Goal: Task Accomplishment & Management: Use online tool/utility

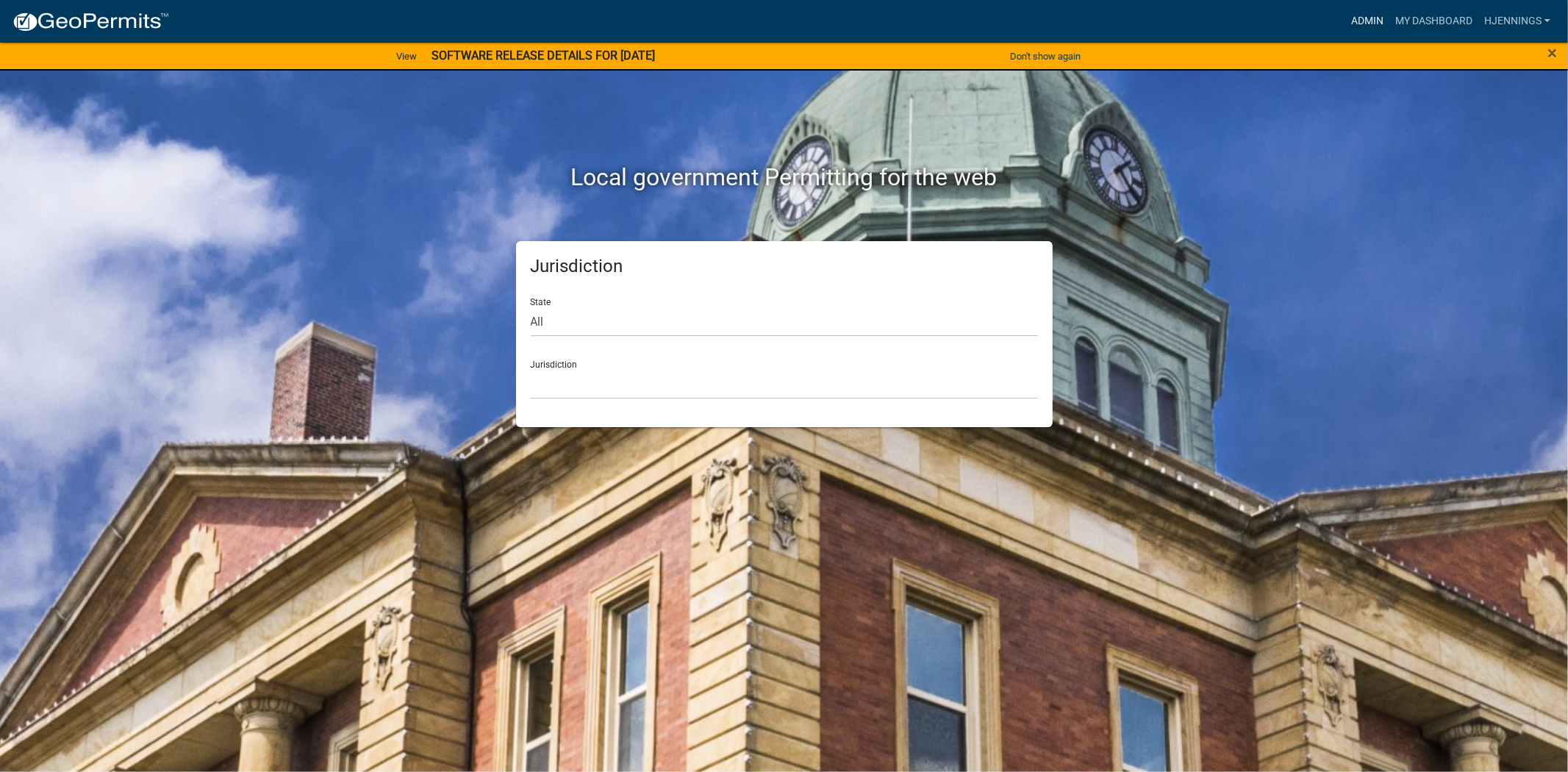
click at [1367, 15] on link "Admin" at bounding box center [1367, 21] width 44 height 28
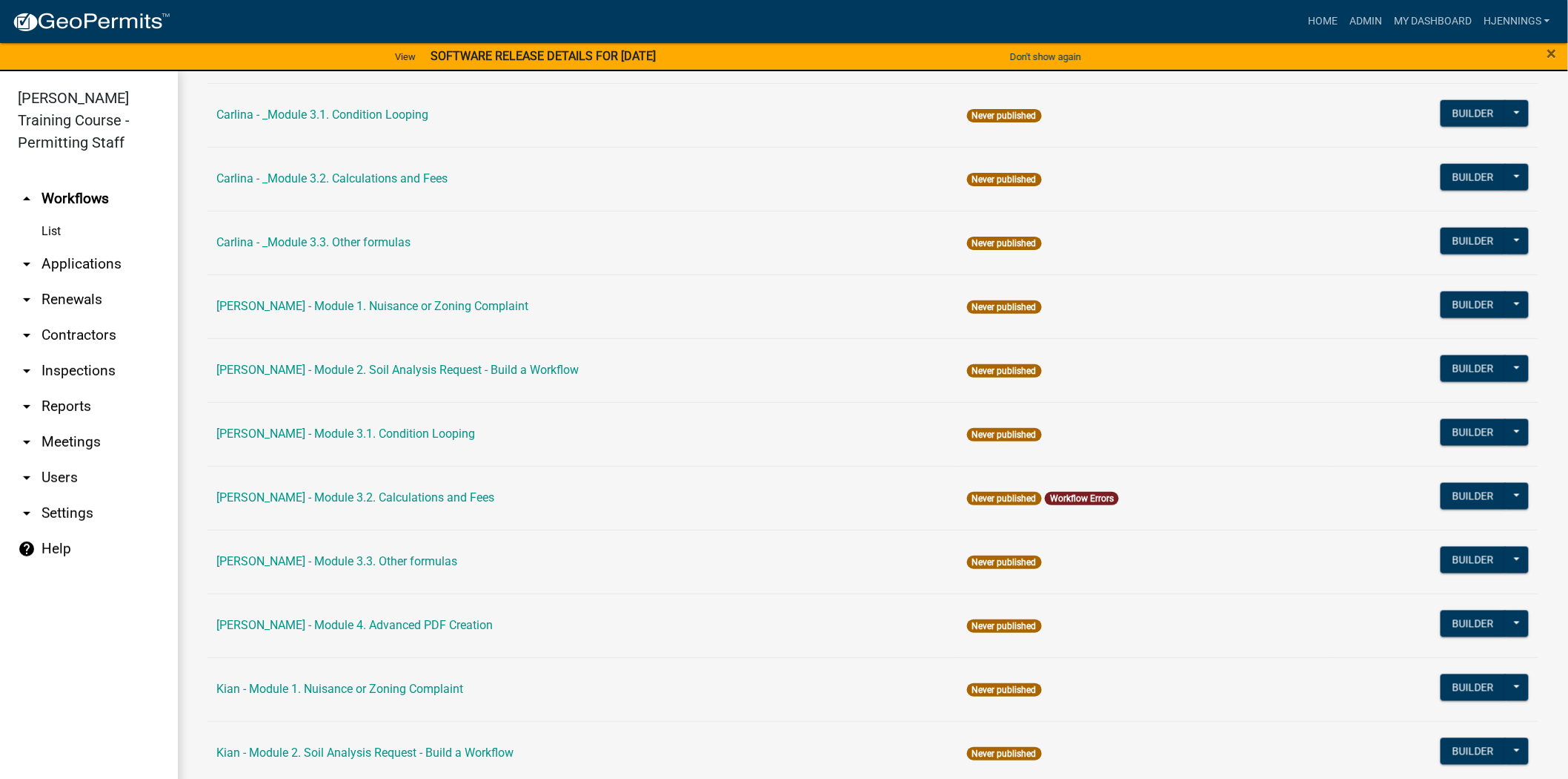
scroll to position [841, 0]
click at [388, 494] on link "[PERSON_NAME] - Module 3.2. Calculations and Fees" at bounding box center [356, 496] width 278 height 14
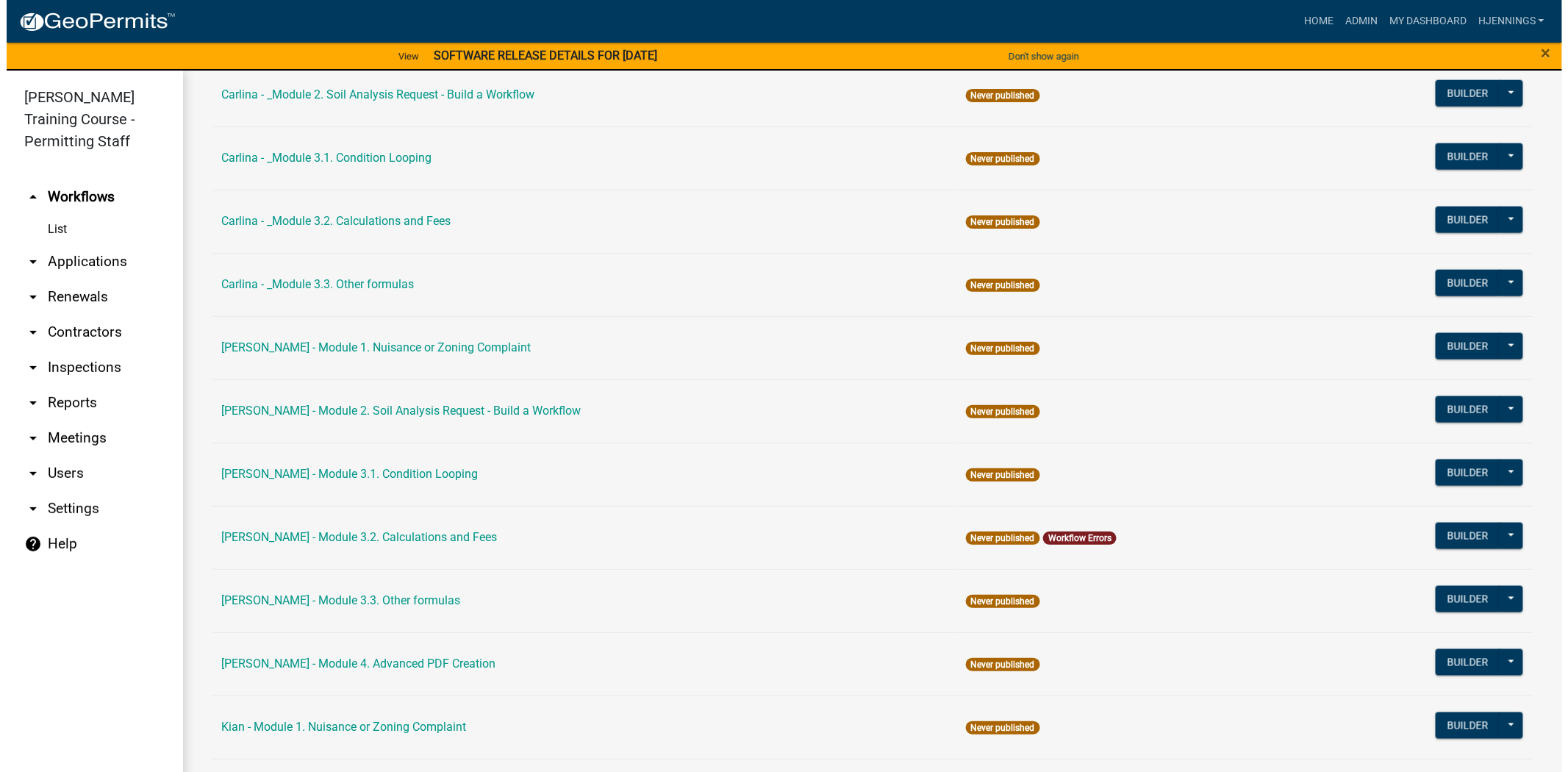
scroll to position [908, 0]
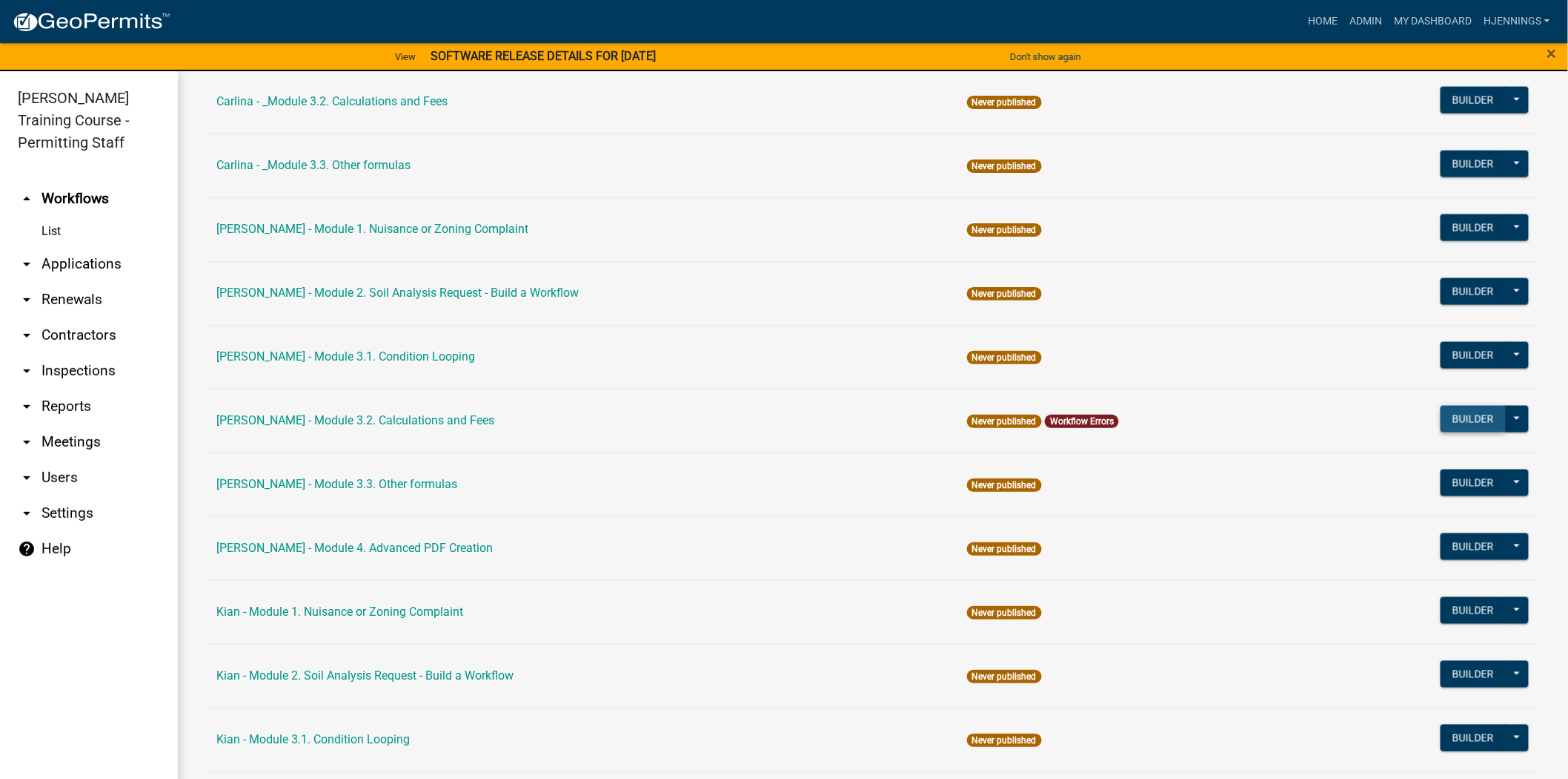
click at [1441, 425] on button "Builder" at bounding box center [1473, 419] width 65 height 27
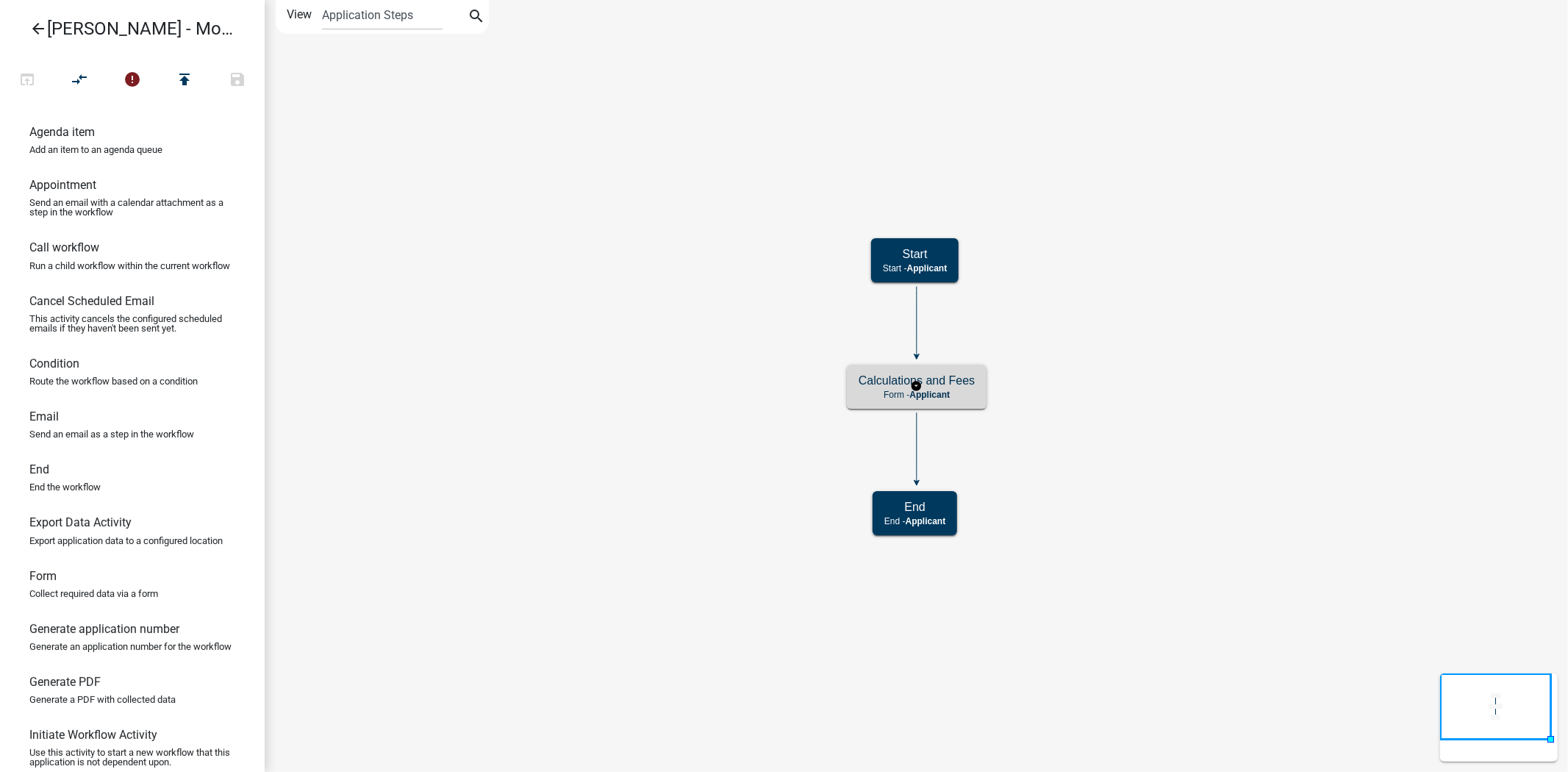
click at [894, 395] on p "Form - Applicant" at bounding box center [916, 395] width 116 height 10
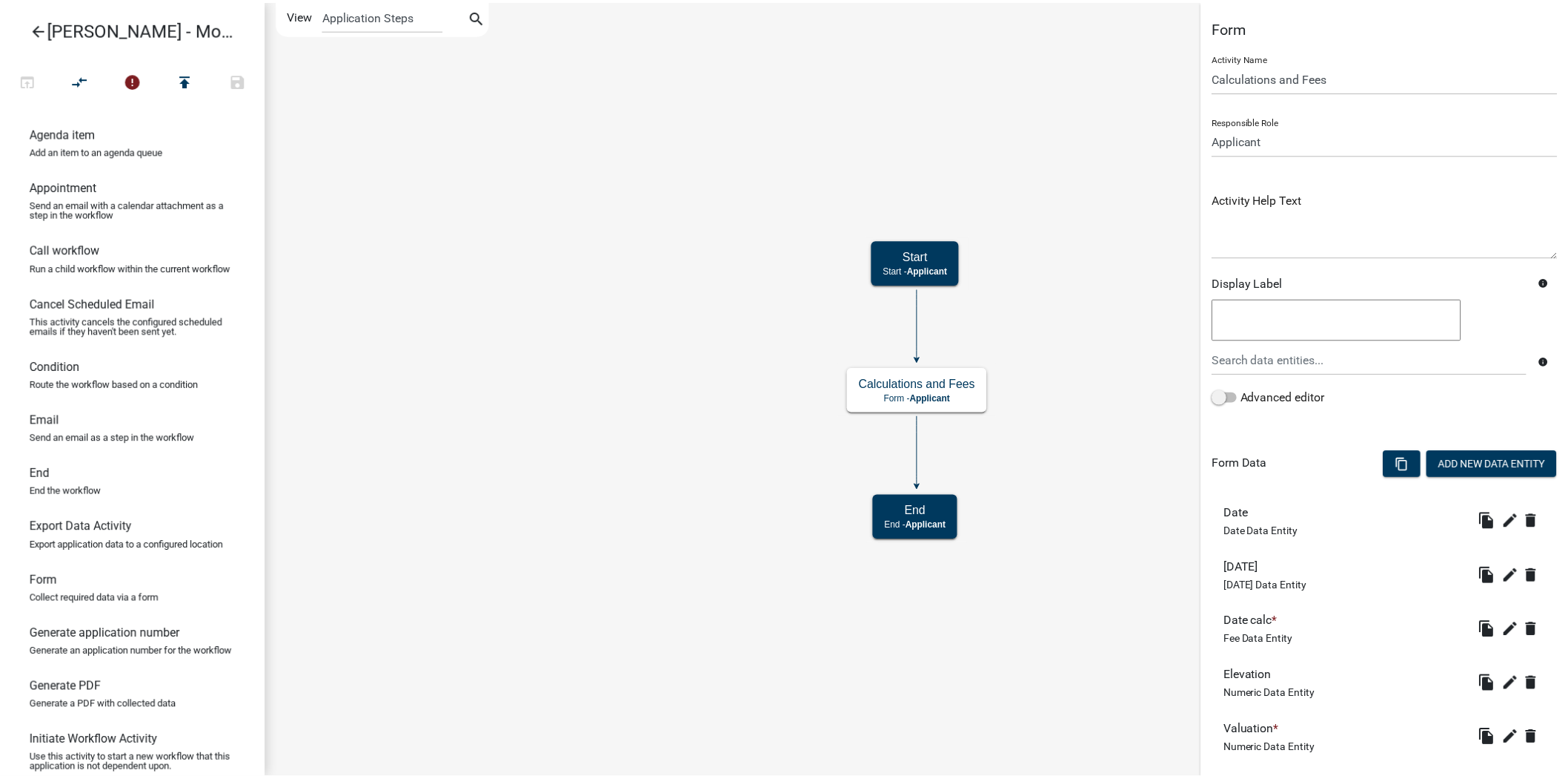
scroll to position [247, 0]
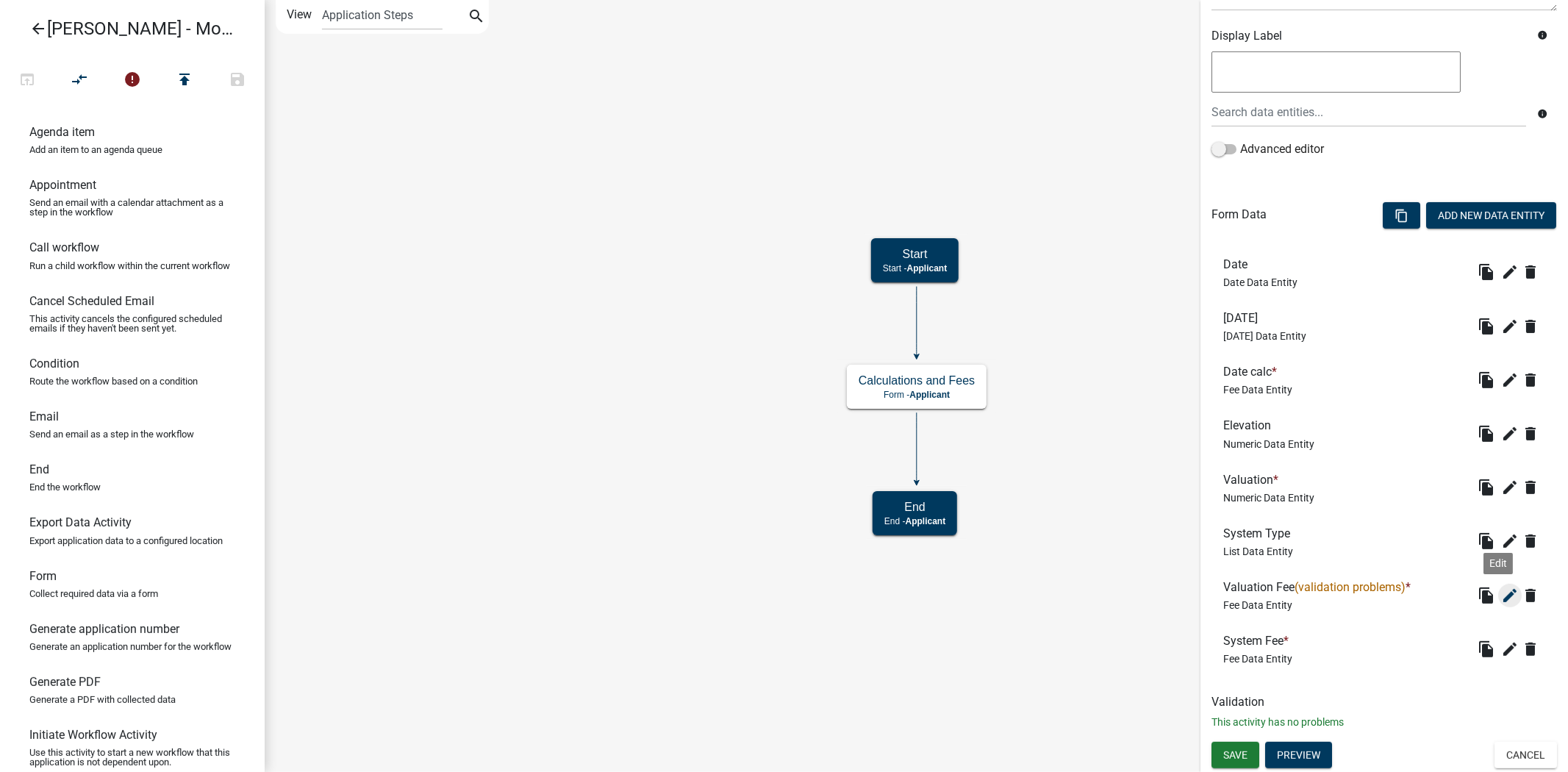
click at [1501, 603] on icon "edit" at bounding box center [1509, 595] width 18 height 18
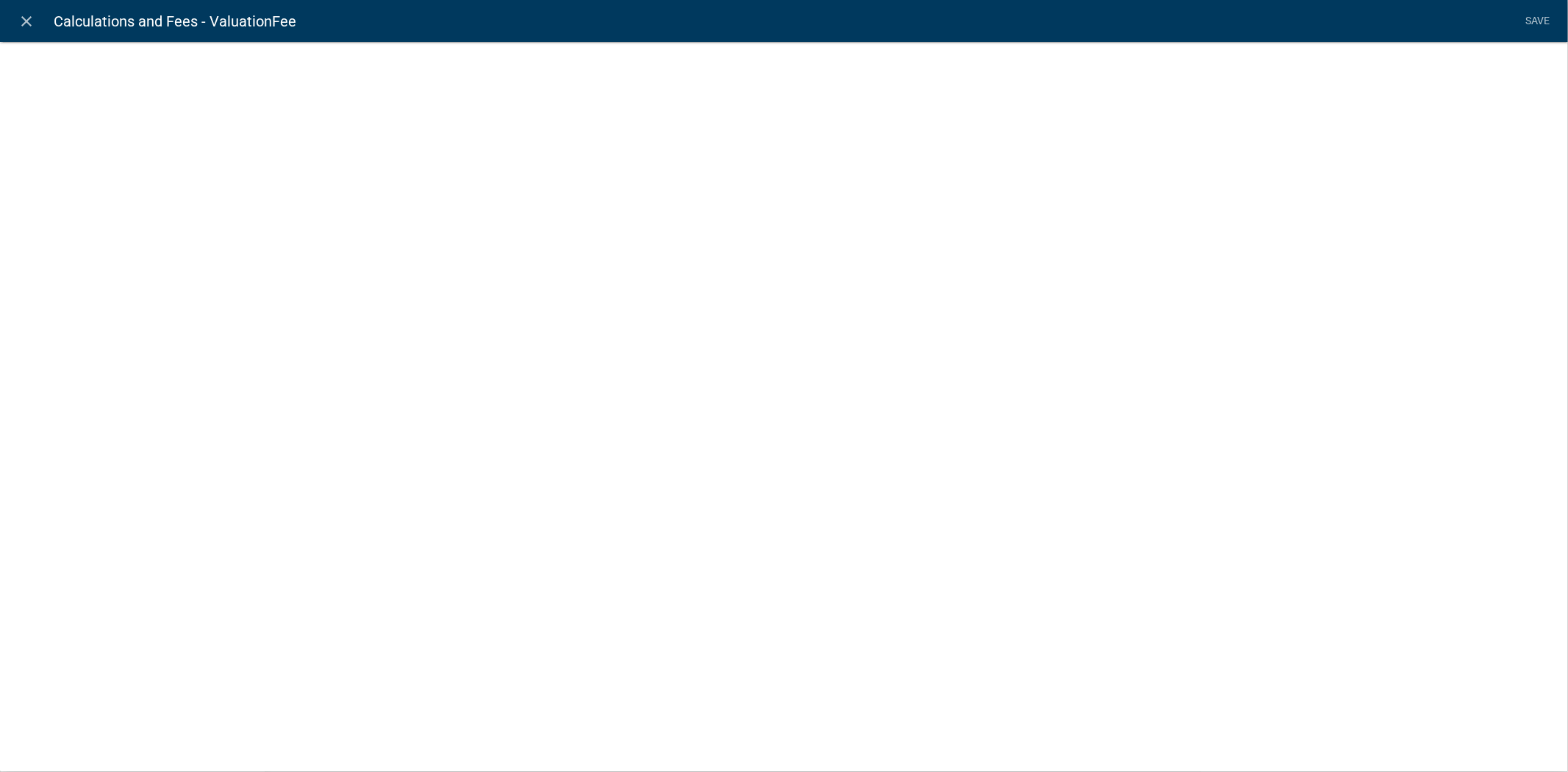
select select "fee"
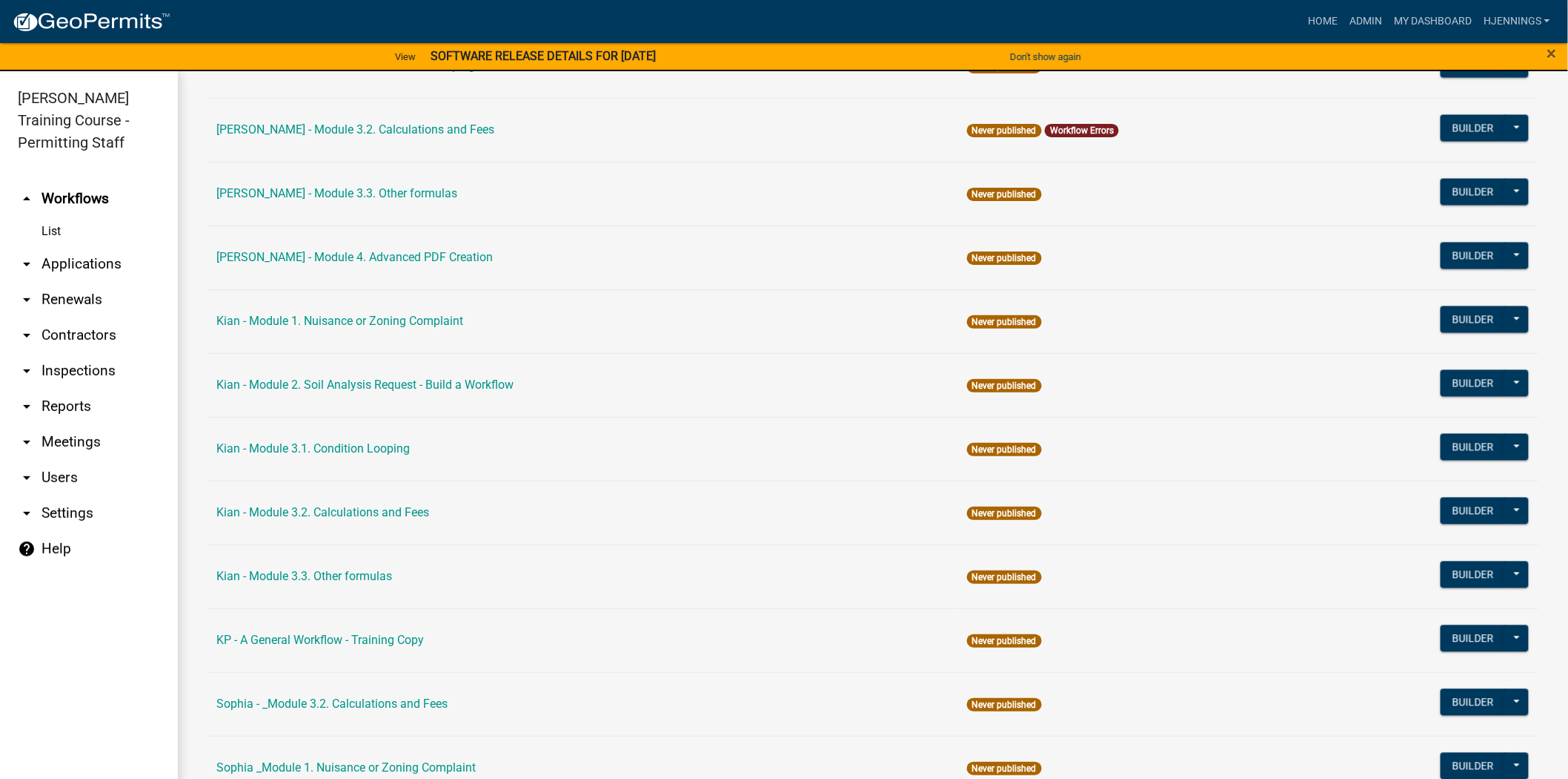
scroll to position [1211, 0]
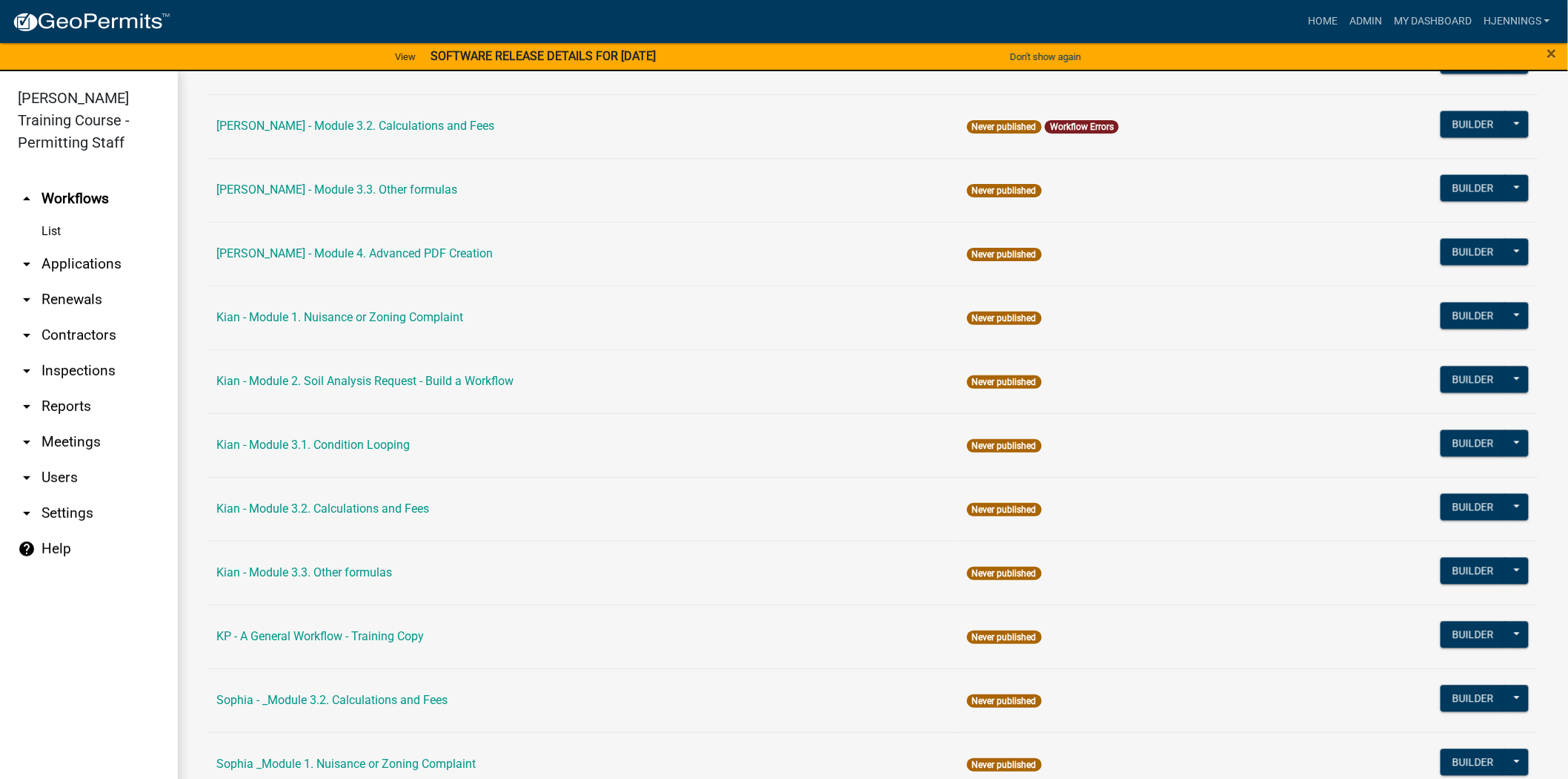
click at [351, 499] on td "Kian - Module 3.2. Calculations and Fees" at bounding box center [583, 509] width 751 height 64
click at [386, 507] on link "Kian - Module 3.2. Calculations and Fees" at bounding box center [323, 508] width 213 height 14
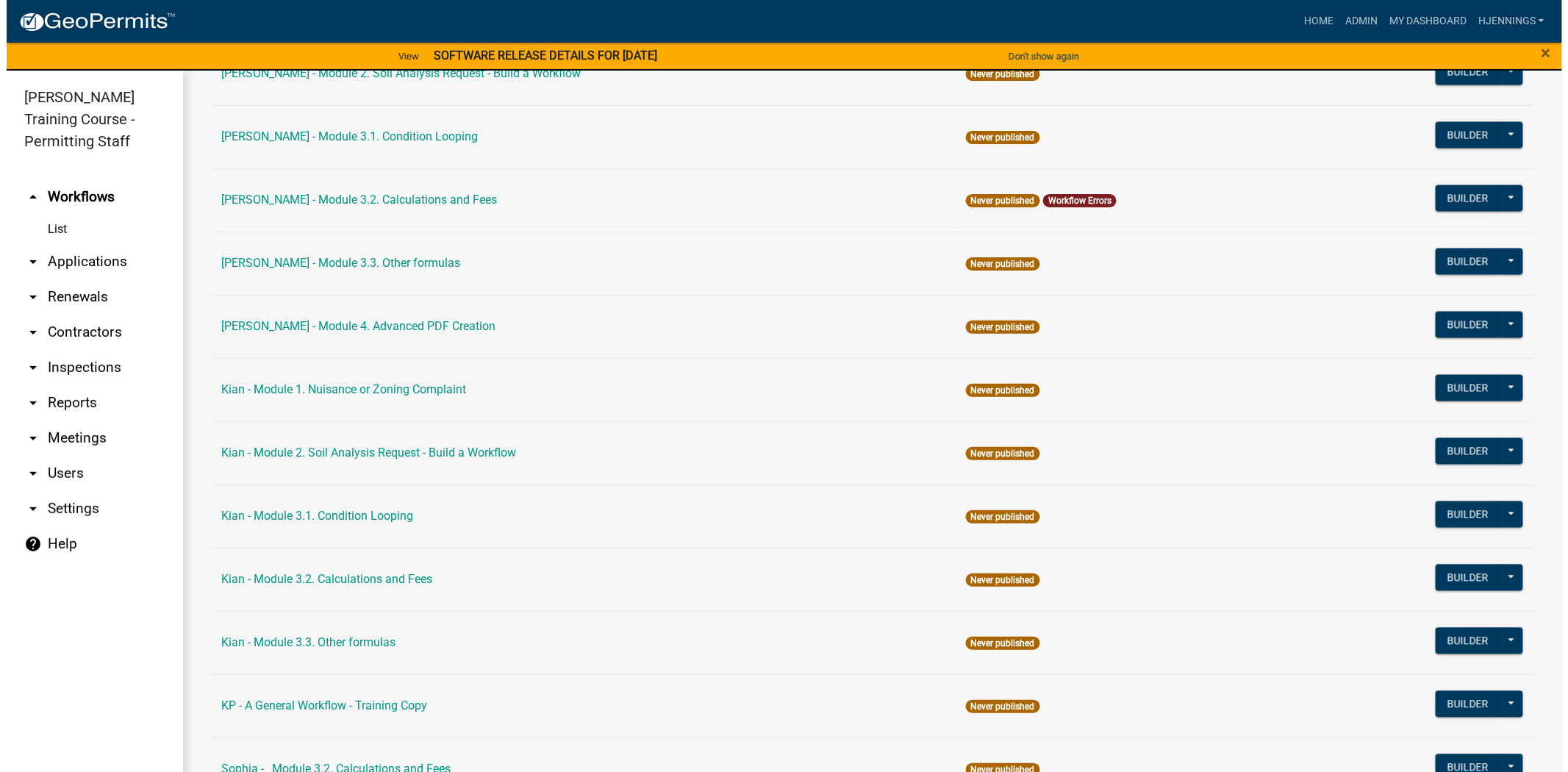
scroll to position [1126, 0]
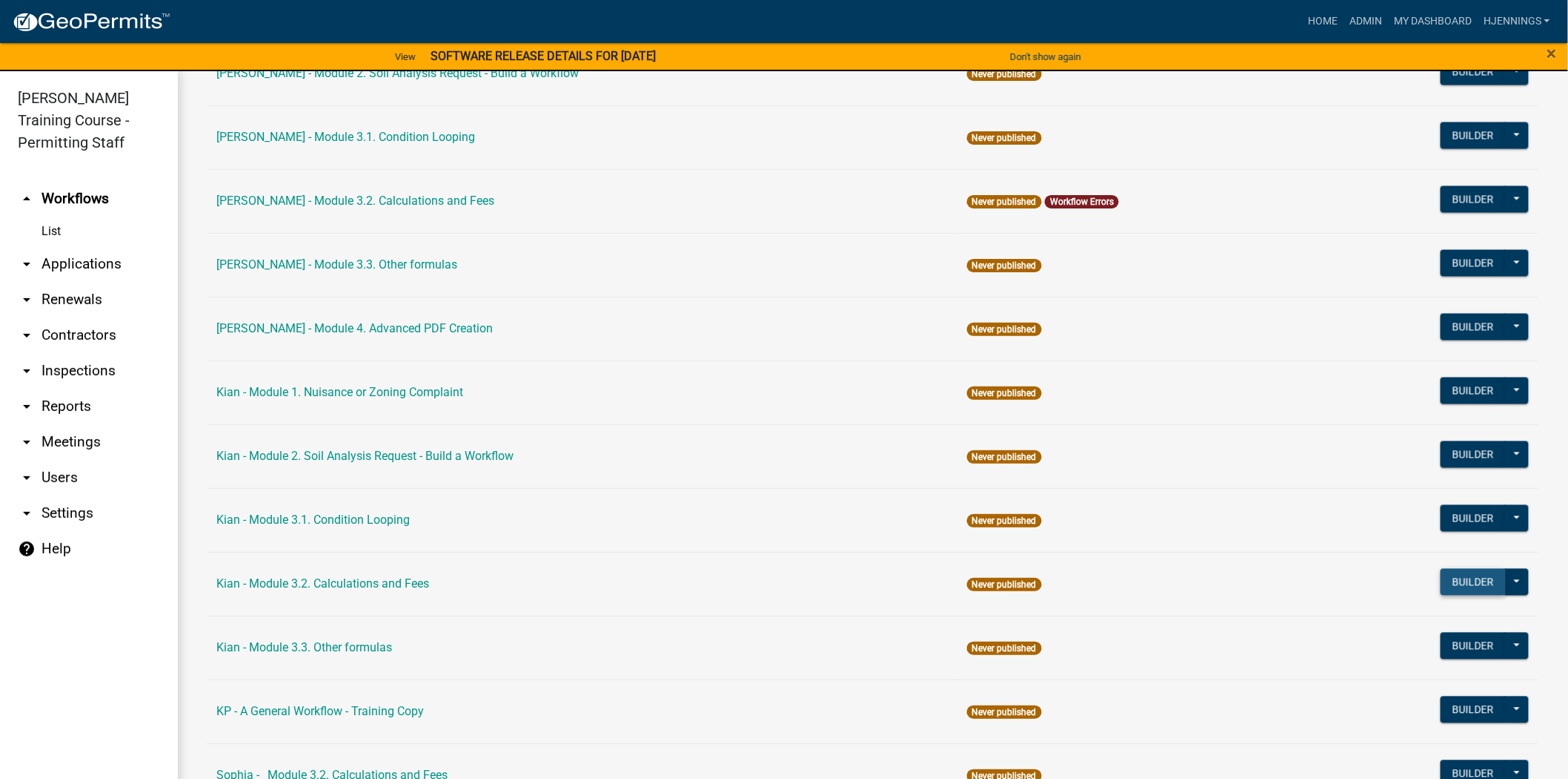
click at [1471, 582] on button "Builder" at bounding box center [1473, 582] width 65 height 27
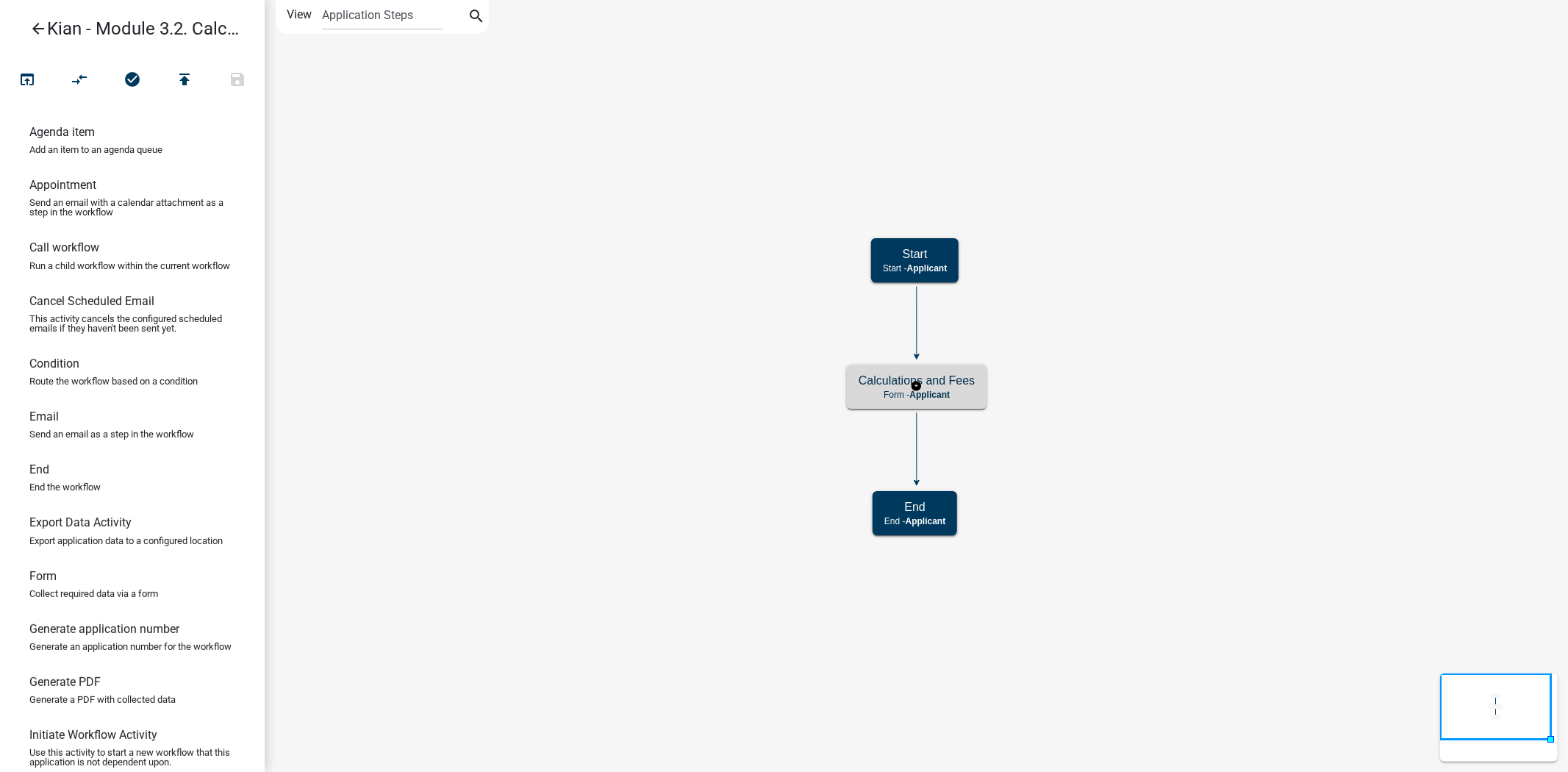
click at [861, 384] on h5 "Calculations and Fees" at bounding box center [916, 380] width 116 height 14
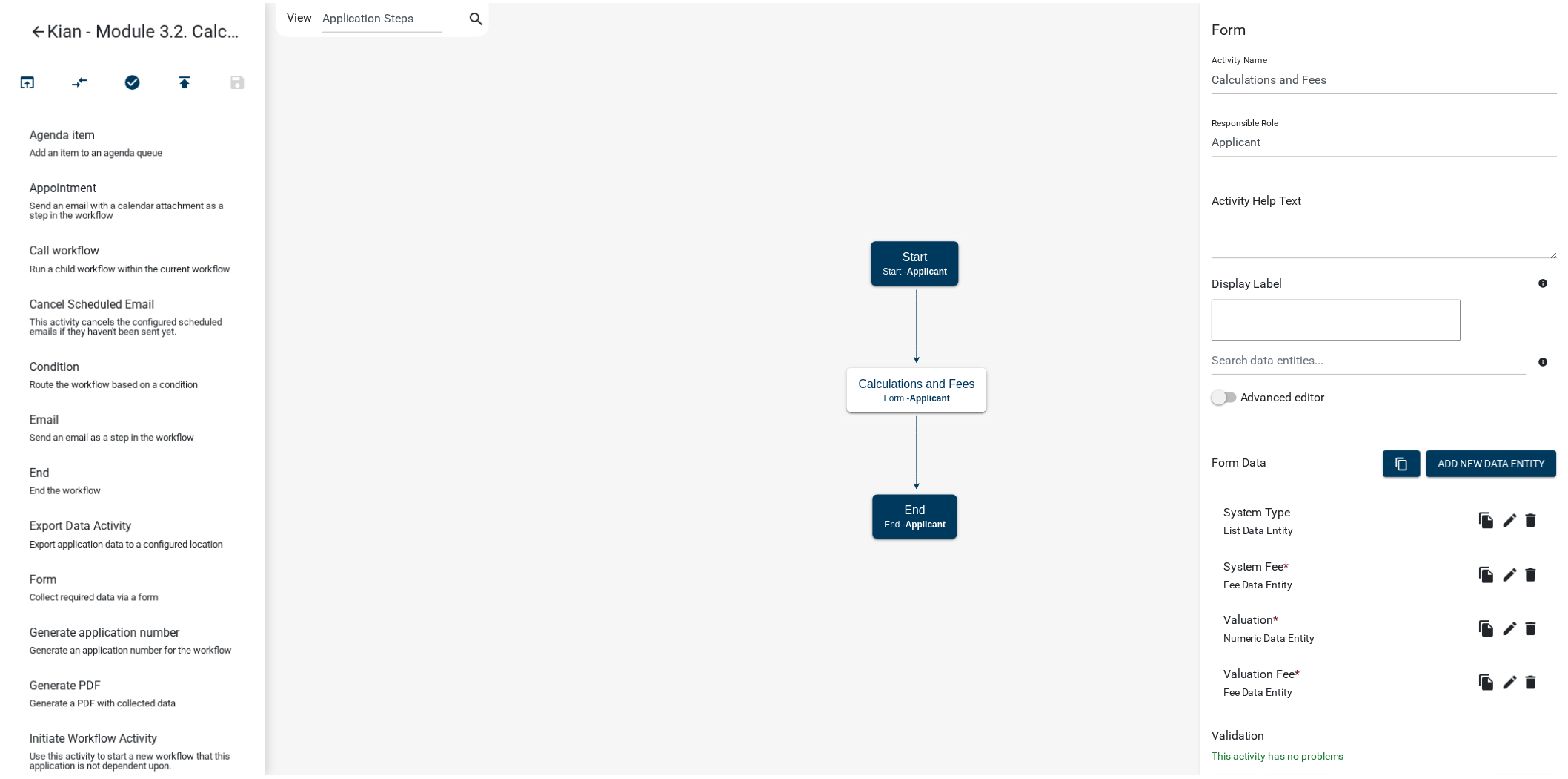
scroll to position [30, 0]
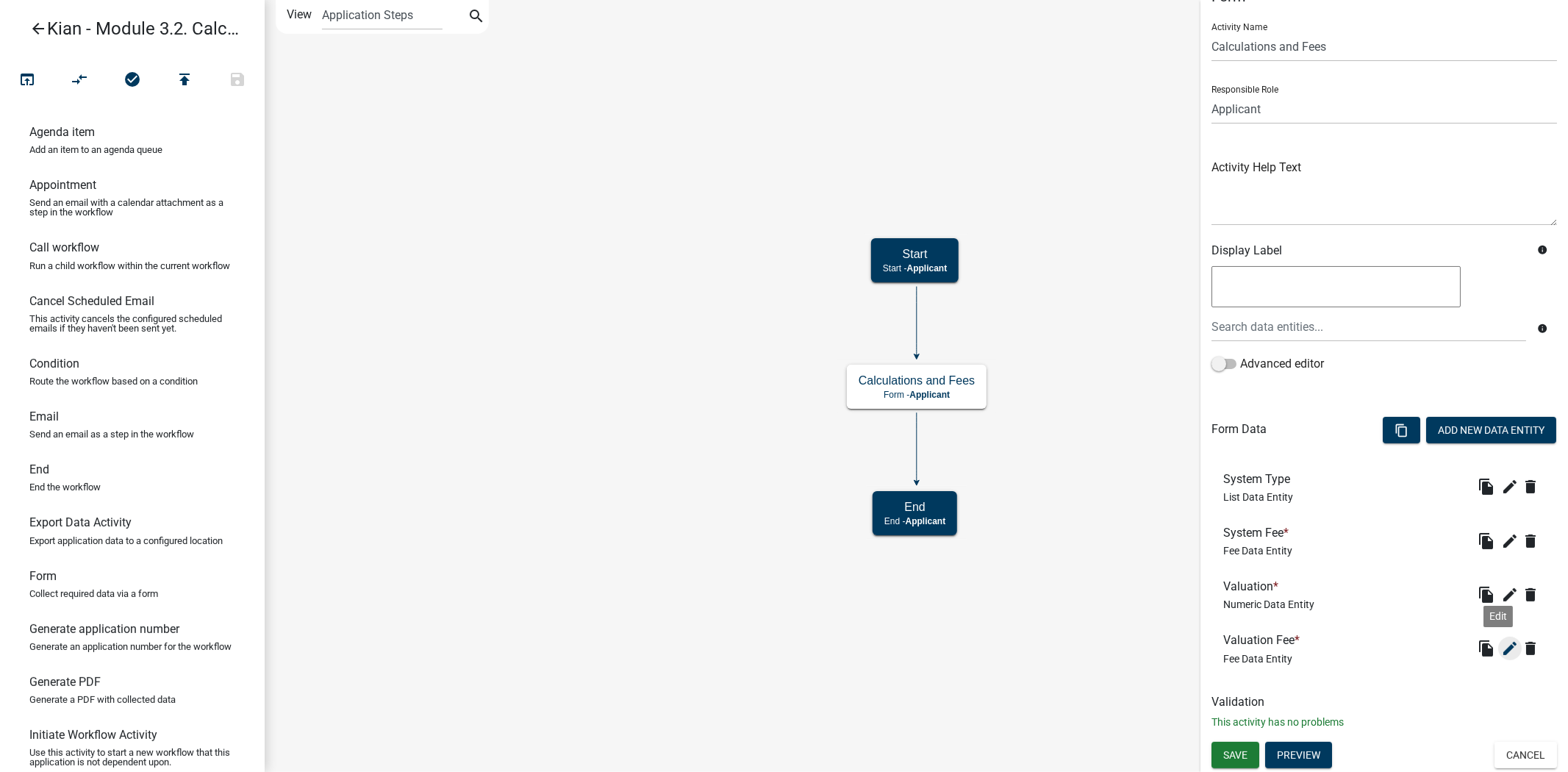
click at [1501, 650] on icon "edit" at bounding box center [1509, 647] width 18 height 18
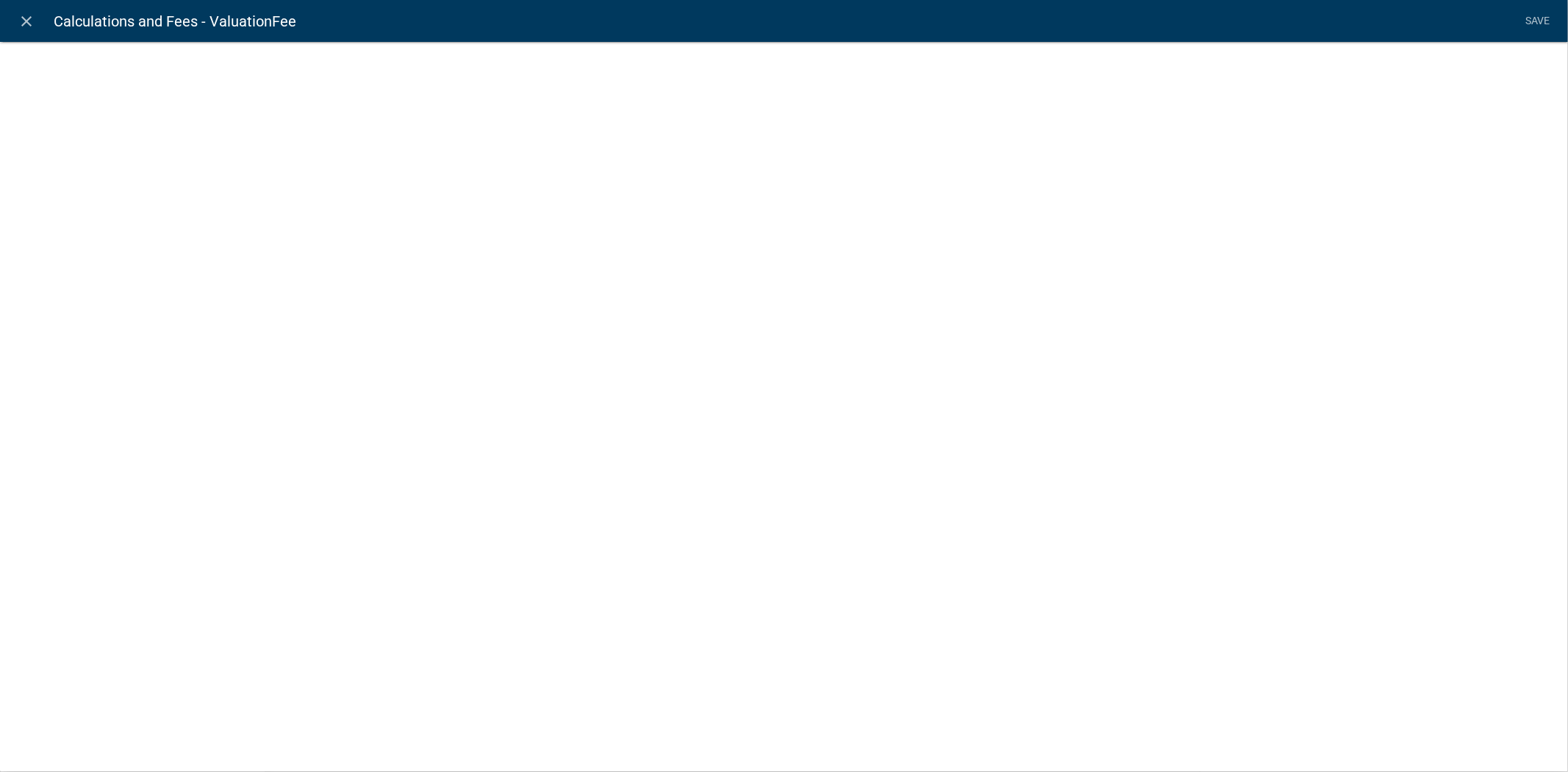
select select "fee"
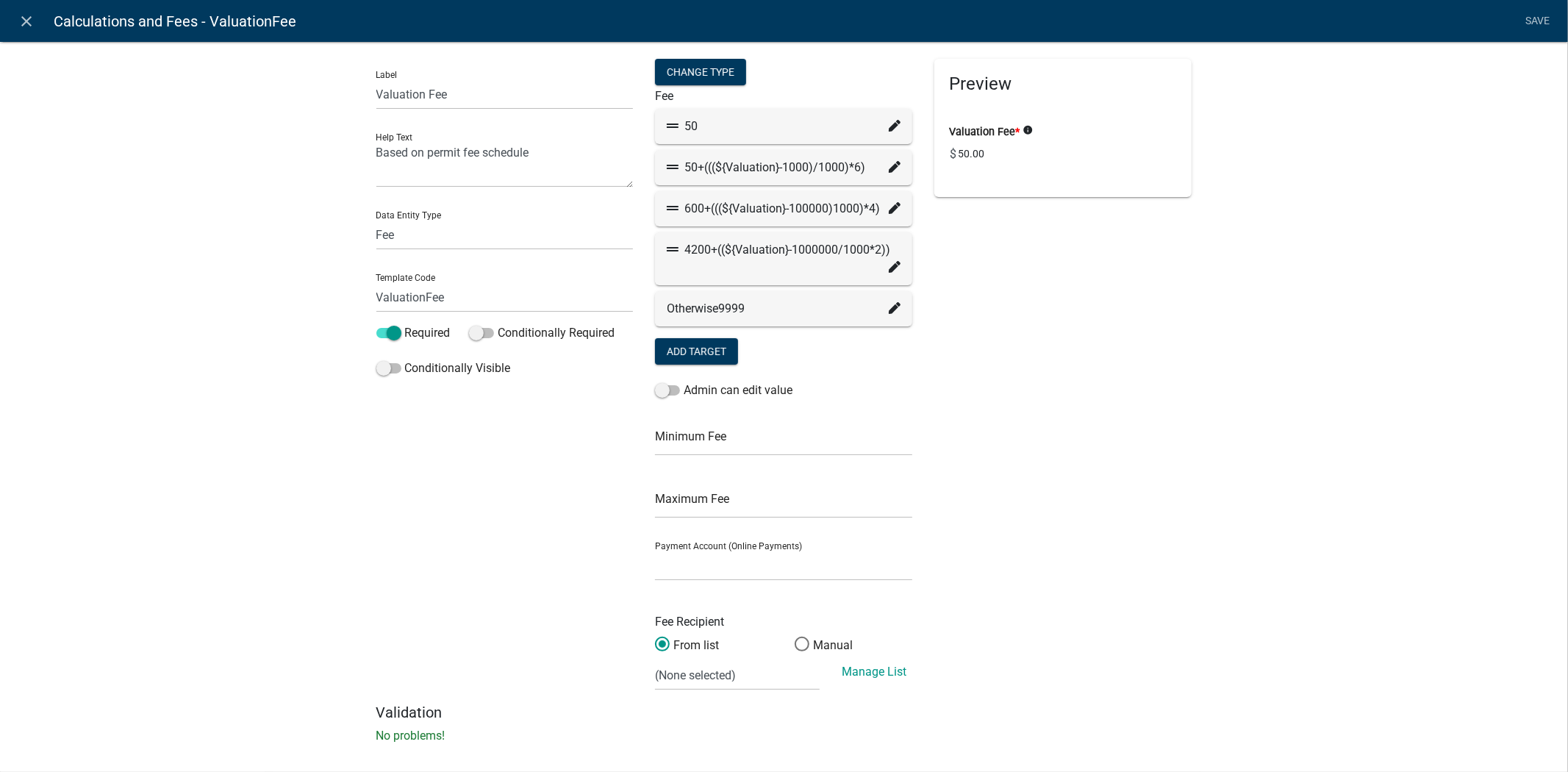
click at [759, 161] on div "50+(((${Valuation}-1000)/1000)*6)" at bounding box center [783, 167] width 233 height 18
click at [889, 171] on icon at bounding box center [894, 166] width 12 height 12
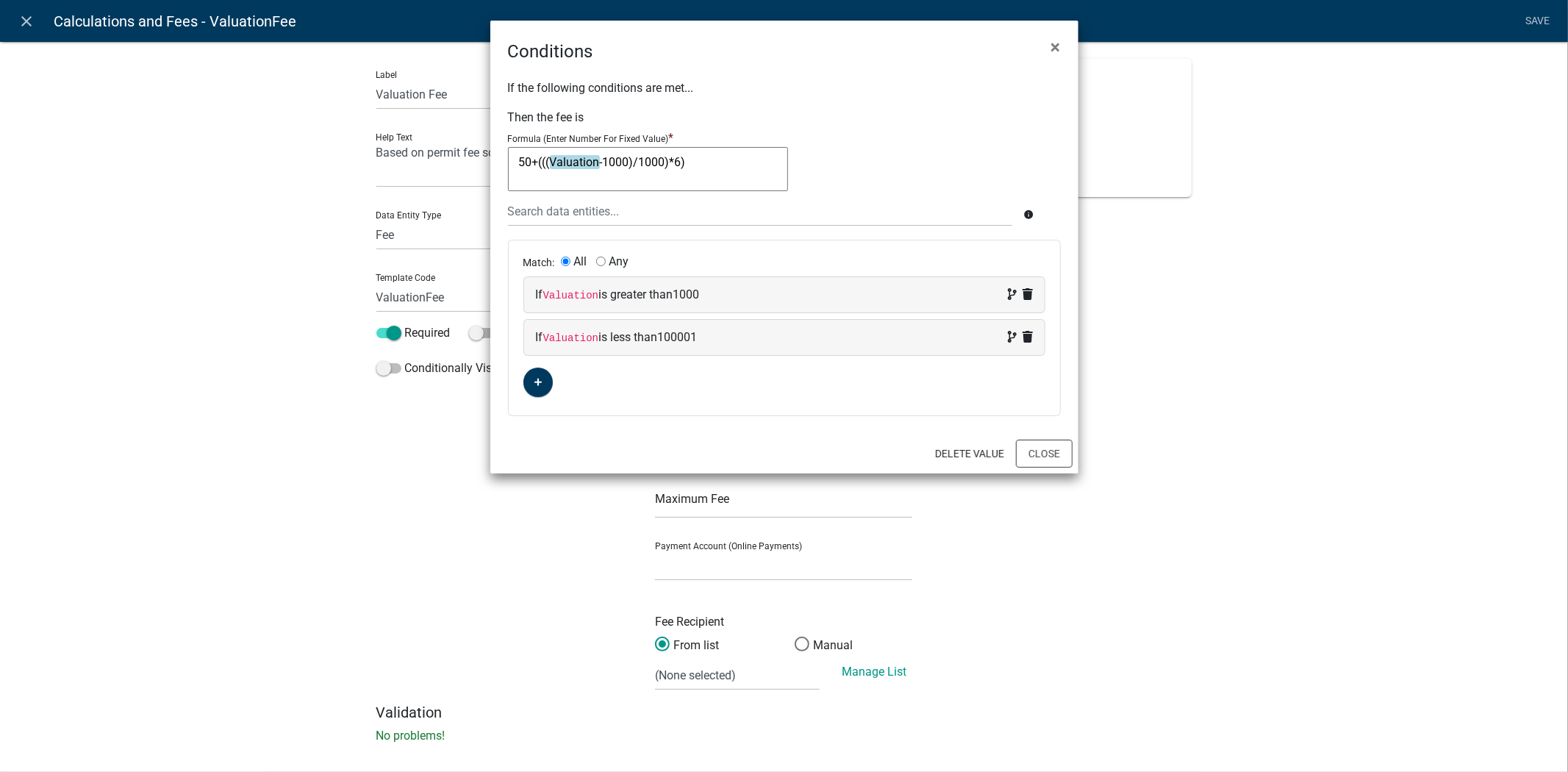
click at [594, 157] on textarea "50+(((Valuation-1000)/1000)*6)" at bounding box center [648, 169] width 280 height 44
click at [1053, 449] on button "Close" at bounding box center [1044, 452] width 57 height 28
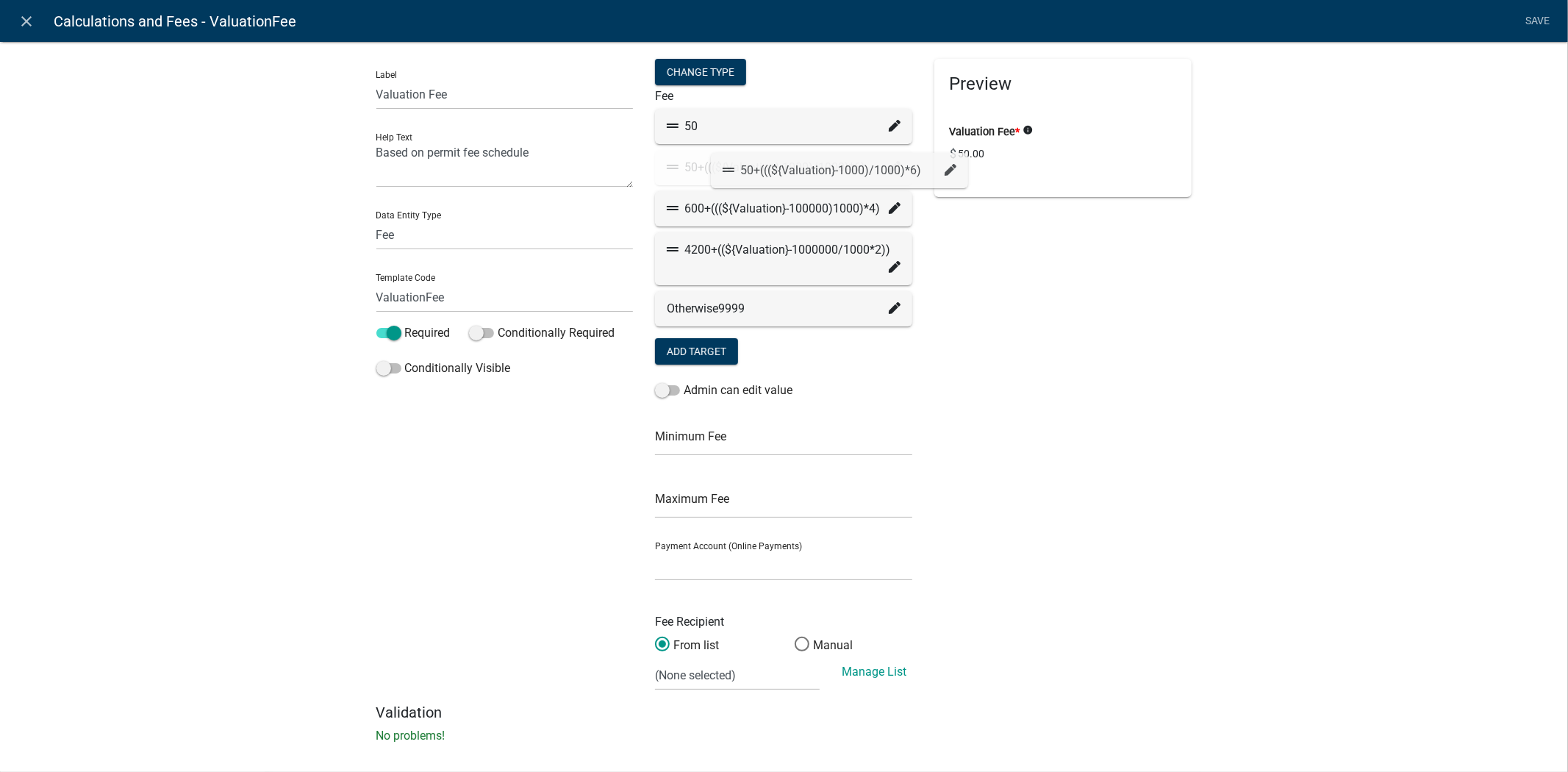
drag, startPoint x: 694, startPoint y: 169, endPoint x: 757, endPoint y: 172, distance: 63.1
click at [757, 172] on div "50+(((${Valuation}-1000)/1000)*6)" at bounding box center [783, 167] width 233 height 18
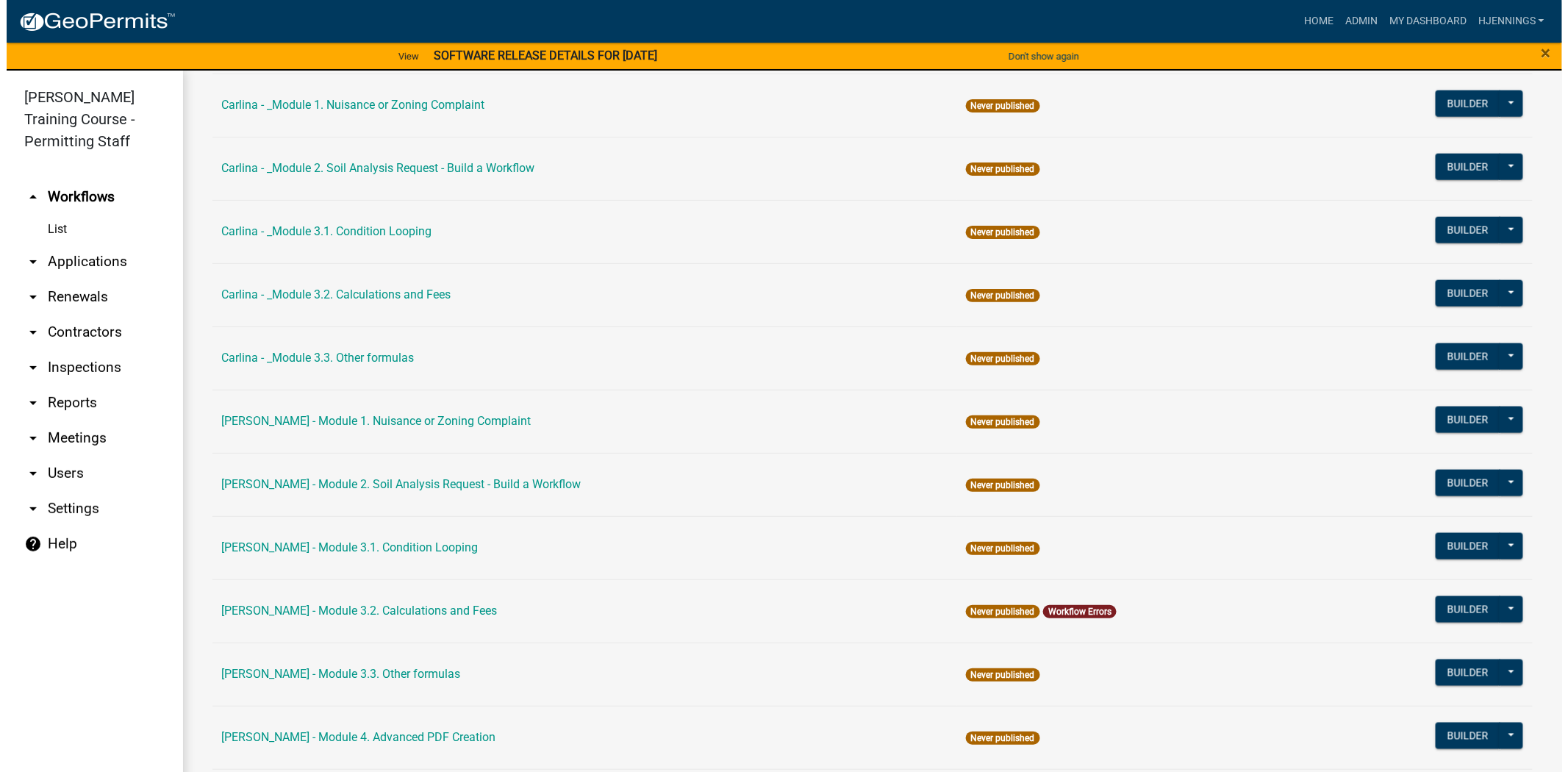
scroll to position [716, 0]
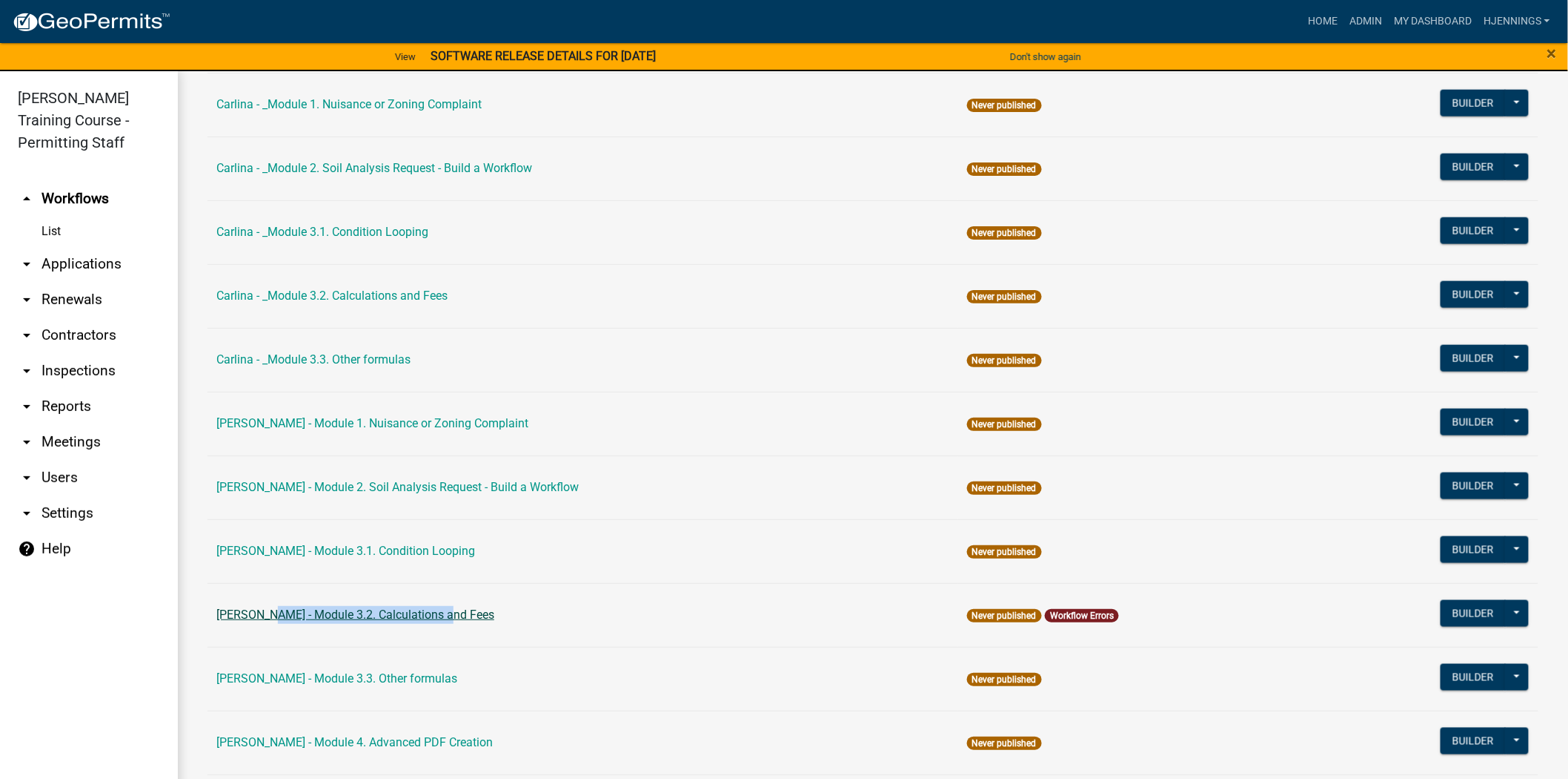
drag, startPoint x: 448, startPoint y: 617, endPoint x: 251, endPoint y: 614, distance: 197.0
click at [251, 614] on td "[PERSON_NAME] - Module 3.2. Calculations and Fees" at bounding box center [583, 615] width 751 height 64
copy link "Module 3.2. Calculations and Fees"
click at [1458, 609] on button "Builder" at bounding box center [1473, 614] width 65 height 27
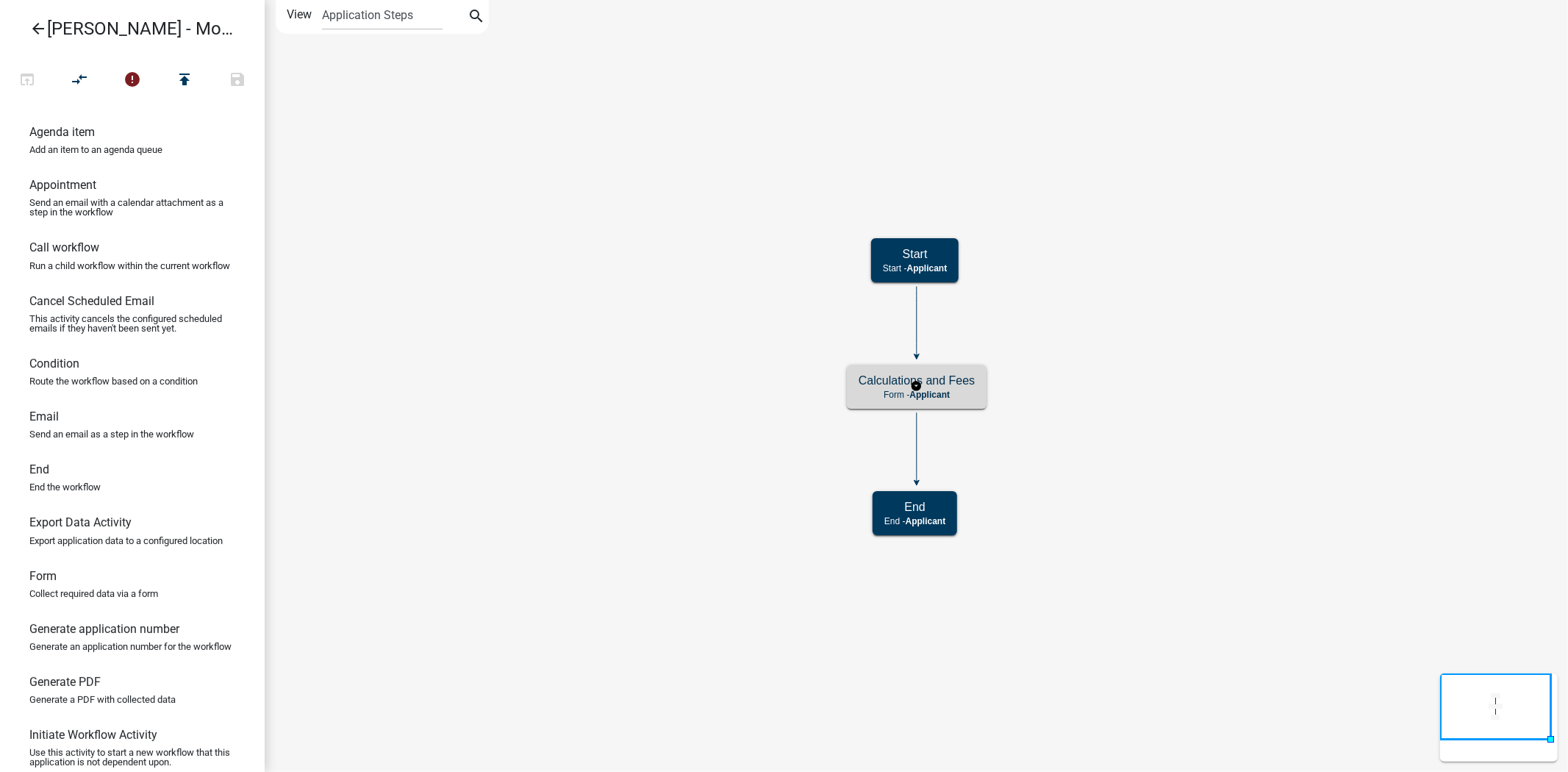
click at [856, 392] on div "Calculations and Fees Form - Applicant" at bounding box center [916, 386] width 140 height 44
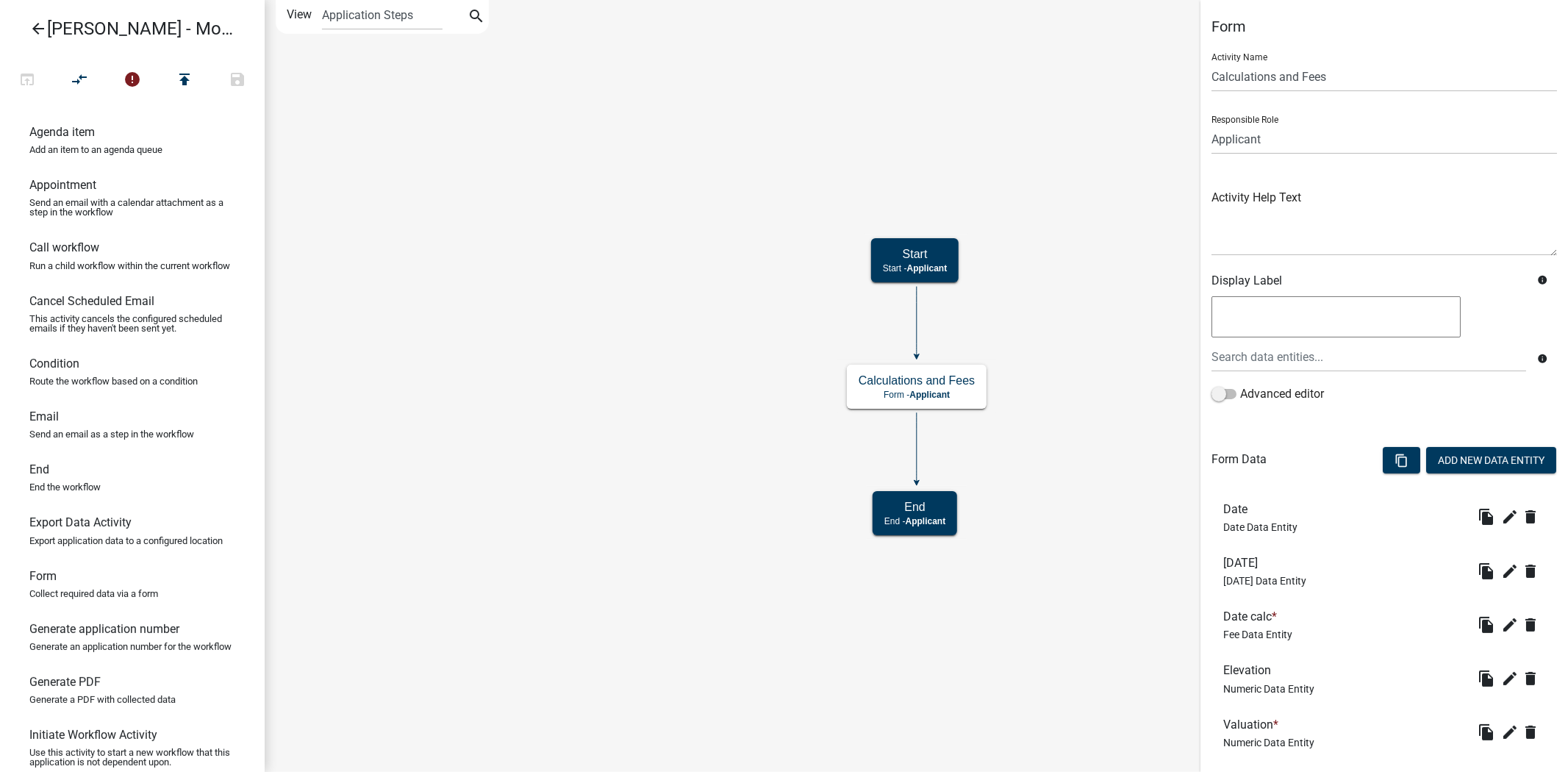
scroll to position [245, 0]
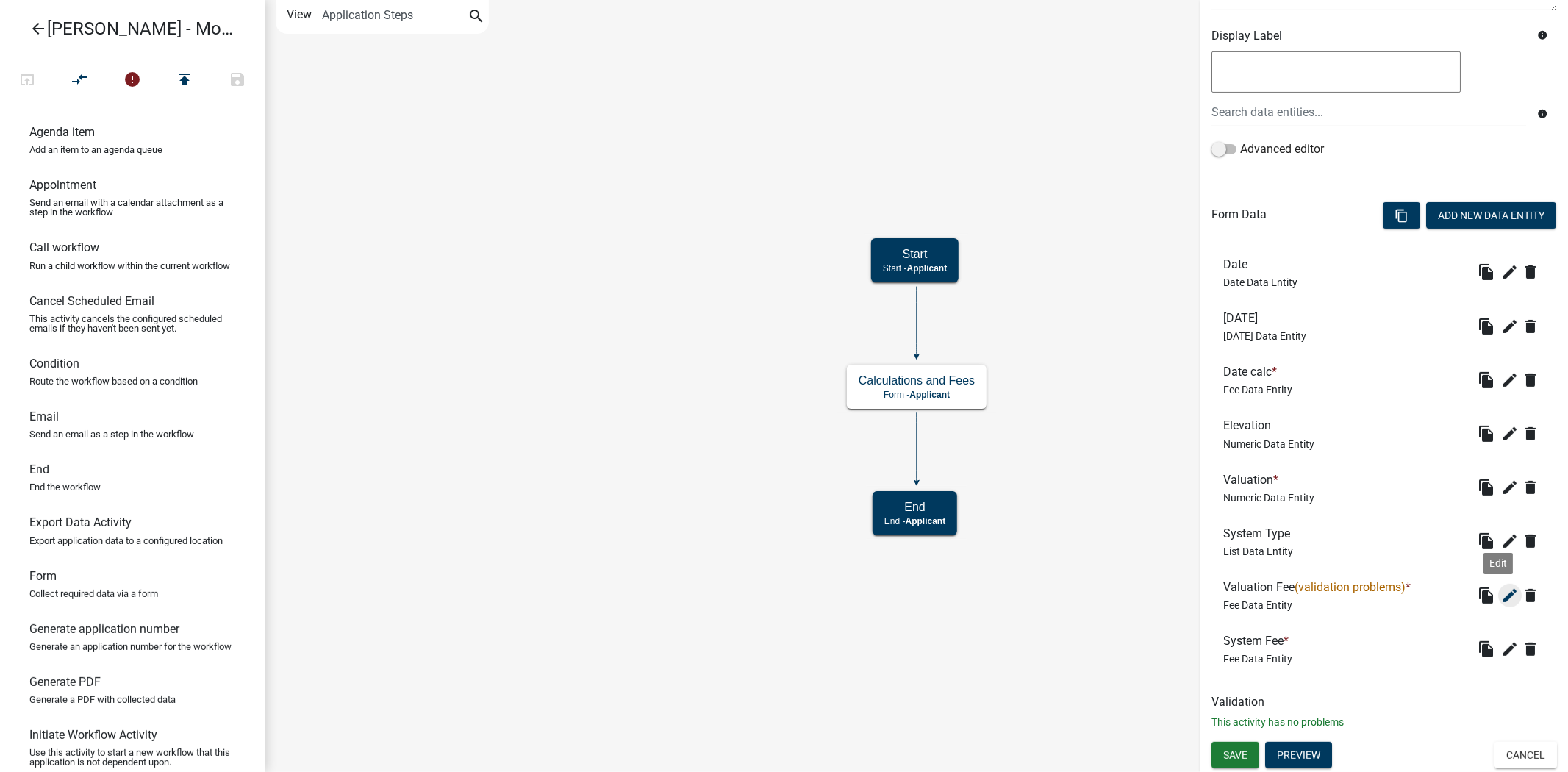
click at [1501, 598] on icon "edit" at bounding box center [1509, 595] width 18 height 18
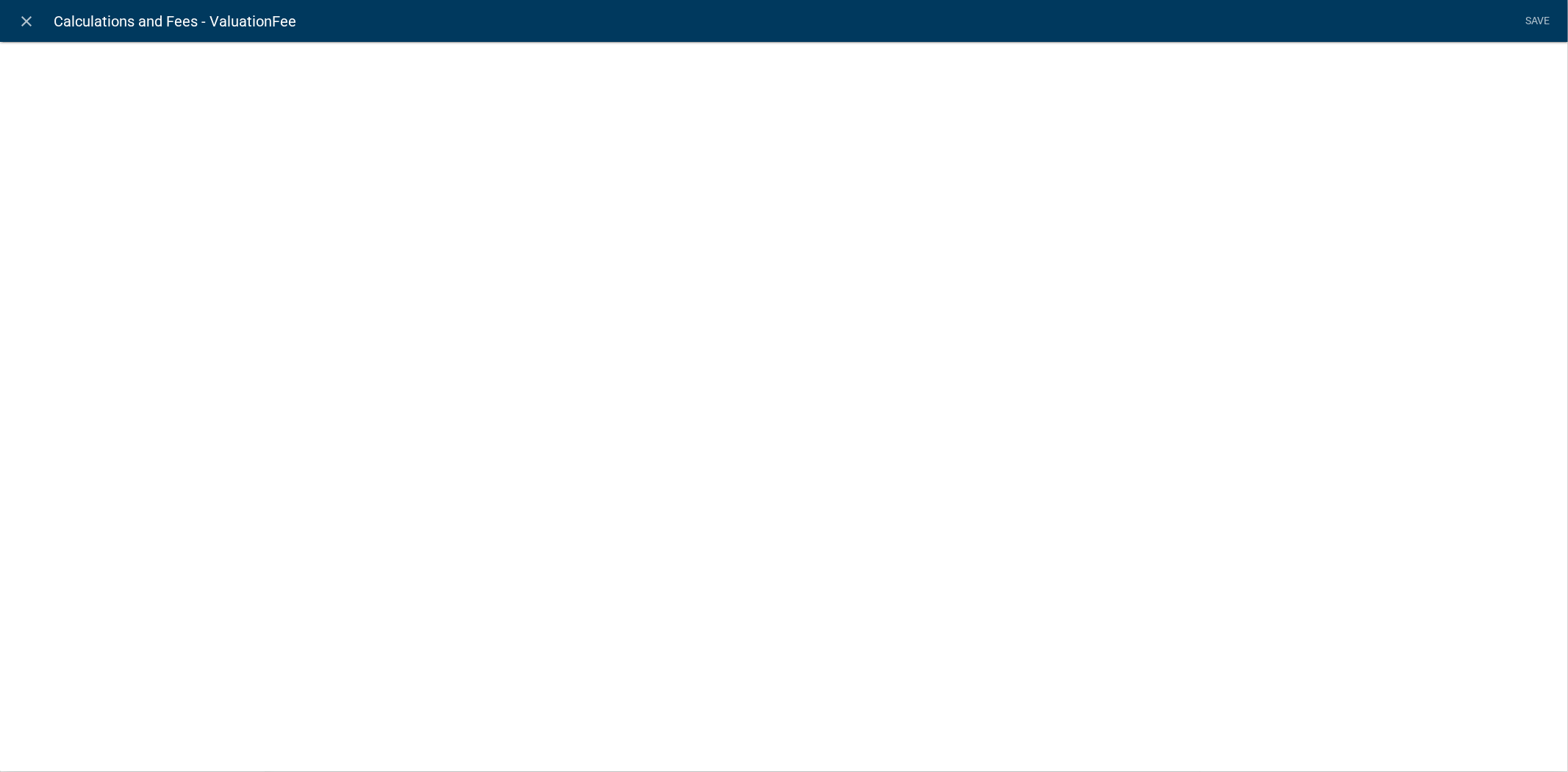
select select "fee"
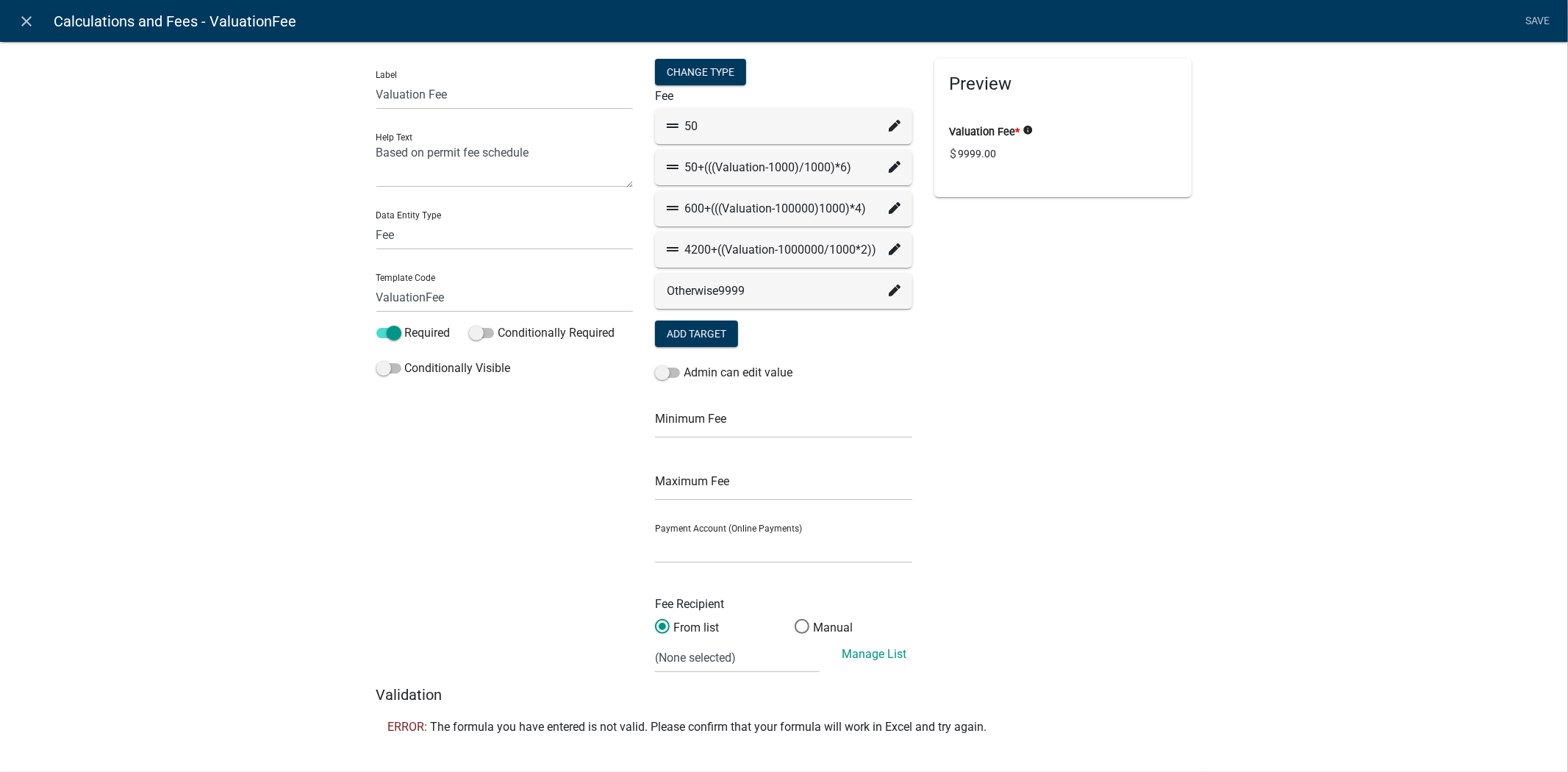
scroll to position [17, 0]
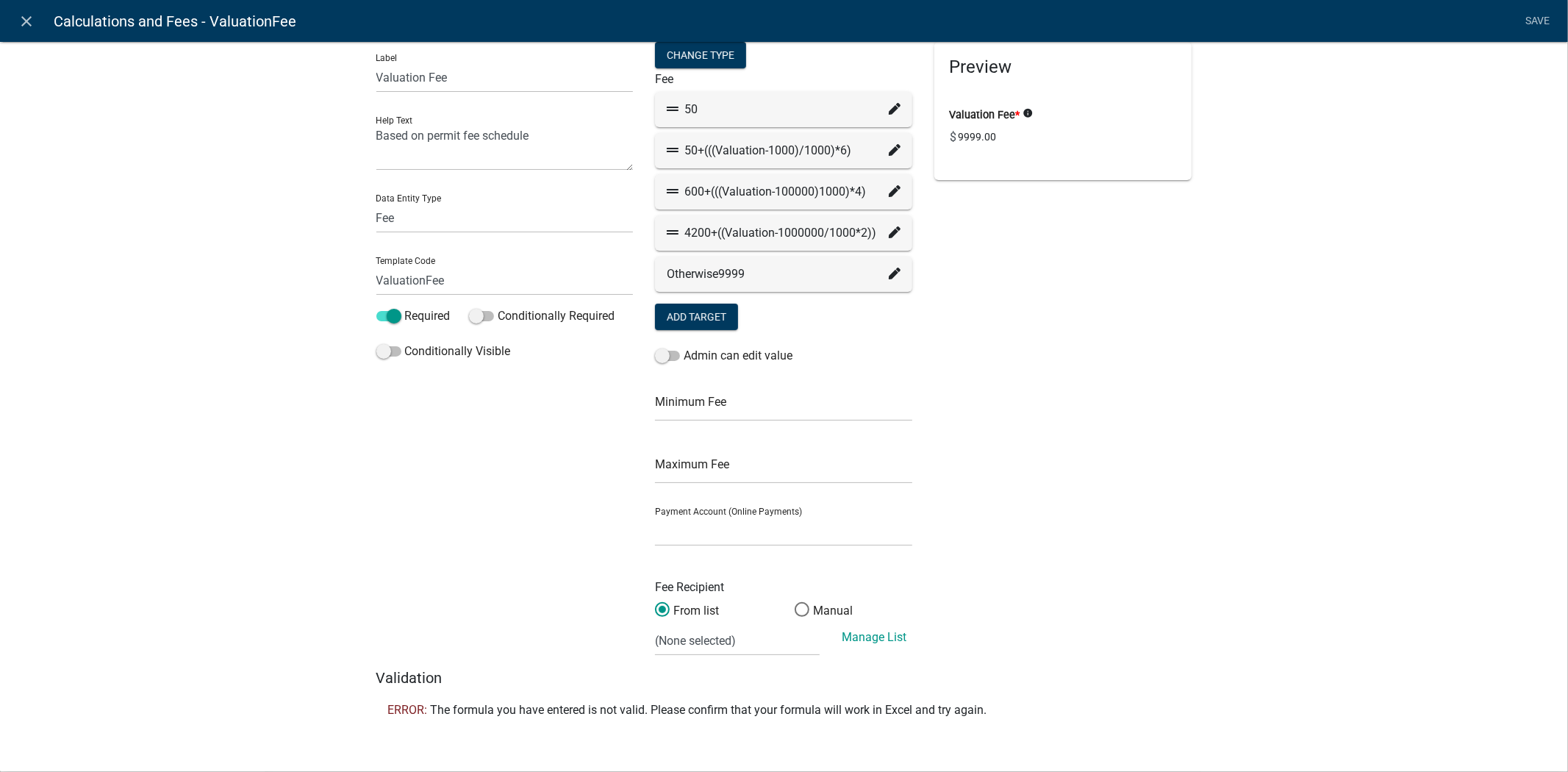
click at [377, 708] on li "ERROR: The formula you have entered is not valid. Please confirm that your form…" at bounding box center [784, 710] width 816 height 35
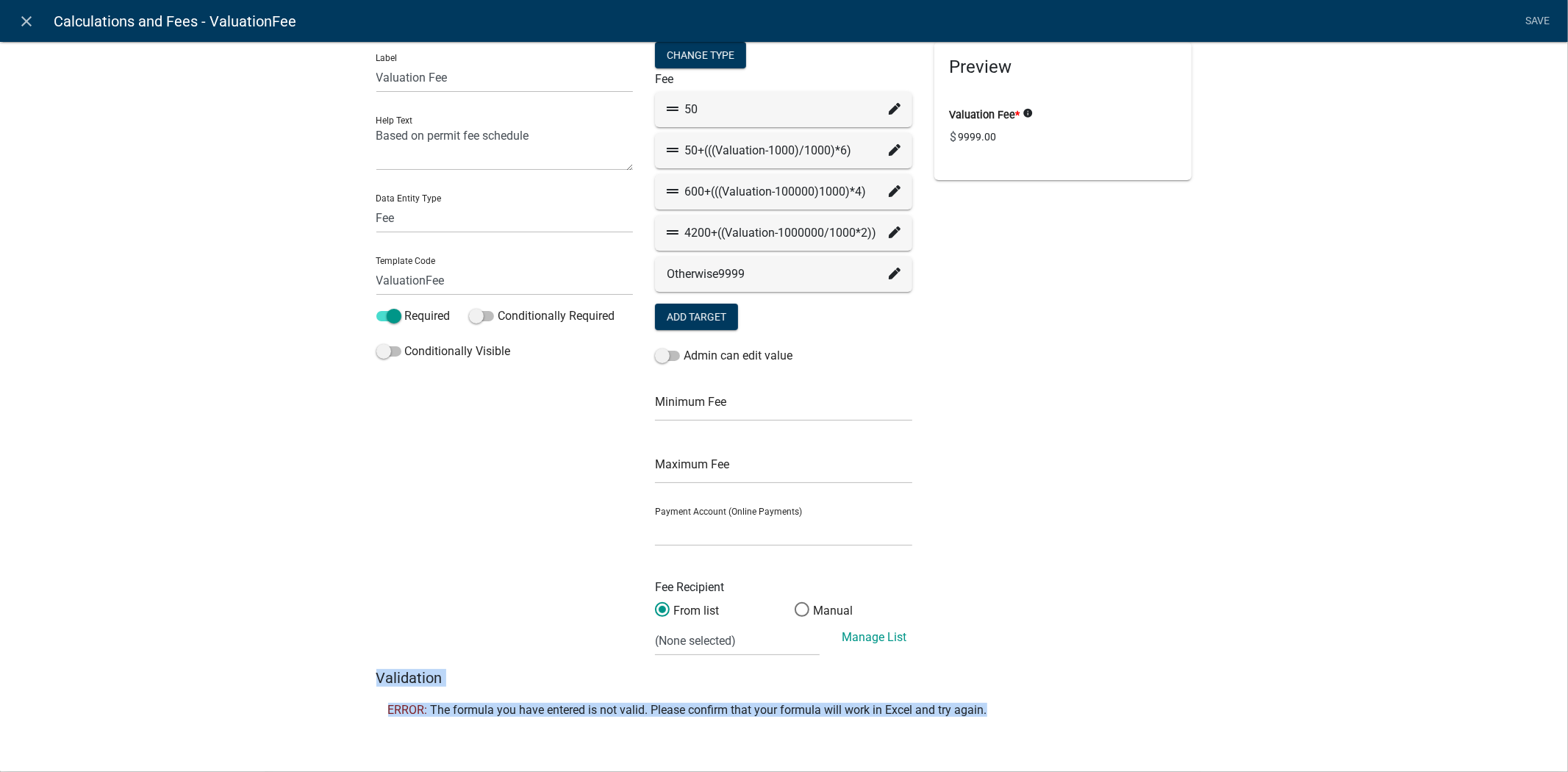
drag, startPoint x: 364, startPoint y: 669, endPoint x: 1005, endPoint y: 706, distance: 642.1
click at [1005, 706] on div "Label Valuation Fee Help Text Based on permit fee schedule Data Entity Type Fre…" at bounding box center [785, 385] width 838 height 686
copy div "Validation ERROR: The formula you have entered is not valid. Please confirm tha…"
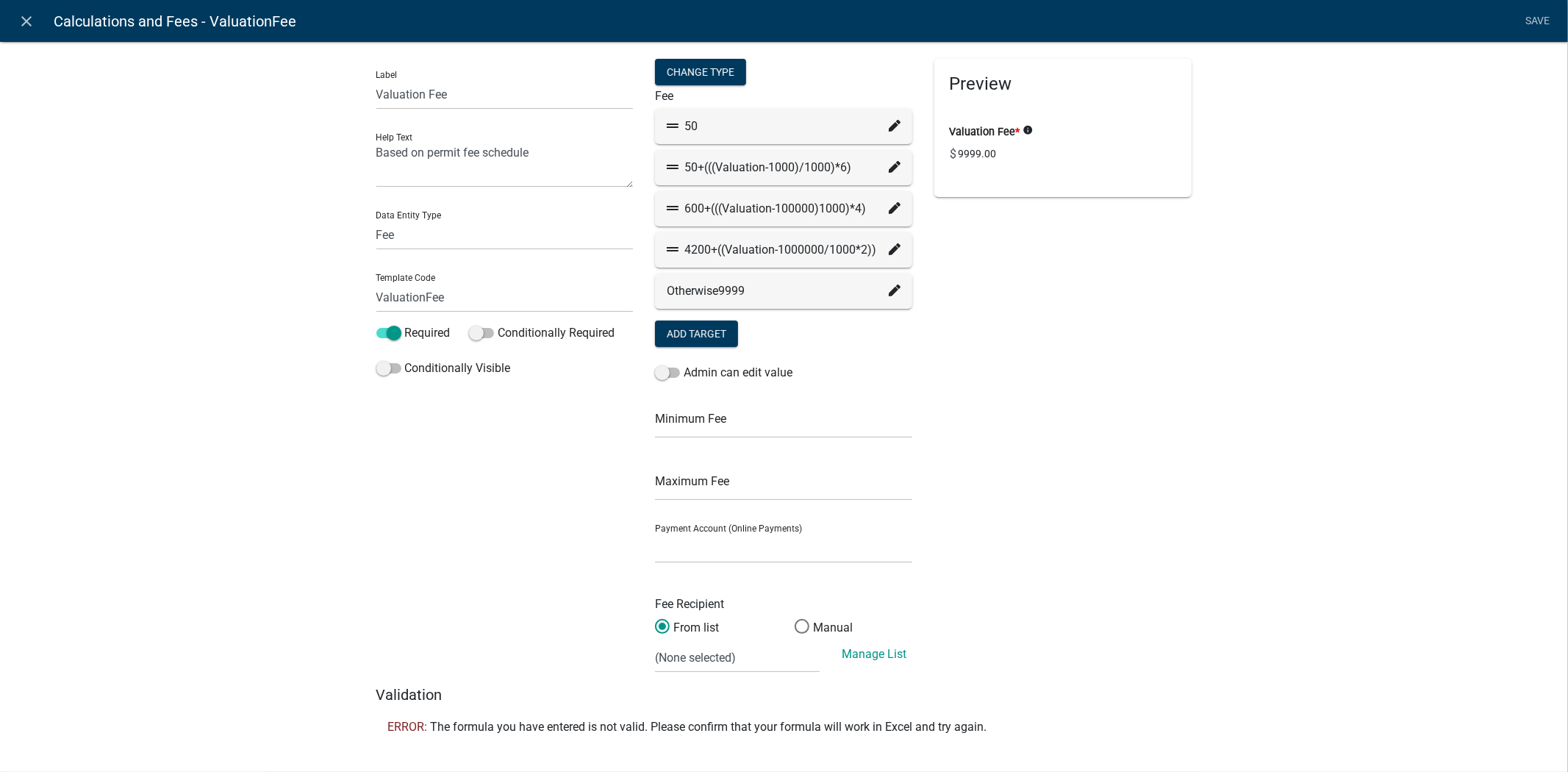
click at [433, 486] on div "Label Valuation Fee Help Text Based on permit fee schedule Data Entity Type Fre…" at bounding box center [505, 372] width 279 height 627
click at [889, 166] on icon at bounding box center [894, 166] width 12 height 12
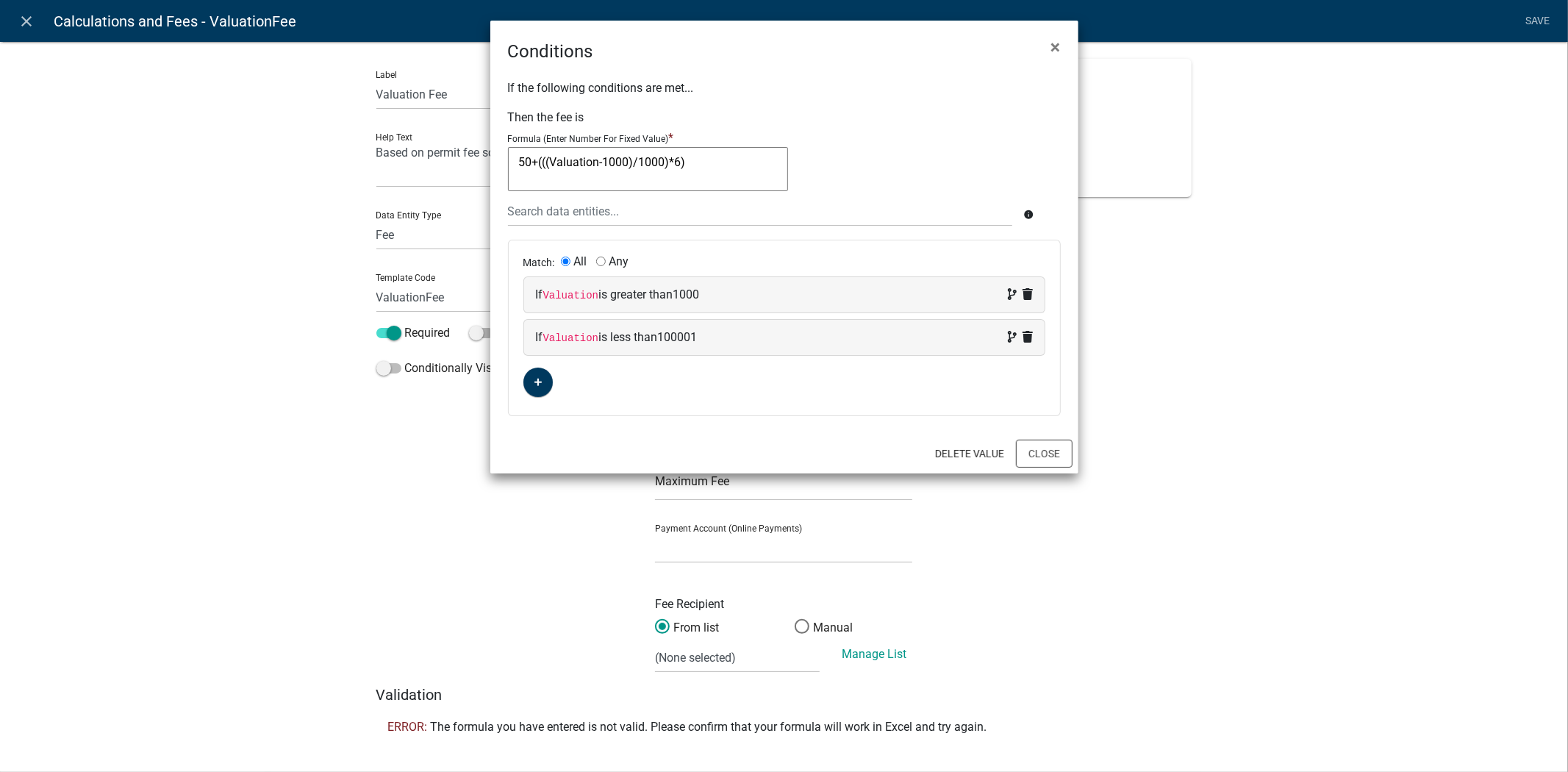
click at [598, 161] on textarea "50+(((Valuation-1000)/1000)*6)" at bounding box center [648, 169] width 280 height 44
type textarea "50+(((-1000)/1000)*6)"
click at [623, 206] on div at bounding box center [761, 212] width 527 height 30
type input "val"
click at [554, 214] on ngb-highlight "Val uation" at bounding box center [540, 220] width 50 height 12
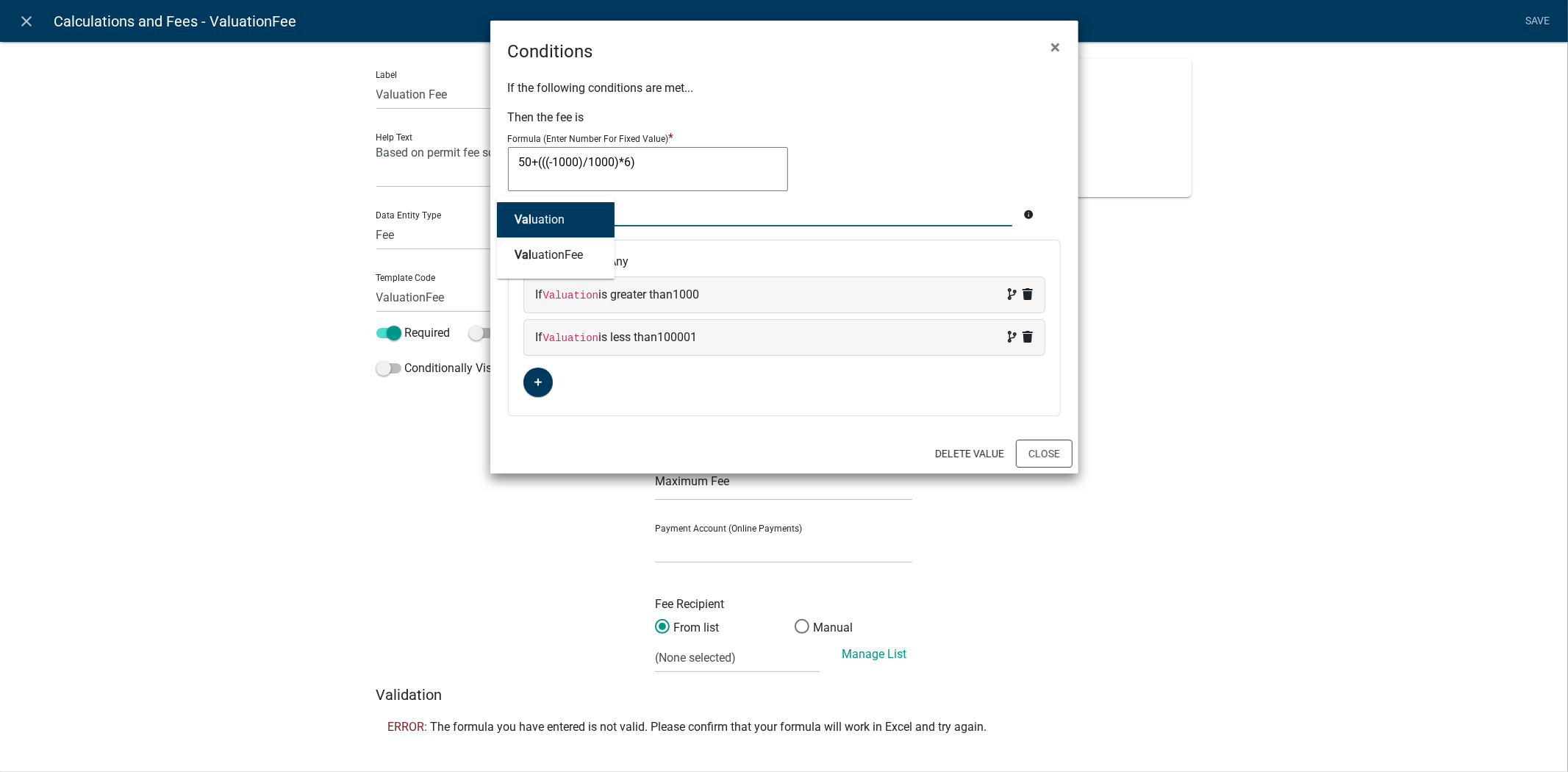
type textarea "50+(((Valuation-1000)/1000)*6)"
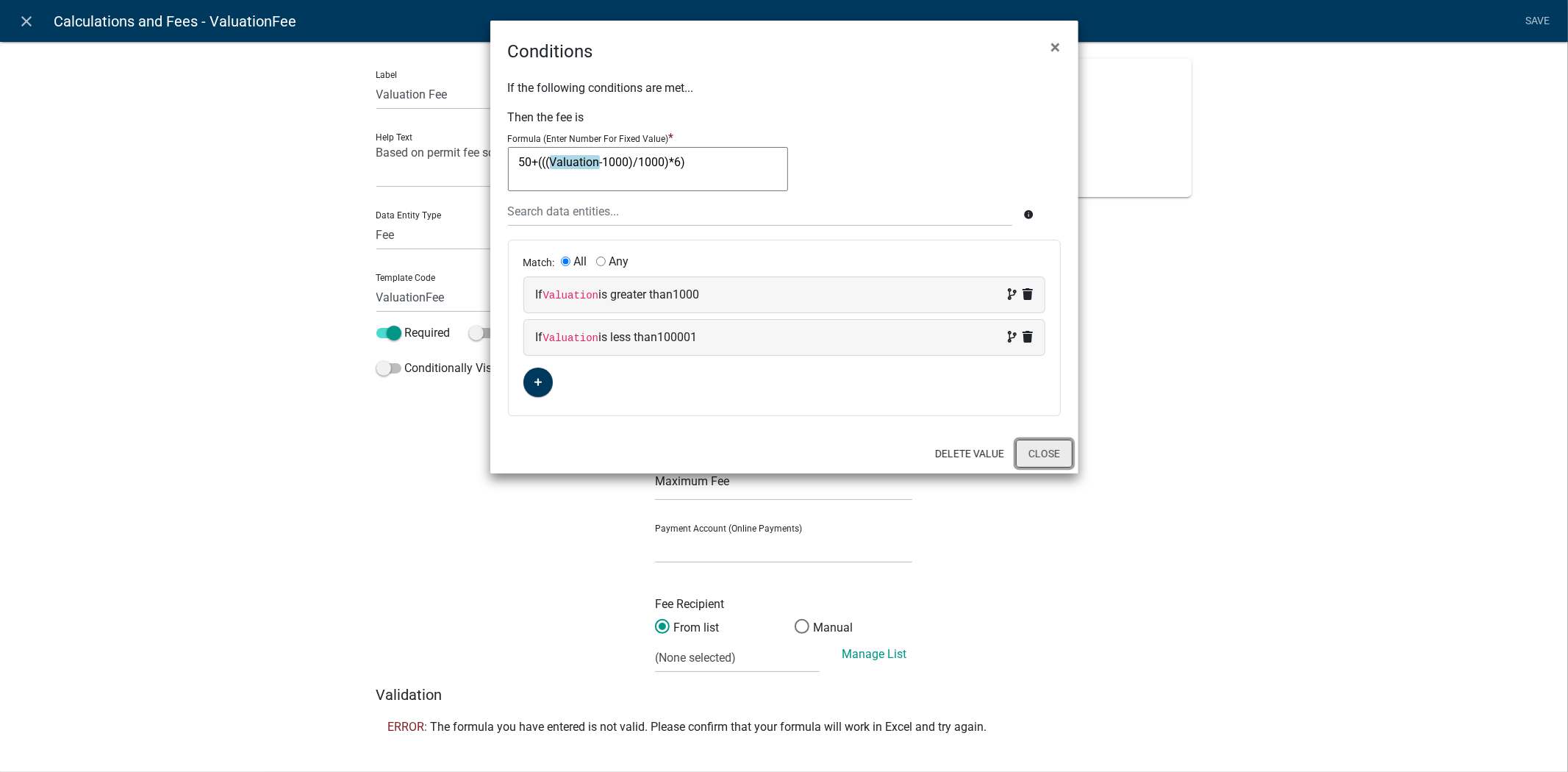
click at [1059, 457] on button "Close" at bounding box center [1044, 452] width 57 height 28
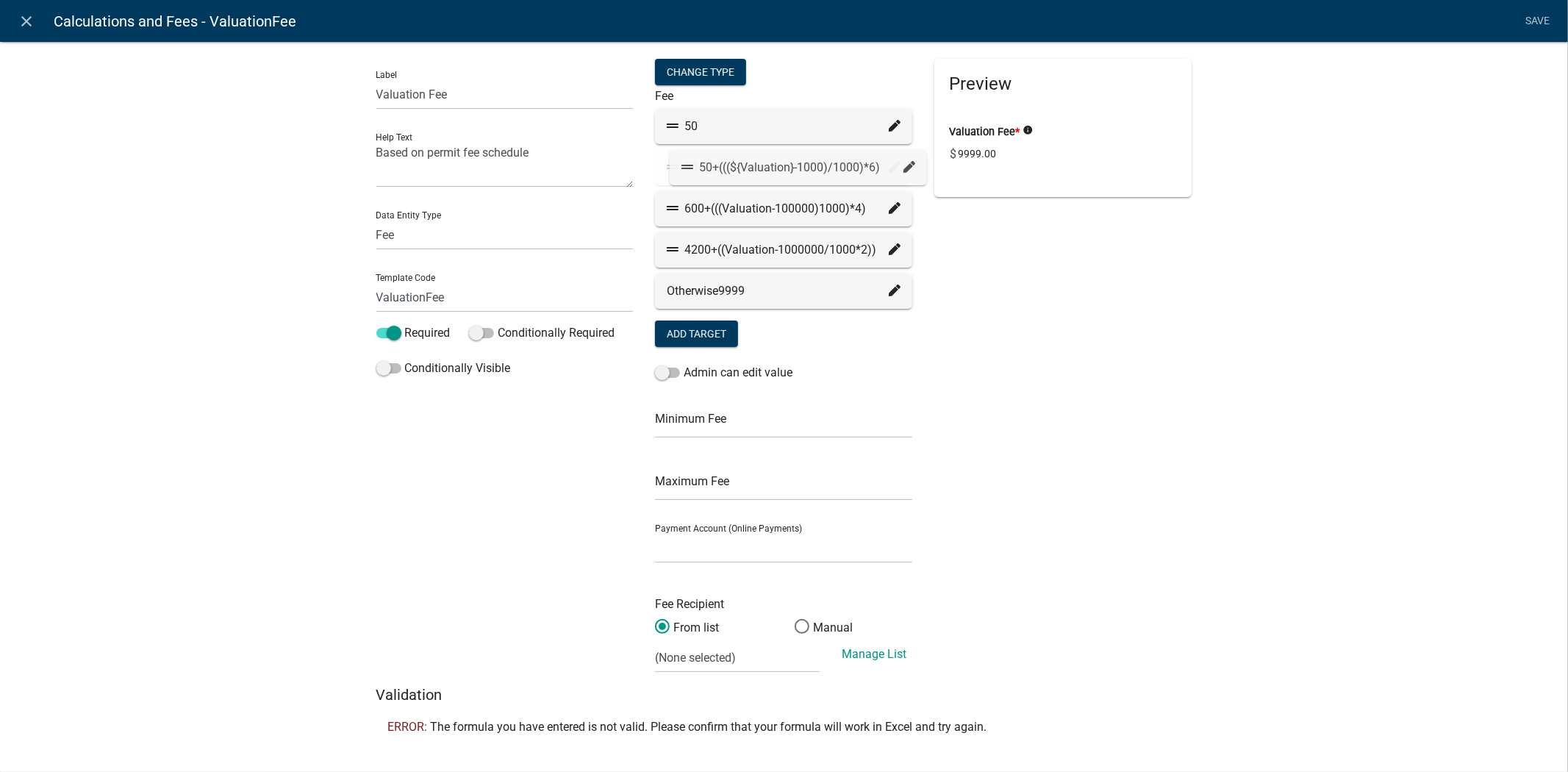
drag, startPoint x: 709, startPoint y: 166, endPoint x: 731, endPoint y: 169, distance: 22.2
click at [731, 169] on div "50+(((${Valuation}-1000)/1000)*6)" at bounding box center [783, 167] width 233 height 18
click at [889, 172] on fa-icon at bounding box center [894, 167] width 12 height 18
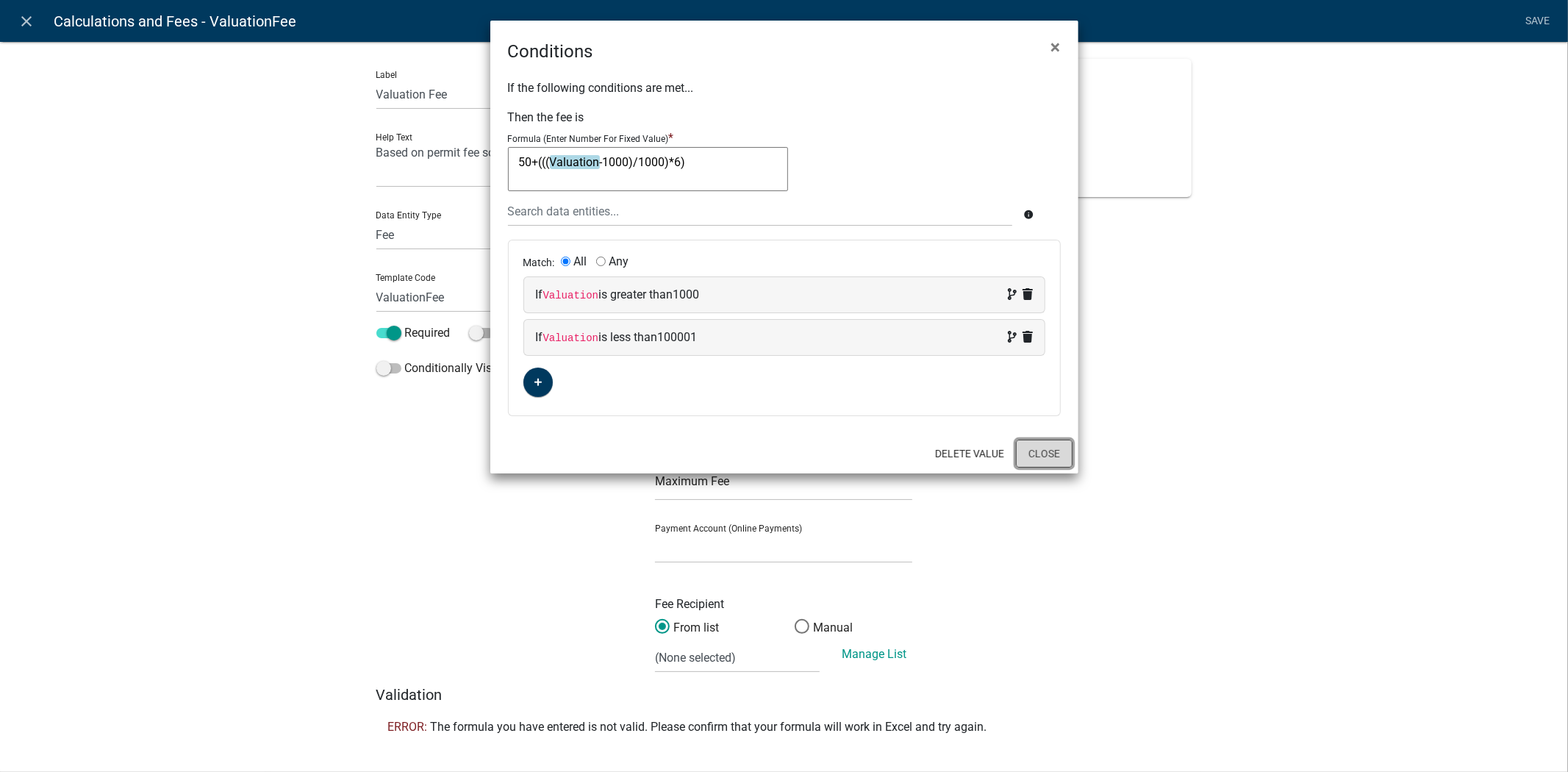
click at [1060, 458] on button "Close" at bounding box center [1044, 452] width 57 height 28
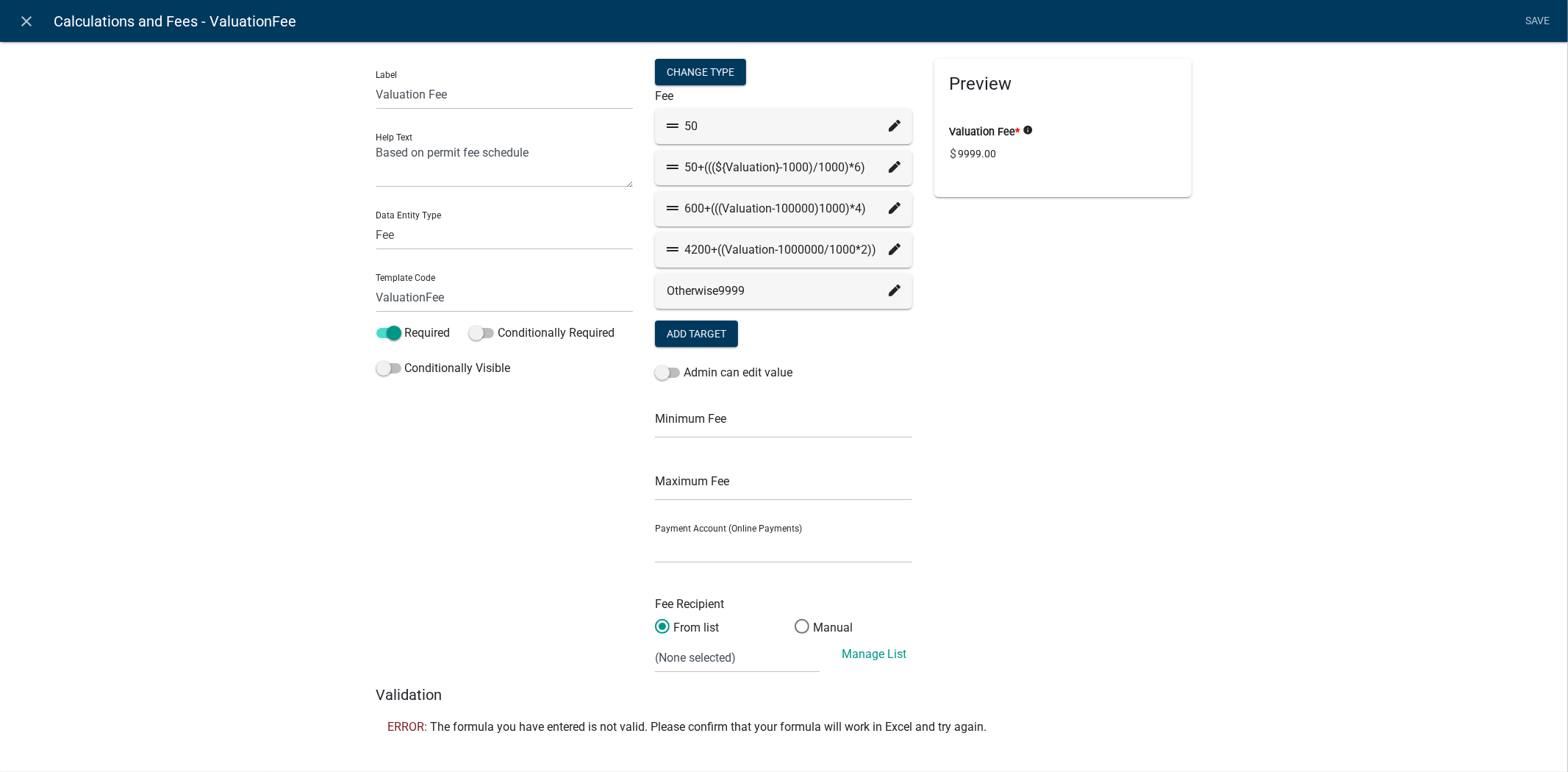
click at [889, 210] on icon at bounding box center [894, 208] width 12 height 12
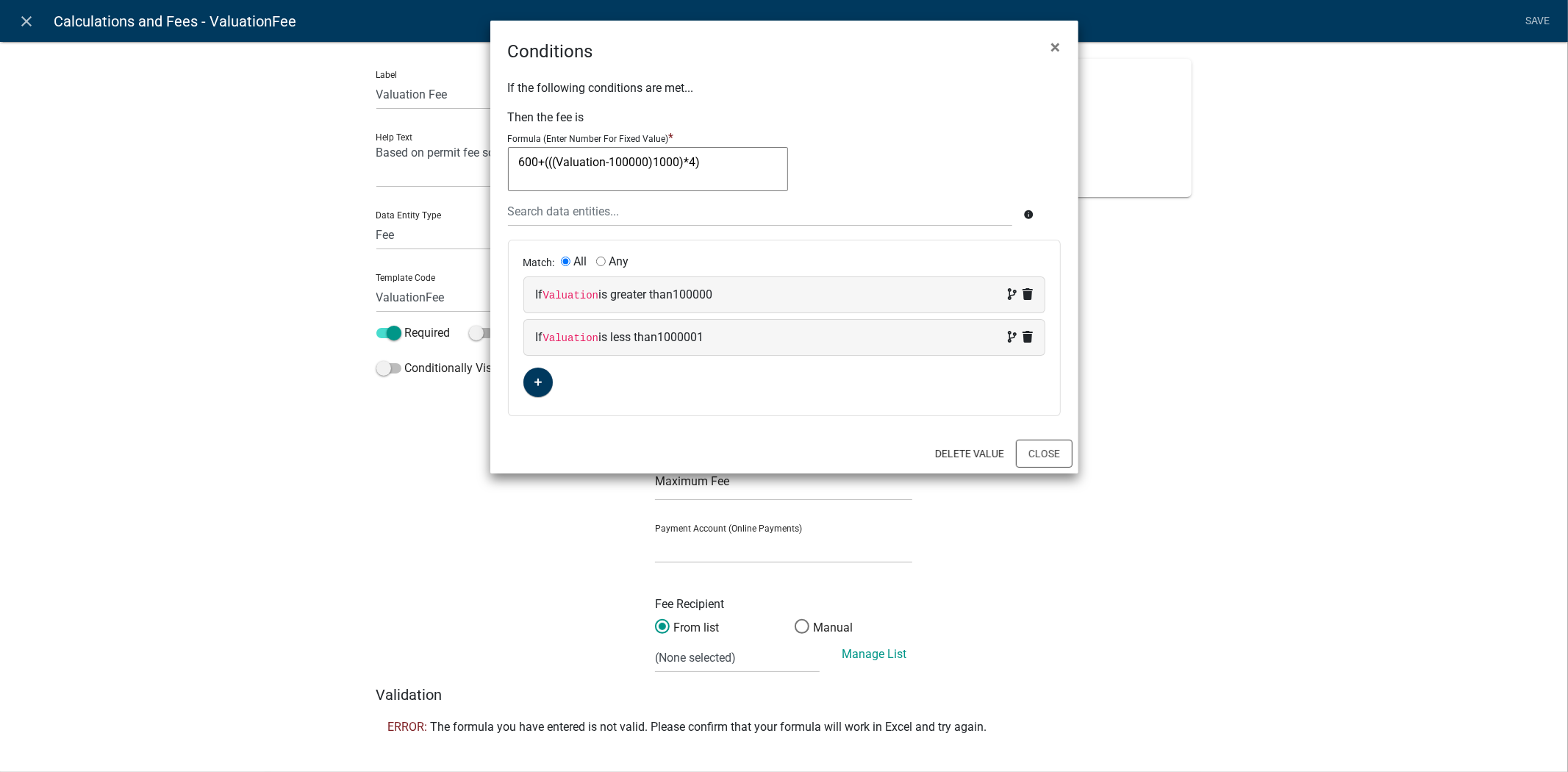
click at [606, 160] on textarea "600+(((Valuation-100000)1000)*4)" at bounding box center [648, 169] width 280 height 44
type textarea "600+(((-100000)1000)*4)"
click at [570, 203] on div at bounding box center [761, 212] width 527 height 30
type input "val"
click at [560, 217] on ngb-highlight "Val uation" at bounding box center [540, 220] width 50 height 12
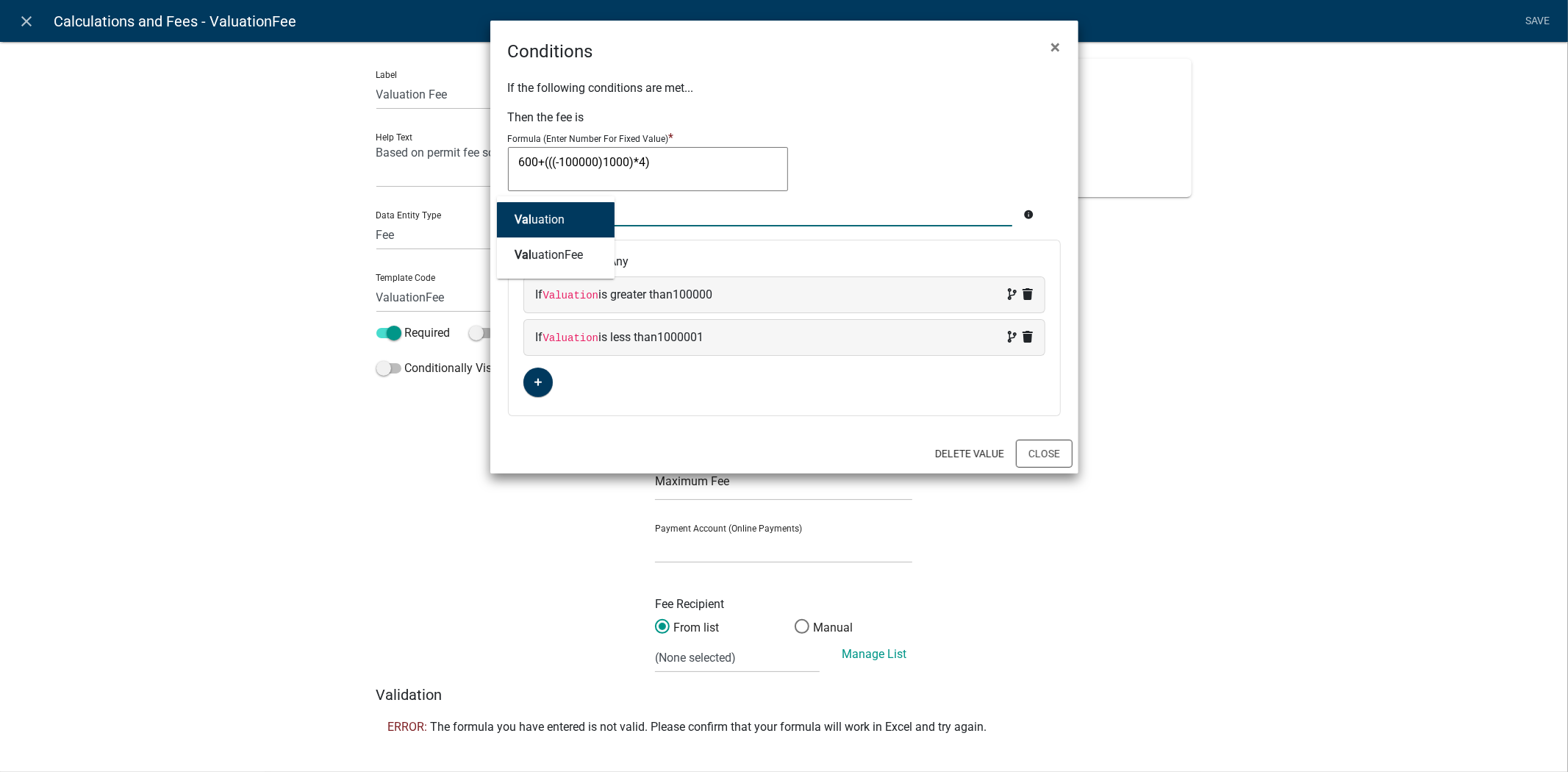
type textarea "600+(((Valuation-100000)1000)*4)"
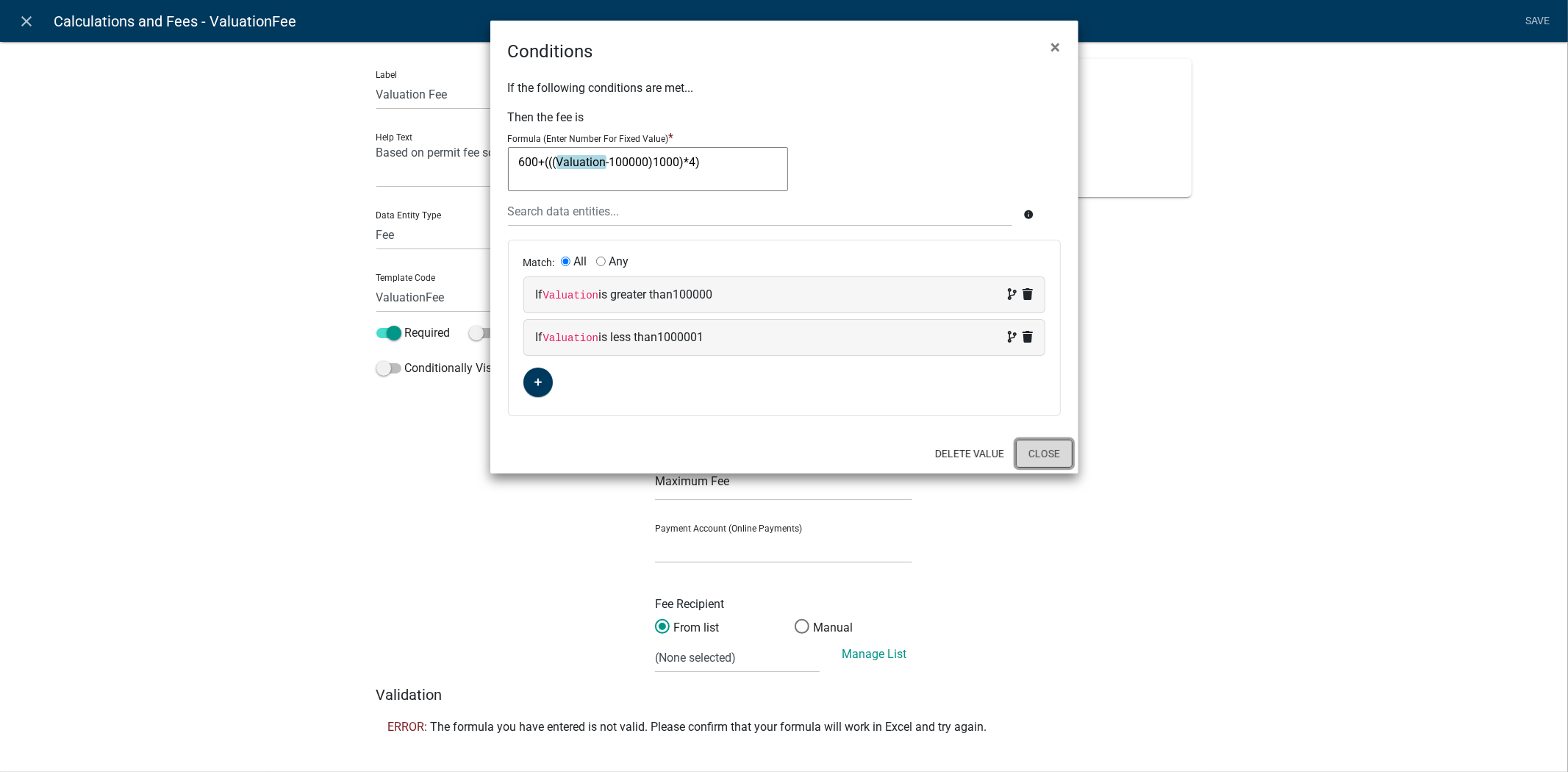
click at [1048, 452] on button "Close" at bounding box center [1044, 452] width 57 height 28
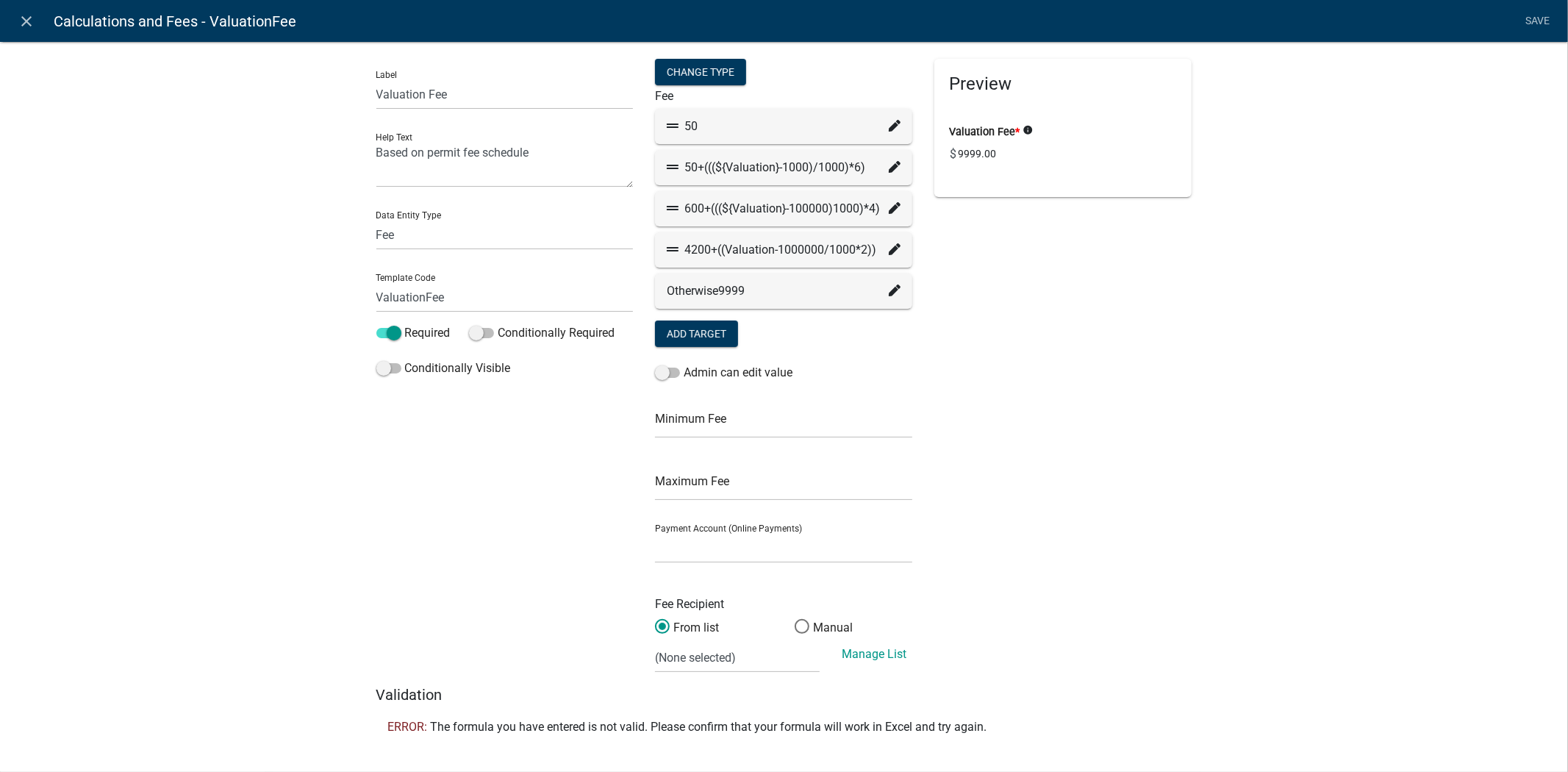
drag, startPoint x: 719, startPoint y: 206, endPoint x: 726, endPoint y: 207, distance: 7.1
click at [726, 207] on div "600+(((${Valuation}-100000)1000)*4)" at bounding box center [783, 208] width 233 height 18
click at [889, 253] on icon at bounding box center [894, 249] width 12 height 12
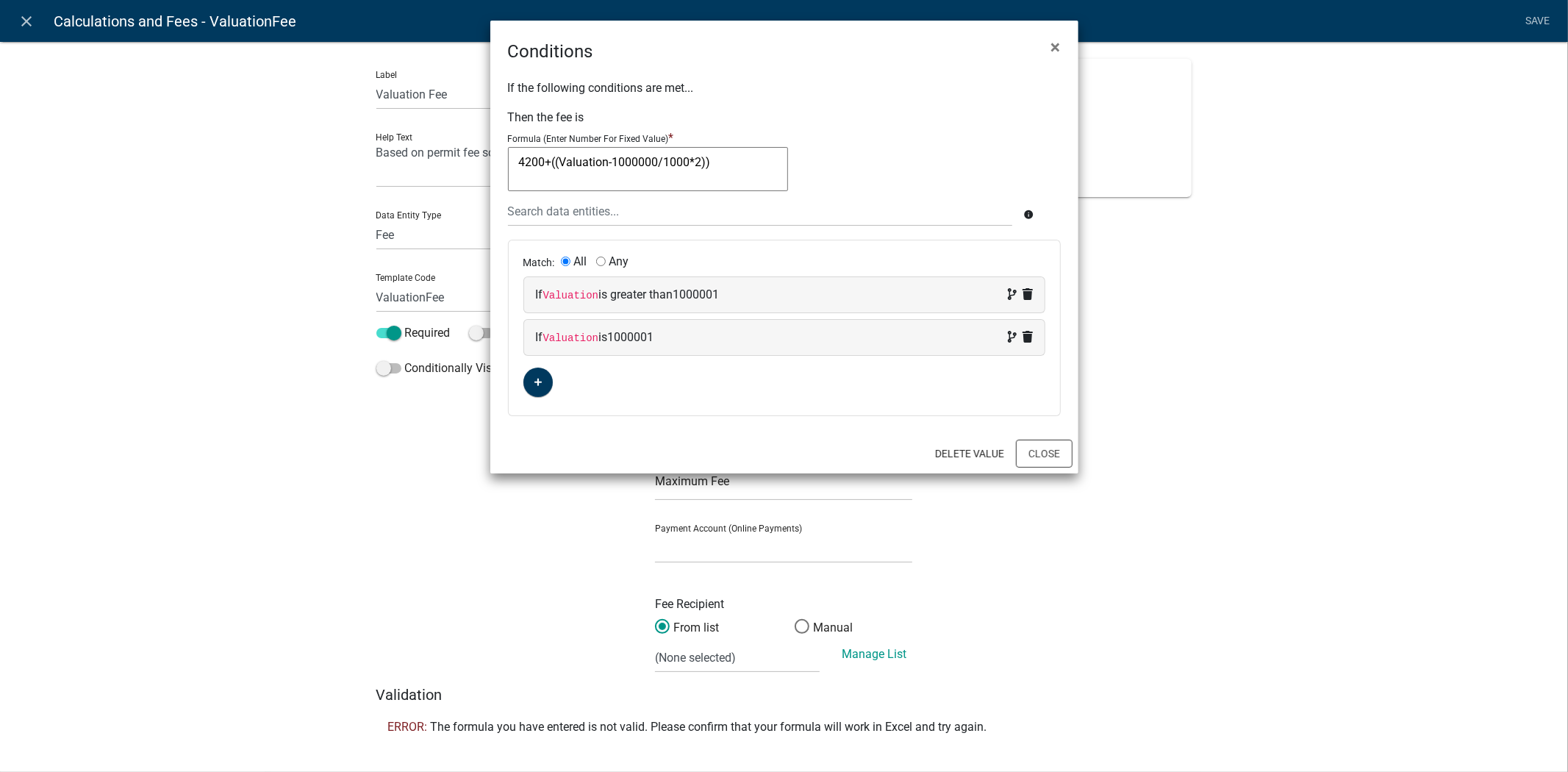
click at [610, 162] on textarea "4200+((Valuation-1000000/1000*2))" at bounding box center [648, 169] width 280 height 44
type textarea "4200+((-1000000/1000*2))"
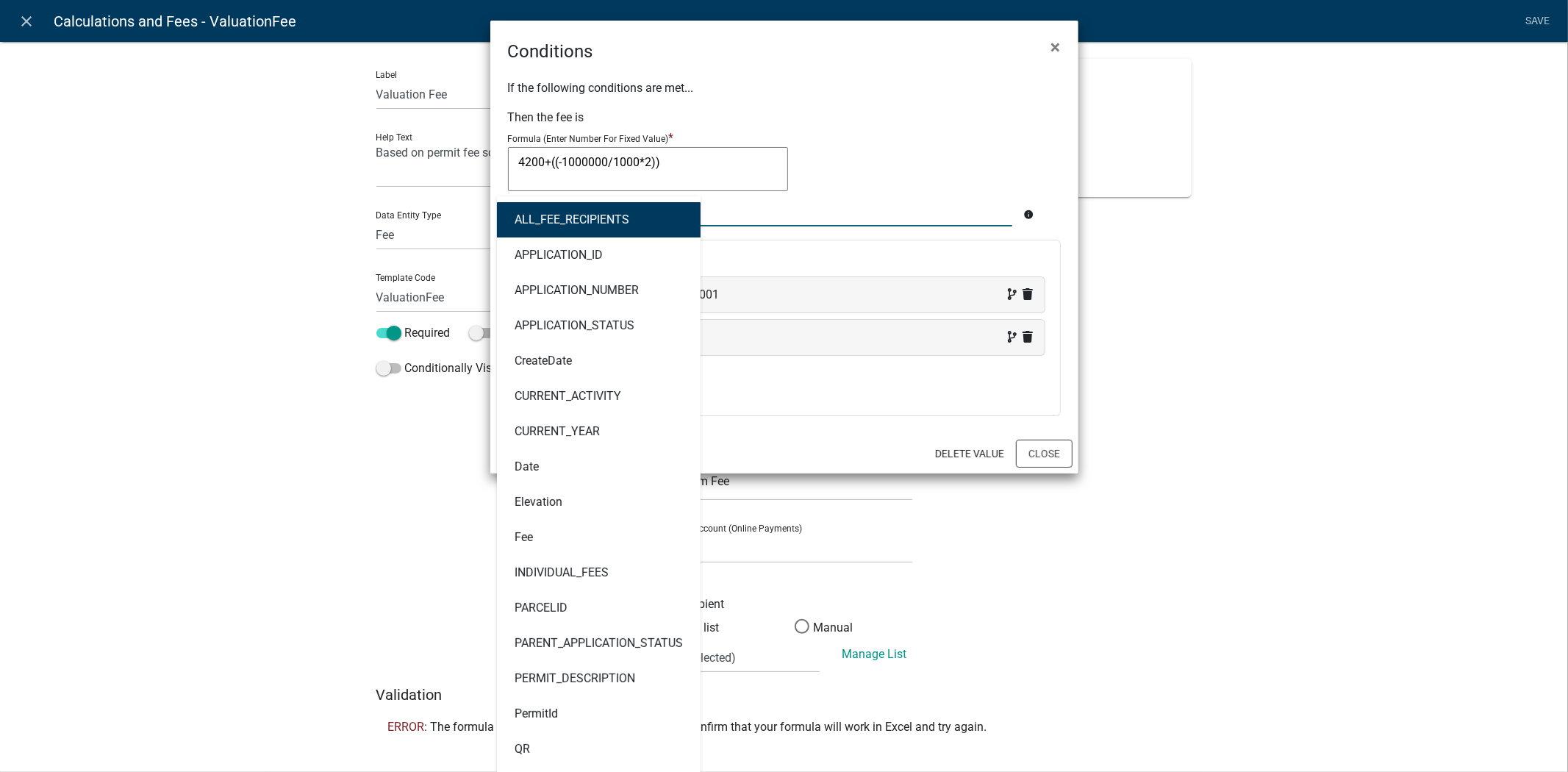
click at [574, 207] on div "ALL_FEE_RECIPIENTS APPLICATION_ID APPLICATION_NUMBER APPLICATION_STATUS CreateD…" at bounding box center [761, 212] width 527 height 30
type input "val"
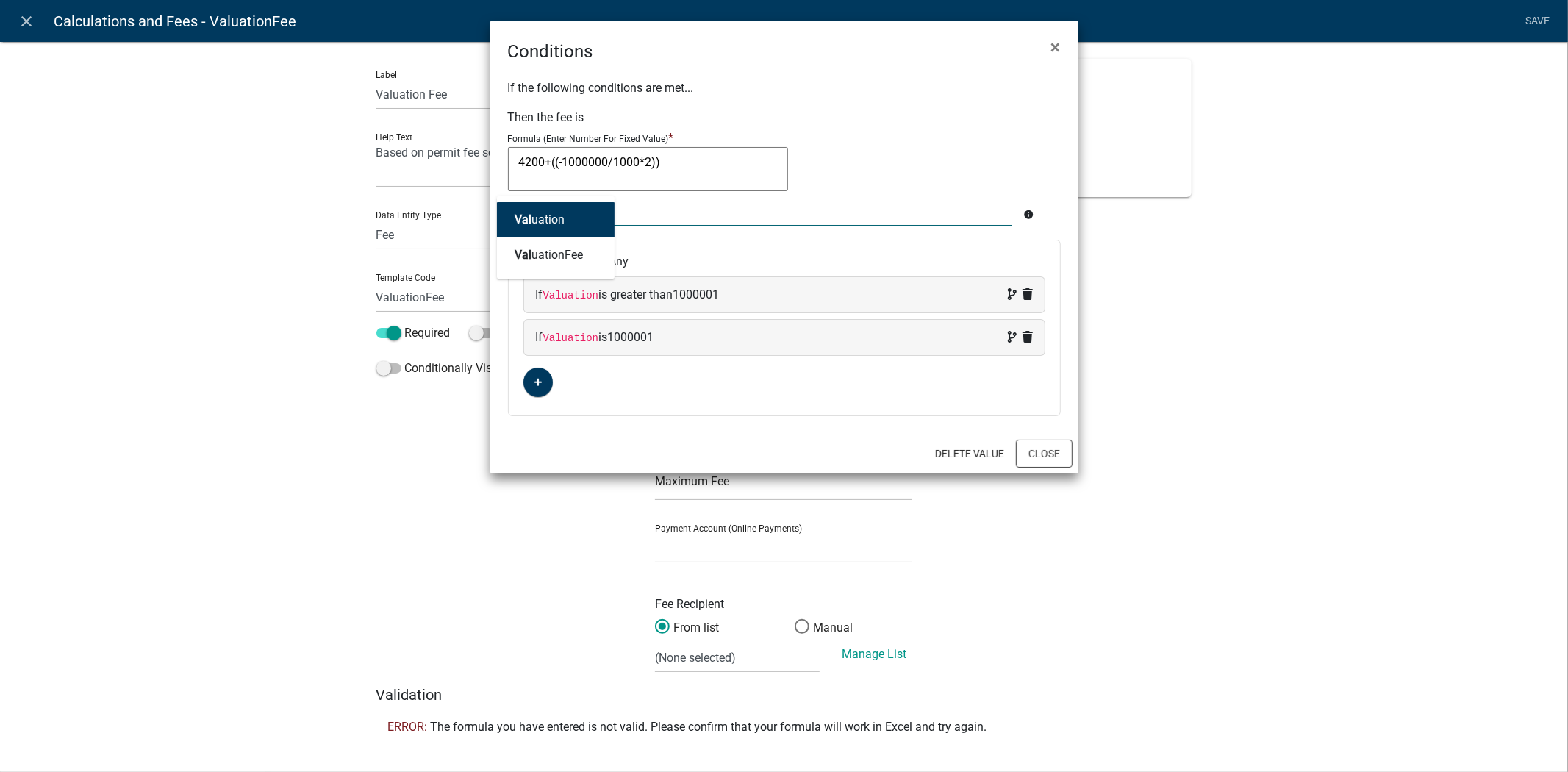
click at [551, 219] on ngb-highlight "Val uation" at bounding box center [540, 220] width 50 height 12
type textarea "4200+((Valuation-1000000/1000*2))"
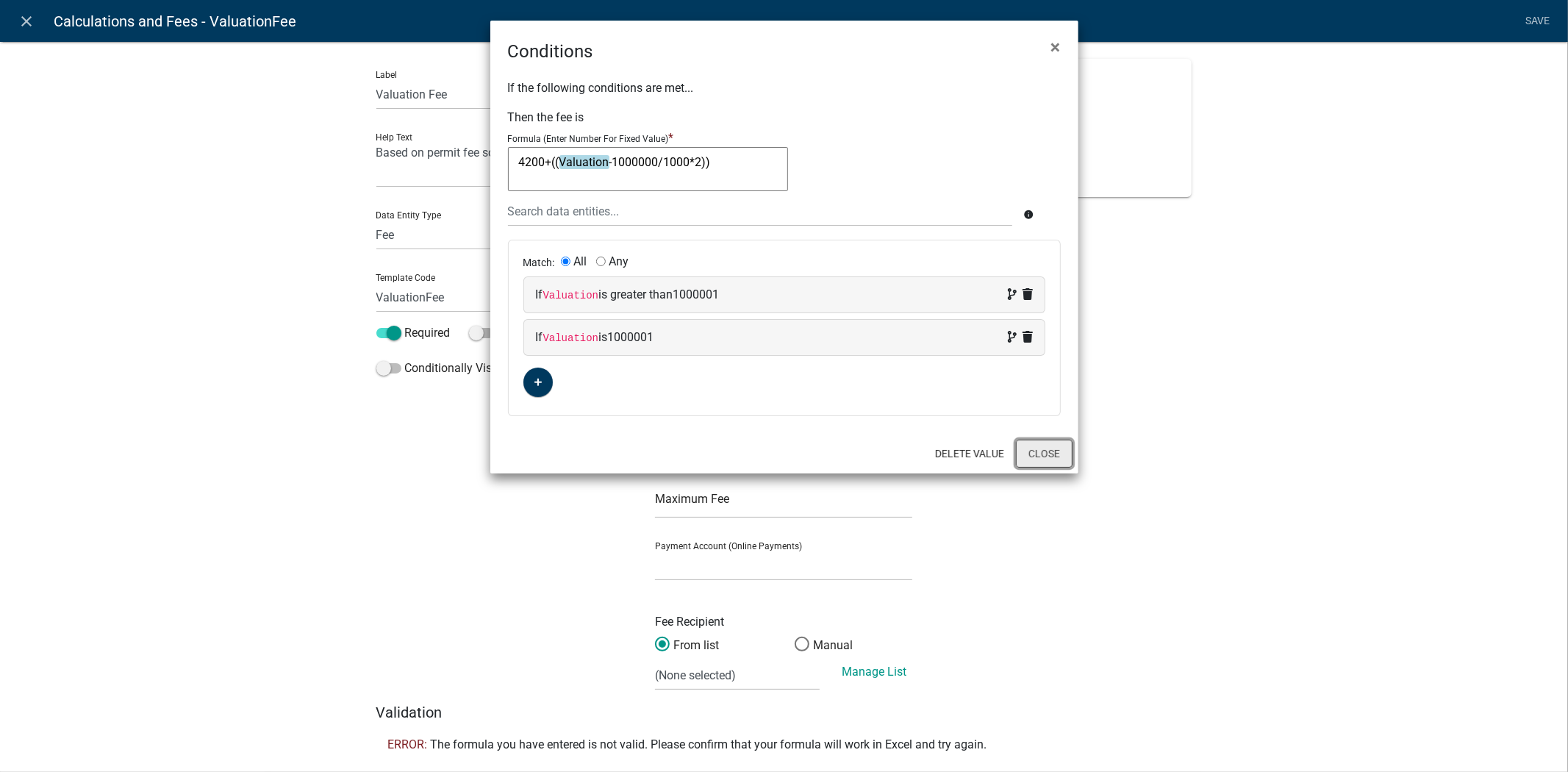
click at [1017, 453] on button "Close" at bounding box center [1044, 452] width 57 height 28
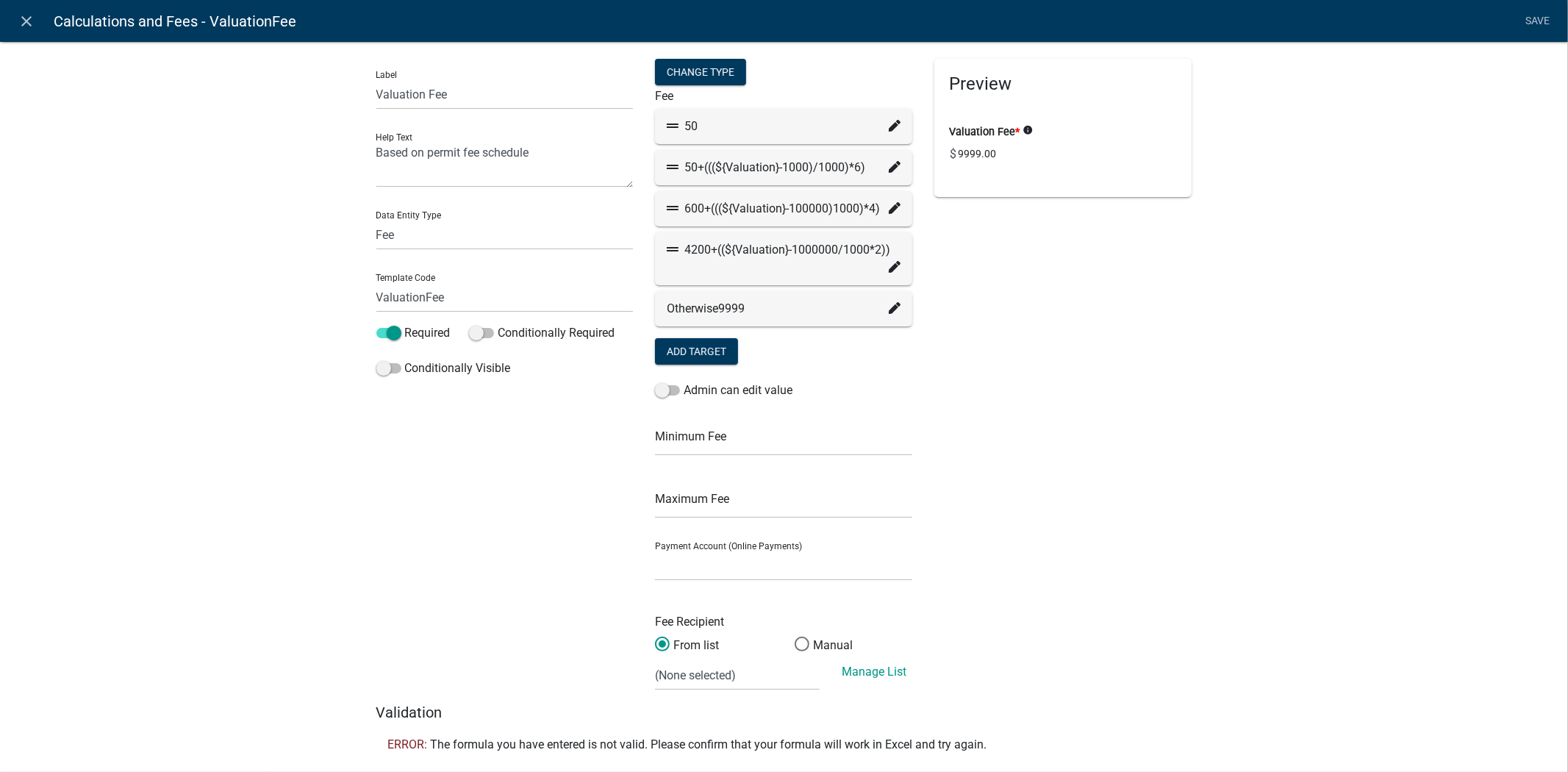
scroll to position [33, 0]
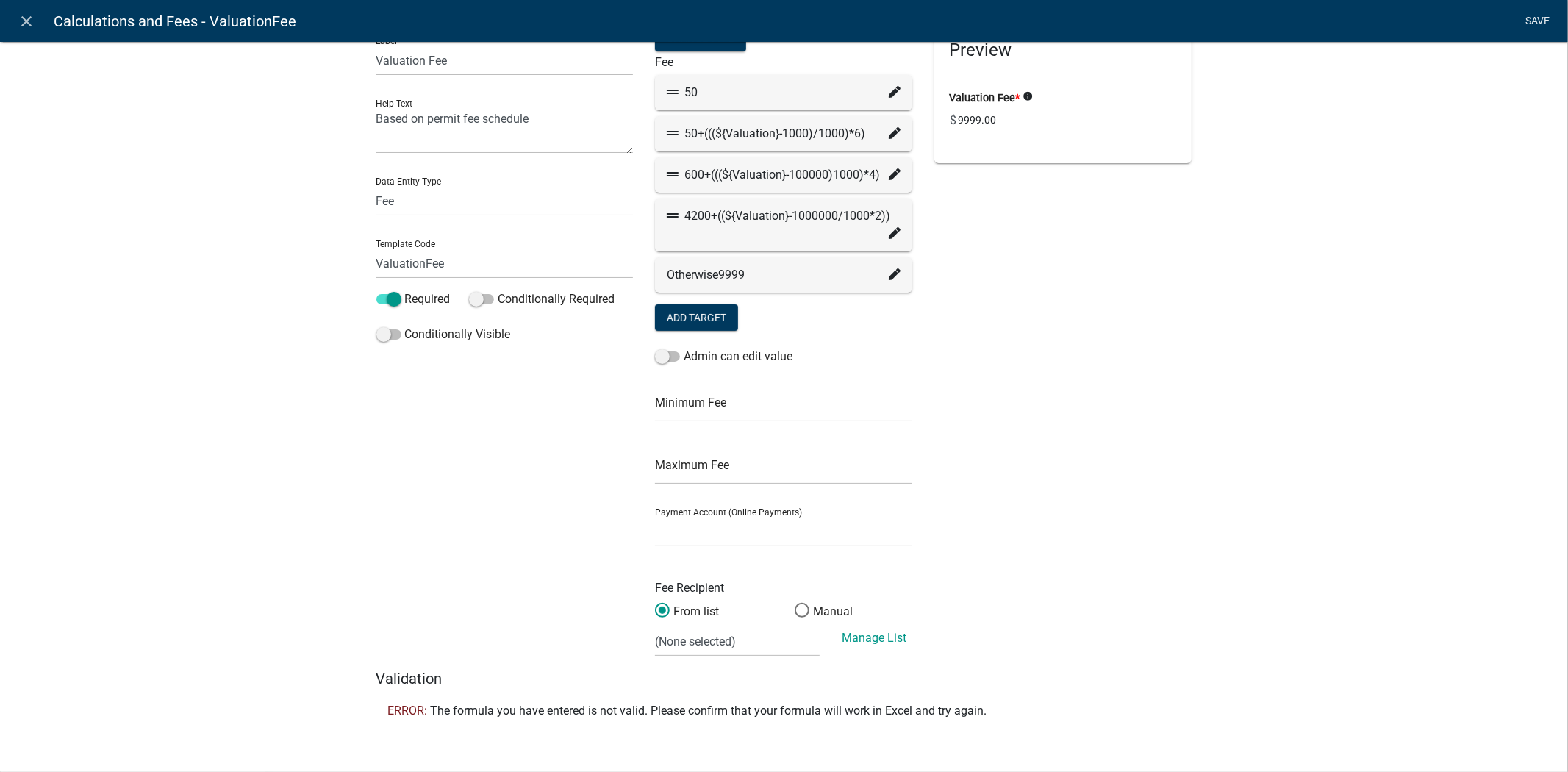
click at [1533, 18] on link "Save" at bounding box center [1538, 21] width 37 height 28
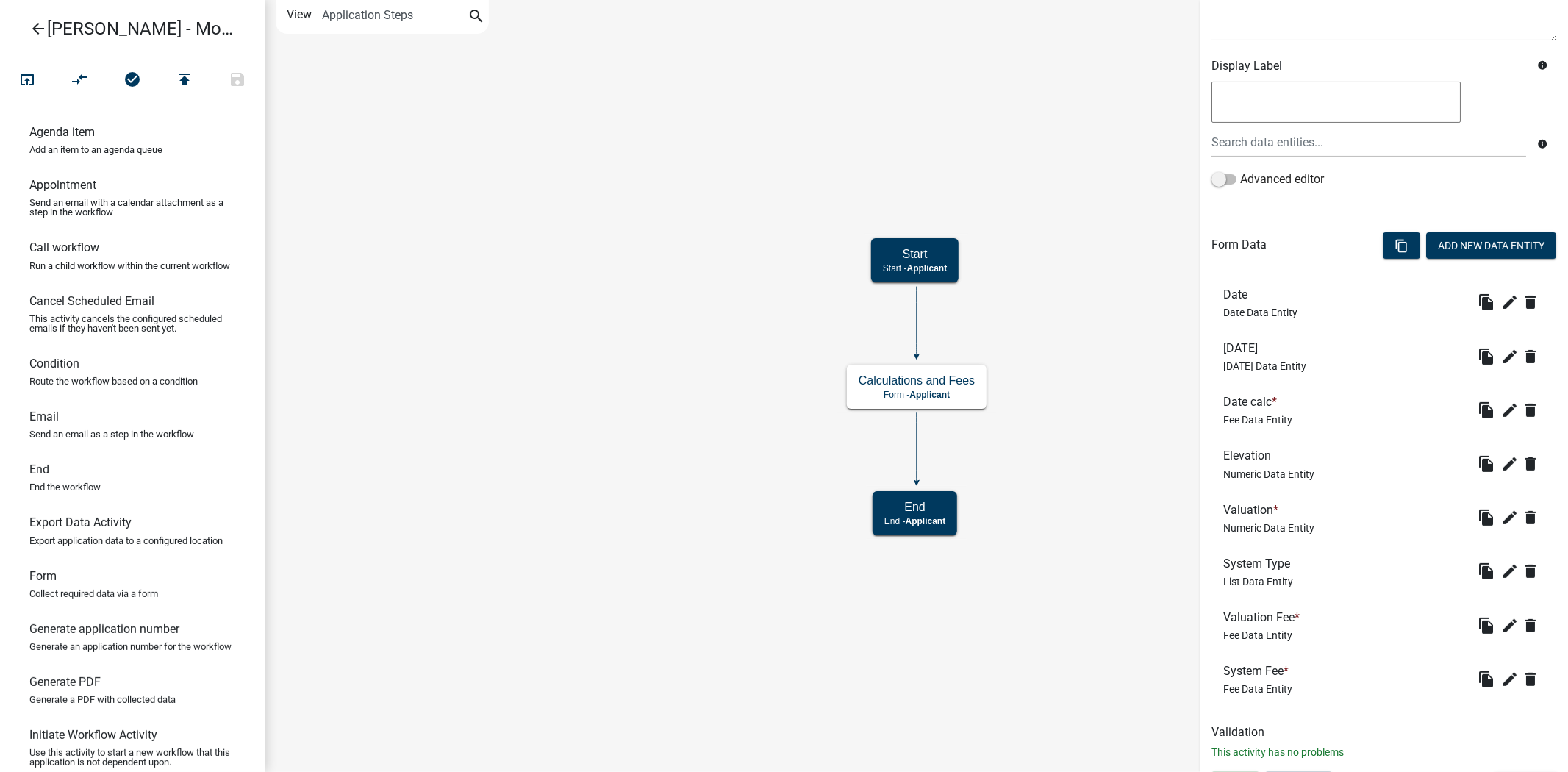
scroll to position [245, 0]
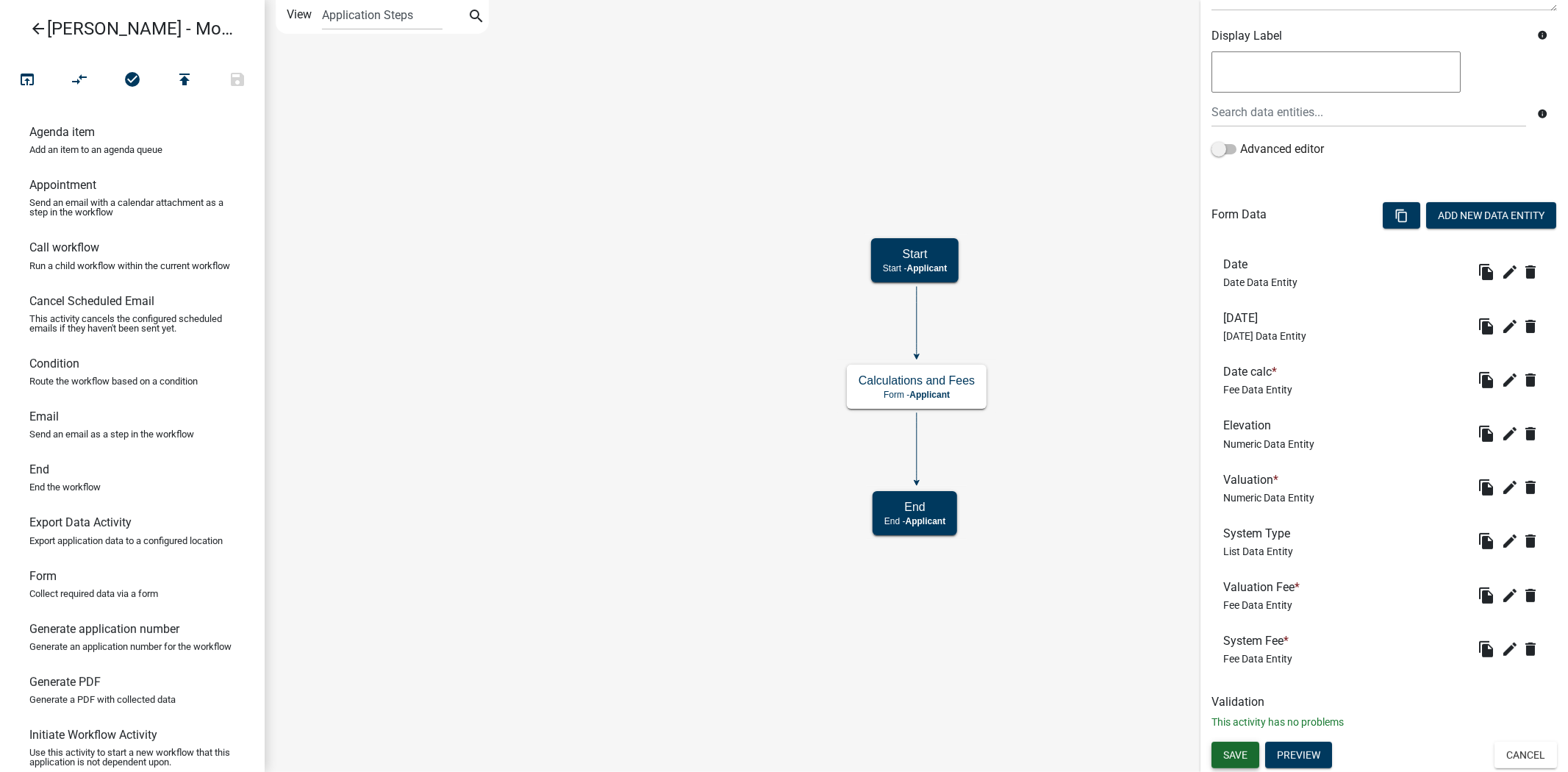
click at [1225, 755] on span "Save" at bounding box center [1235, 754] width 24 height 12
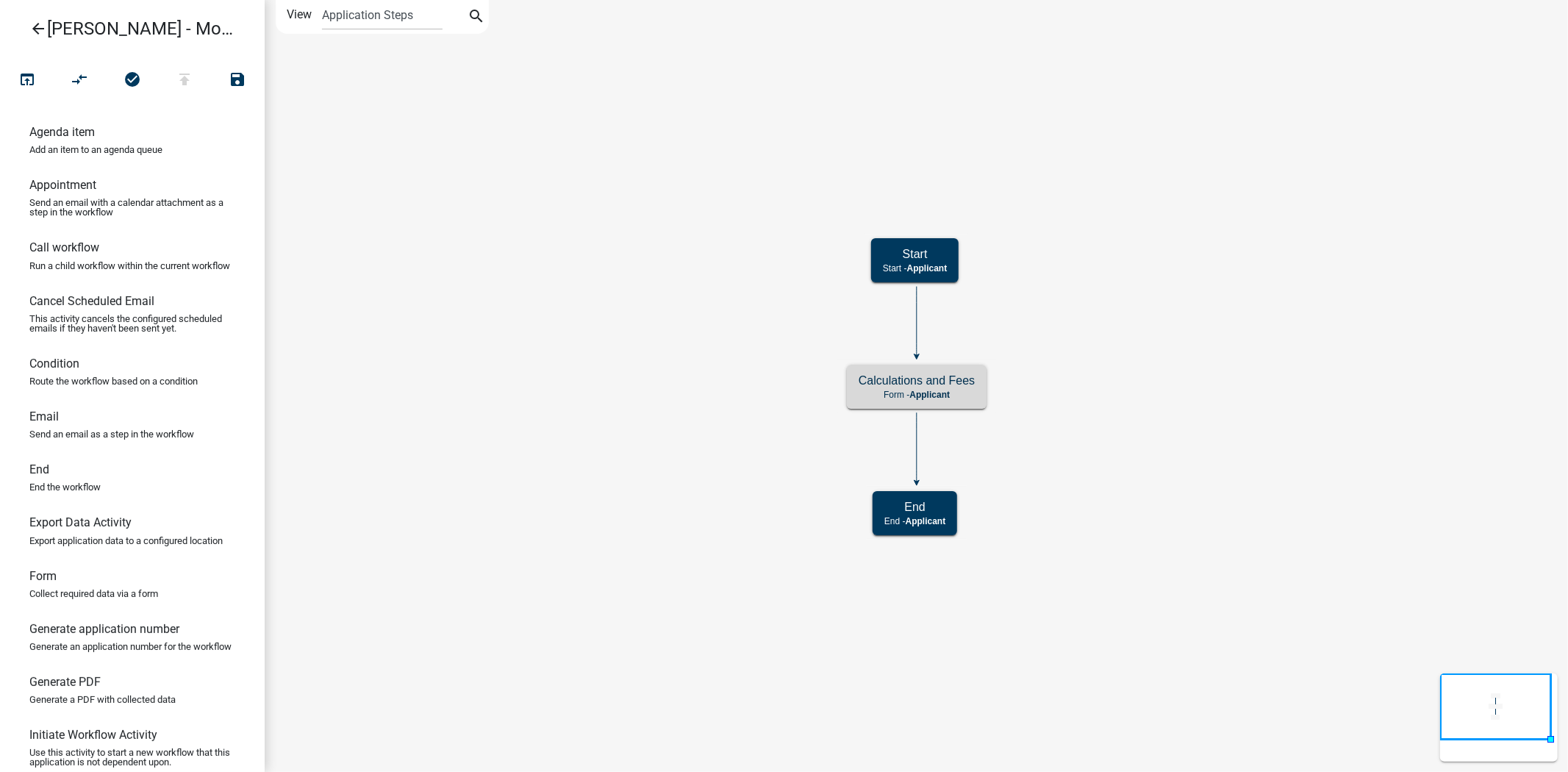
scroll to position [0, 0]
click at [20, 84] on icon "open_in_browser" at bounding box center [27, 80] width 18 height 21
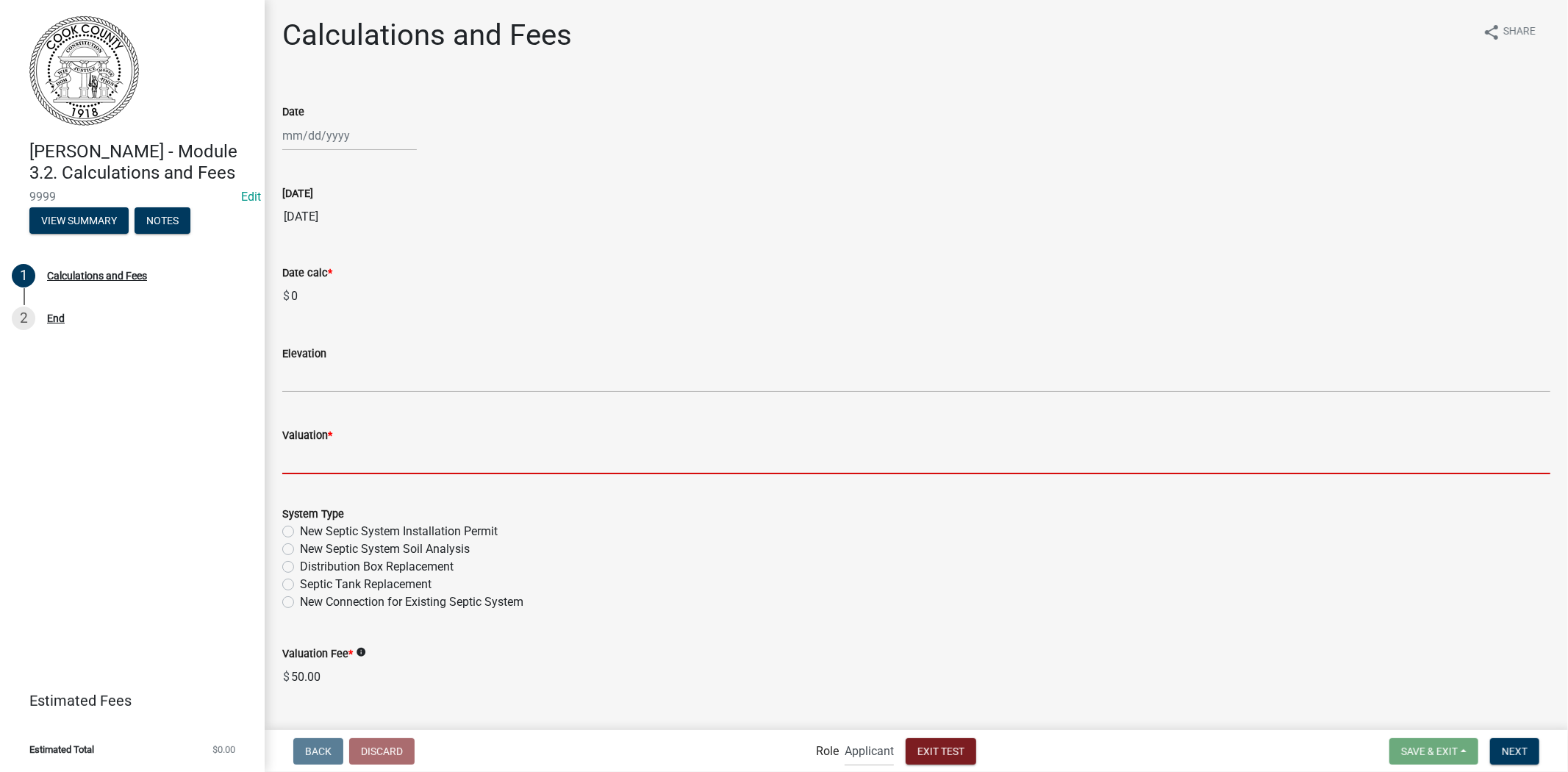
click at [333, 458] on input "text" at bounding box center [916, 459] width 1268 height 30
type input "50"
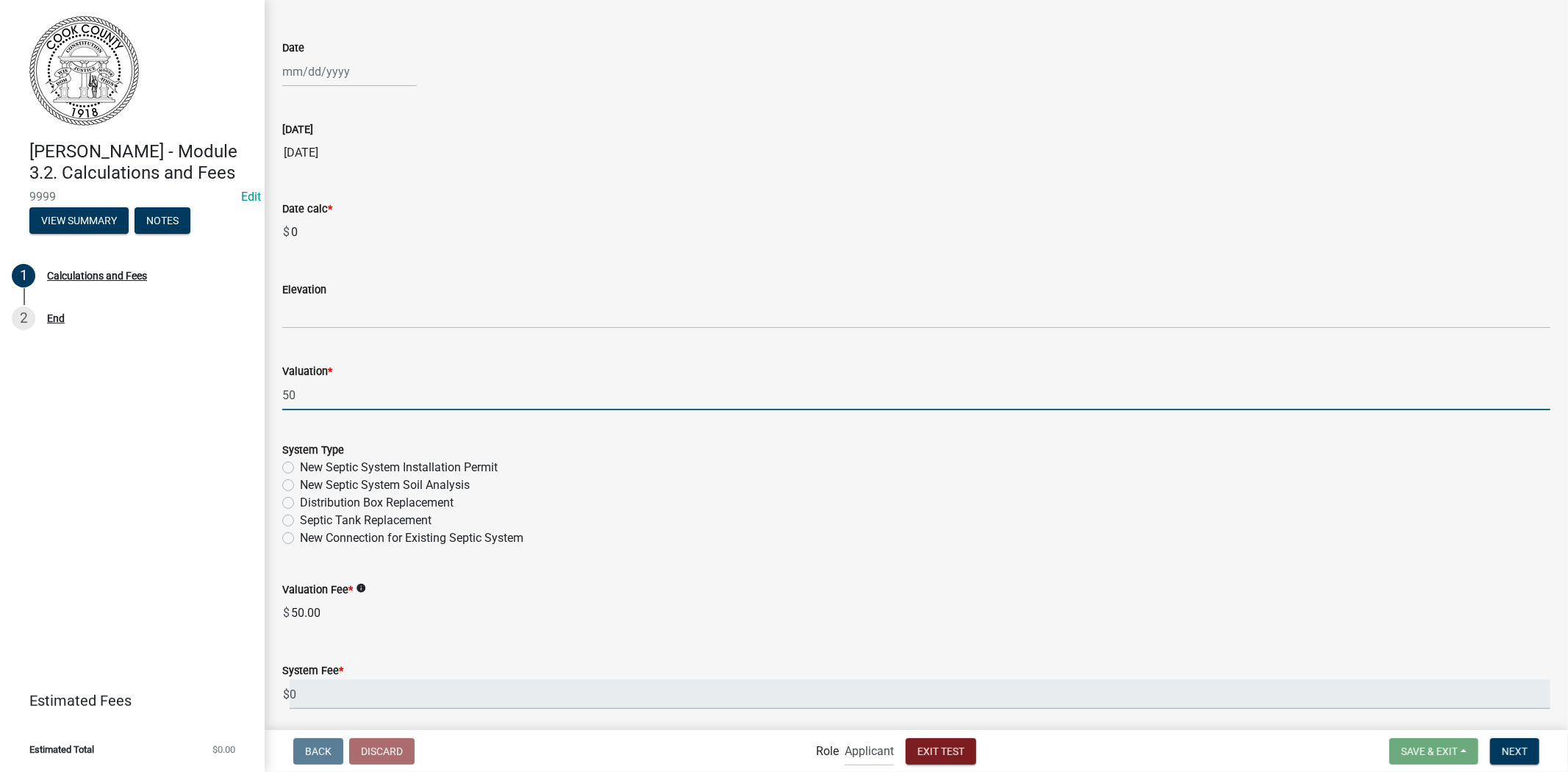
click at [294, 470] on div "New Septic System Installation Permit" at bounding box center [916, 467] width 1268 height 18
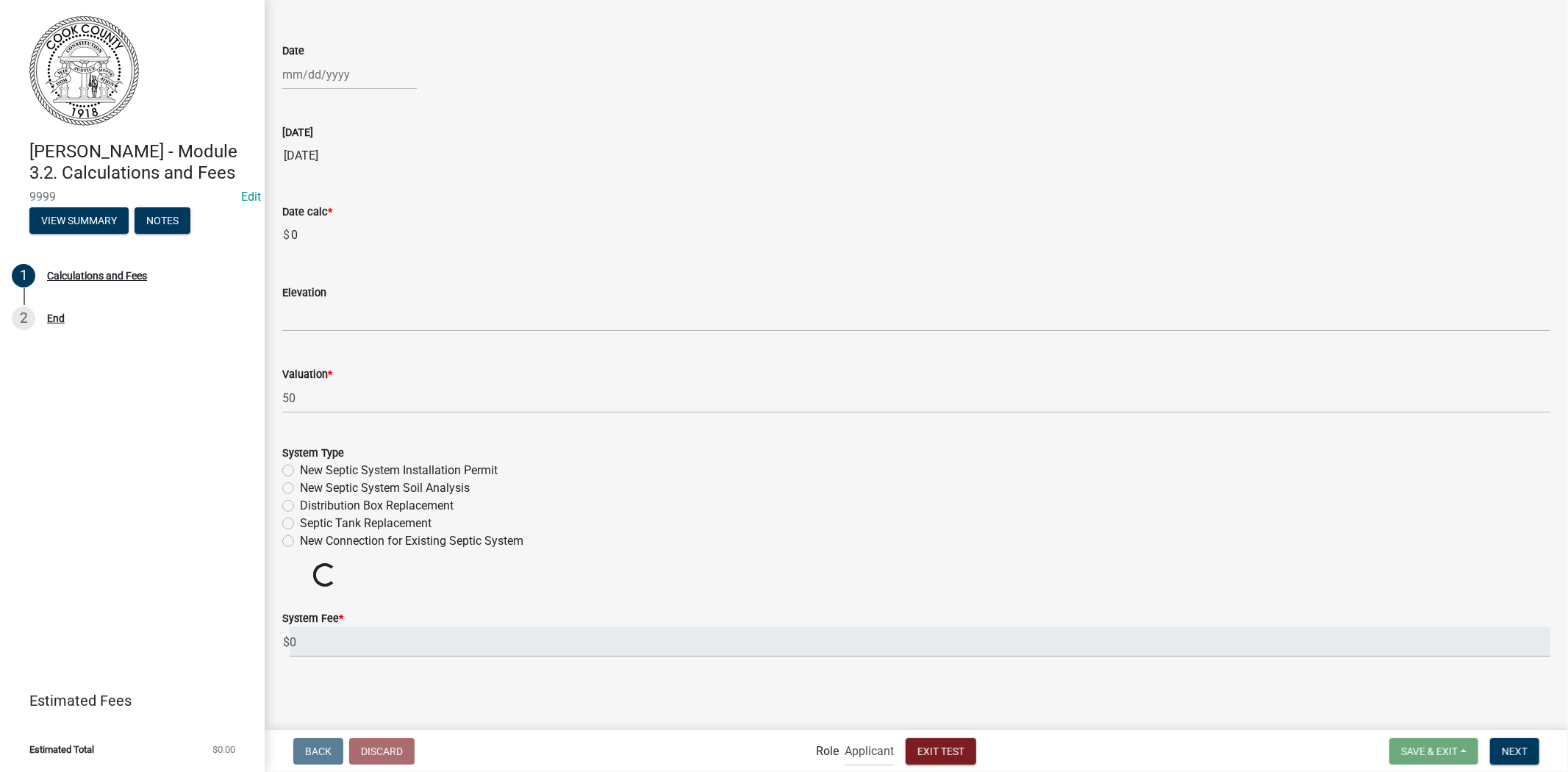
click at [300, 475] on label "New Septic System Installation Permit" at bounding box center [398, 470] width 197 height 18
click at [300, 471] on input "New Septic System Installation Permit" at bounding box center [304, 466] width 9 height 9
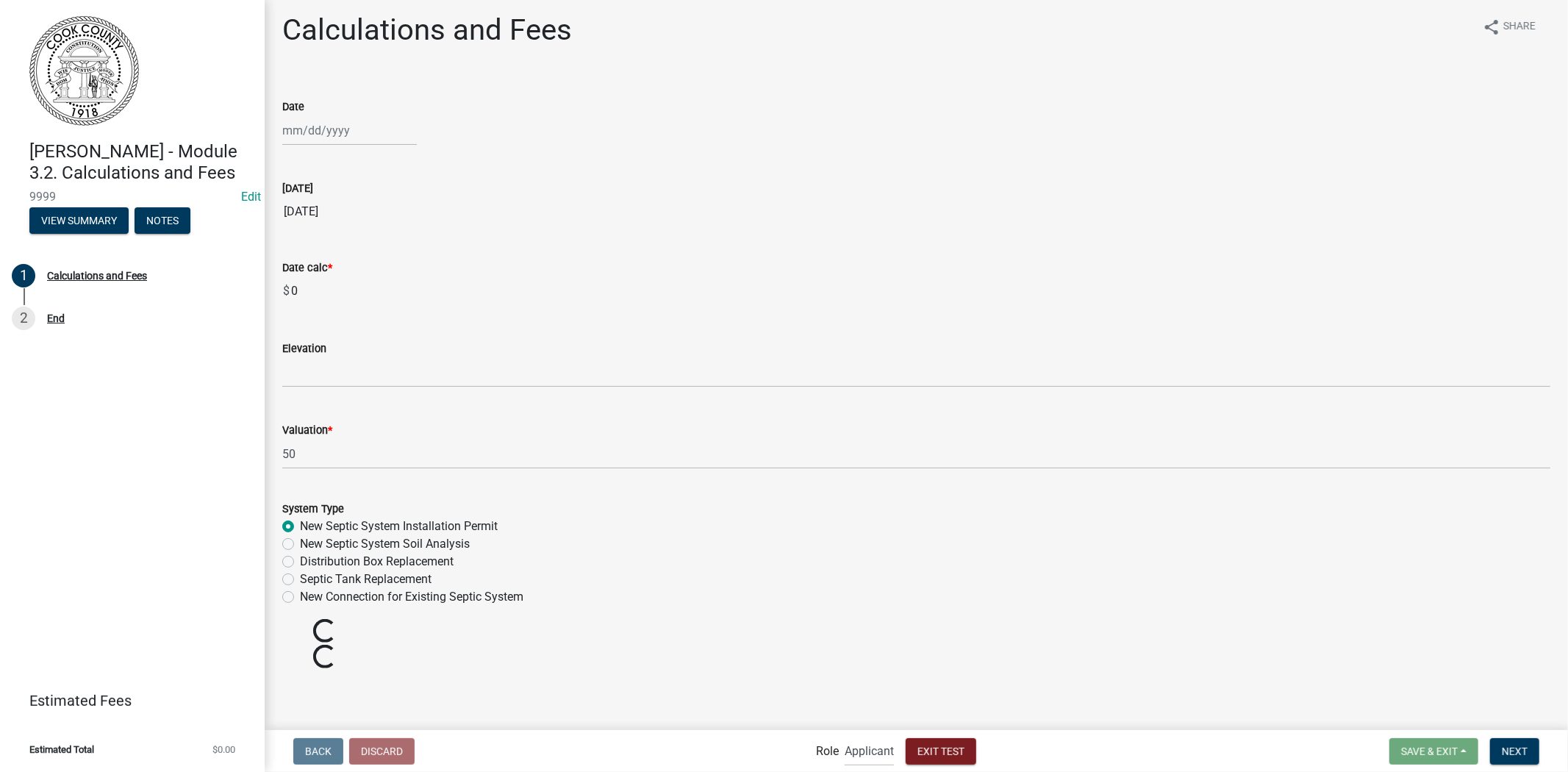
radio input "true"
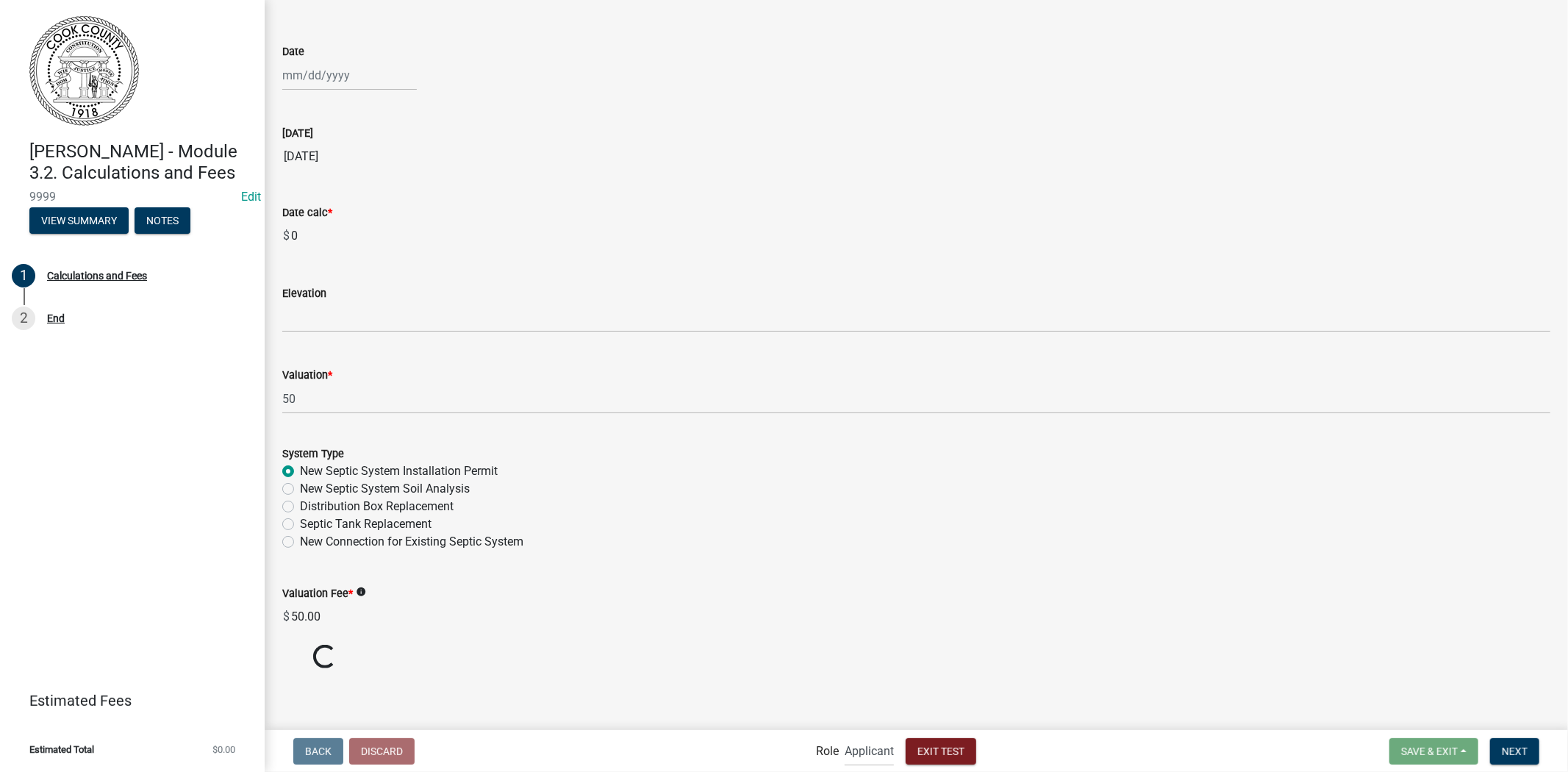
drag, startPoint x: 289, startPoint y: 475, endPoint x: 540, endPoint y: 619, distance: 289.4
click at [540, 619] on wm-data-entity-input-list "Date [DATE] [DATE] Date calc * $ 0 Elevation Valuation * 50 System Type New Sep…" at bounding box center [916, 345] width 1268 height 648
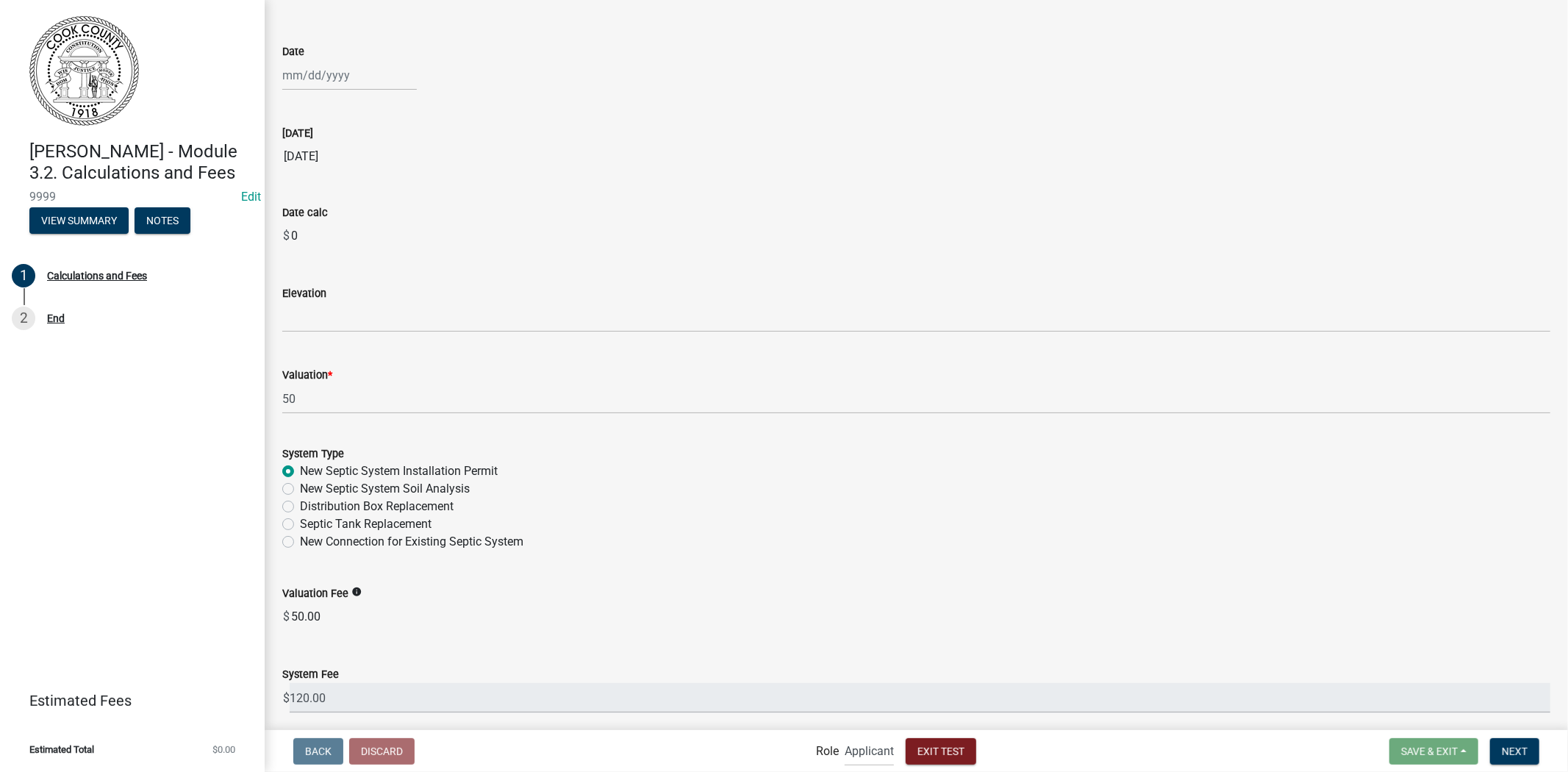
click at [300, 488] on label "New Septic System Soil Analysis" at bounding box center [384, 488] width 170 height 18
click at [300, 488] on input "New Septic System Soil Analysis" at bounding box center [304, 484] width 9 height 9
radio input "true"
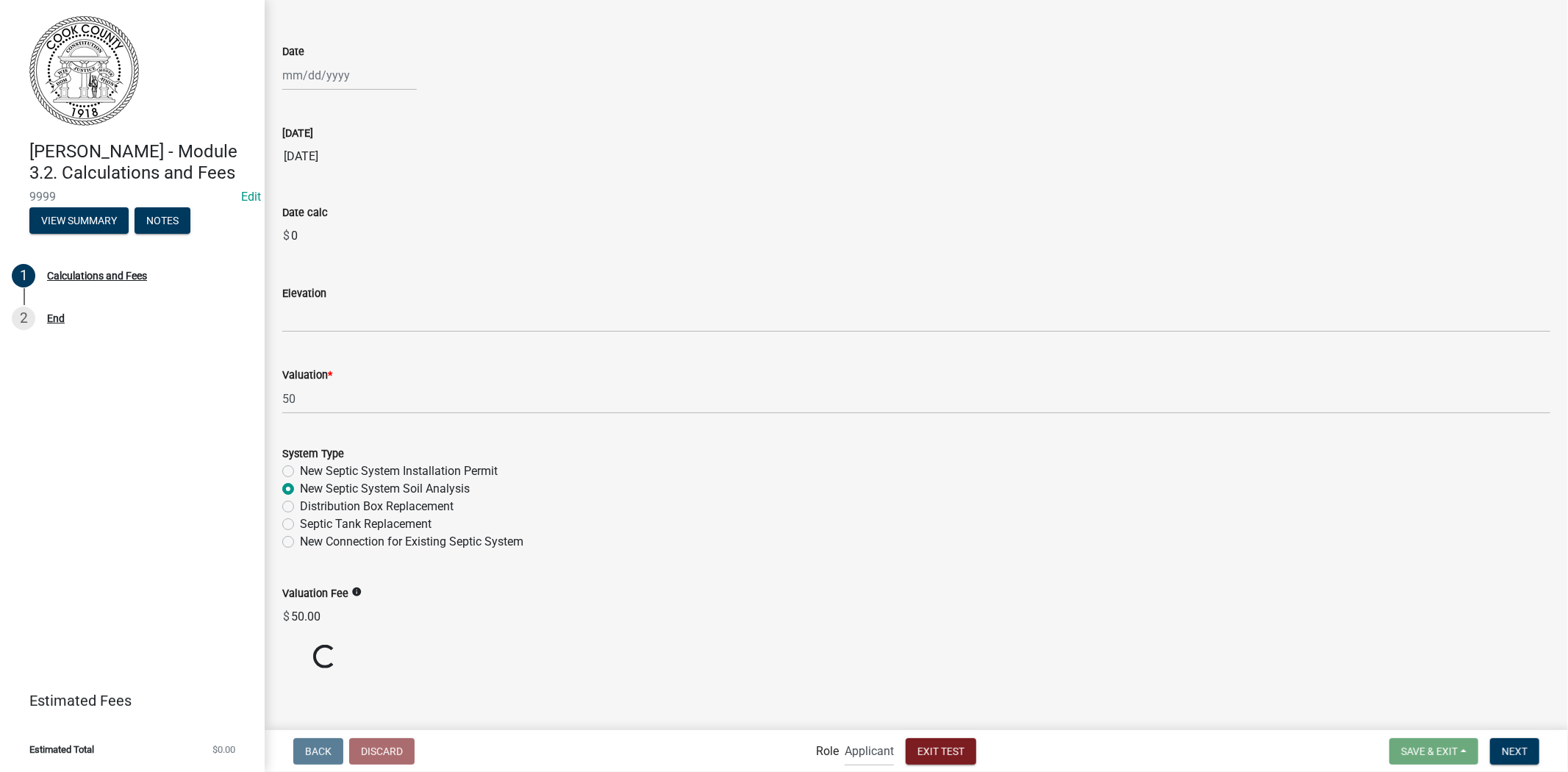
click at [290, 463] on div "New Septic System Installation Permit" at bounding box center [916, 471] width 1268 height 18
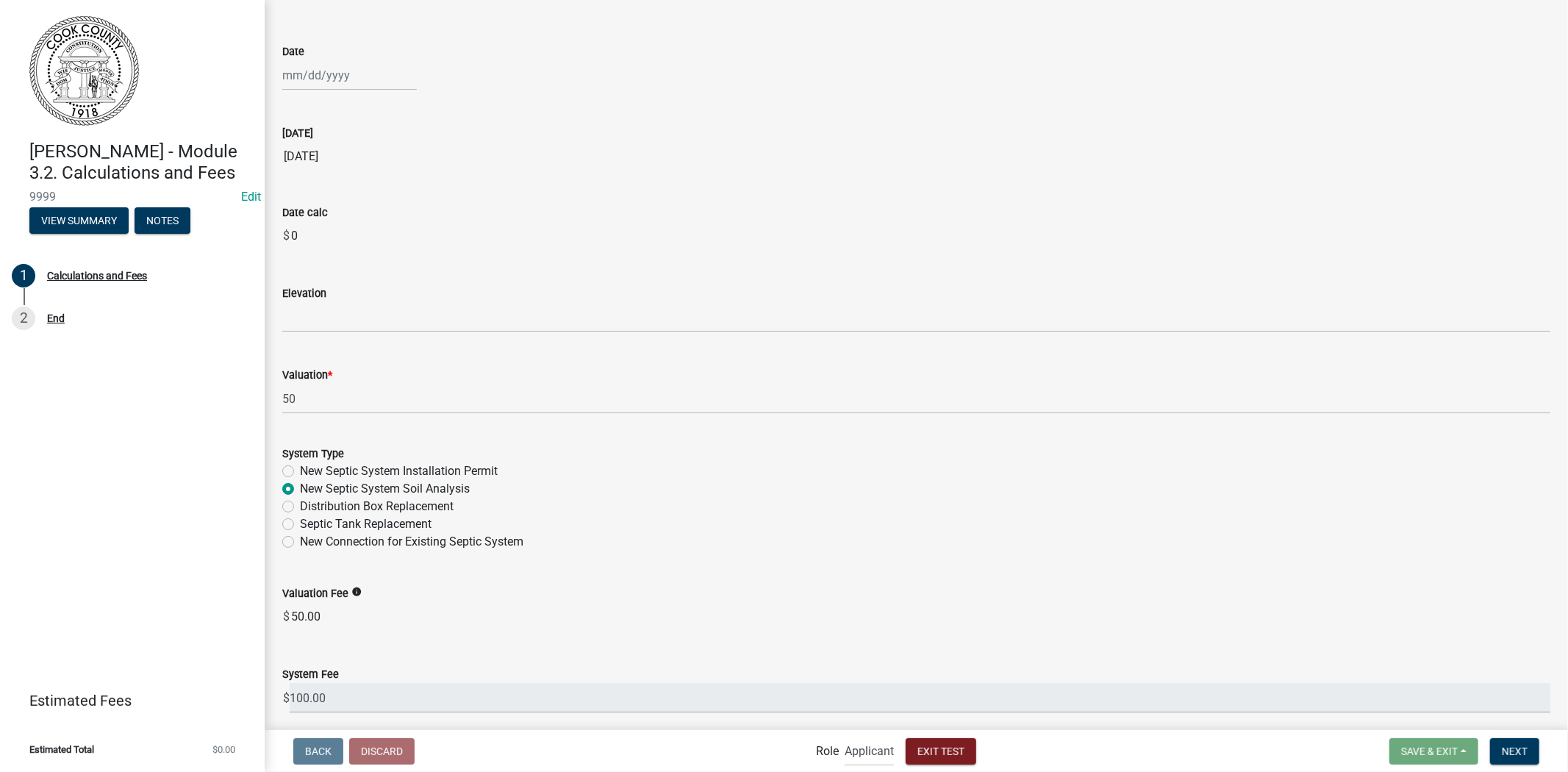
click at [300, 466] on label "New Septic System Installation Permit" at bounding box center [398, 471] width 197 height 18
click at [300, 466] on input "New Septic System Installation Permit" at bounding box center [304, 467] width 9 height 9
radio input "true"
click at [1510, 746] on span "Next" at bounding box center [1514, 750] width 26 height 12
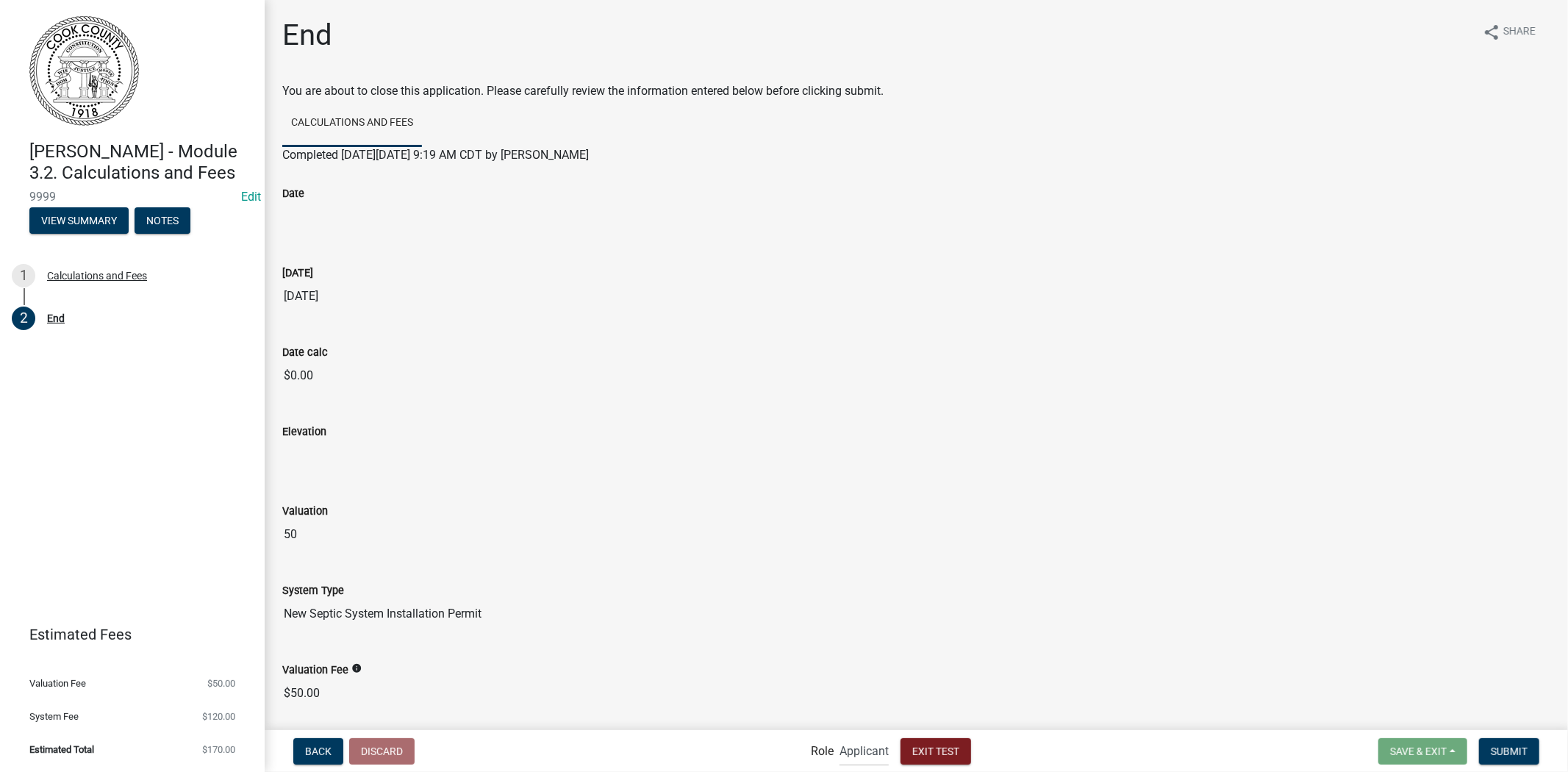
scroll to position [148, 0]
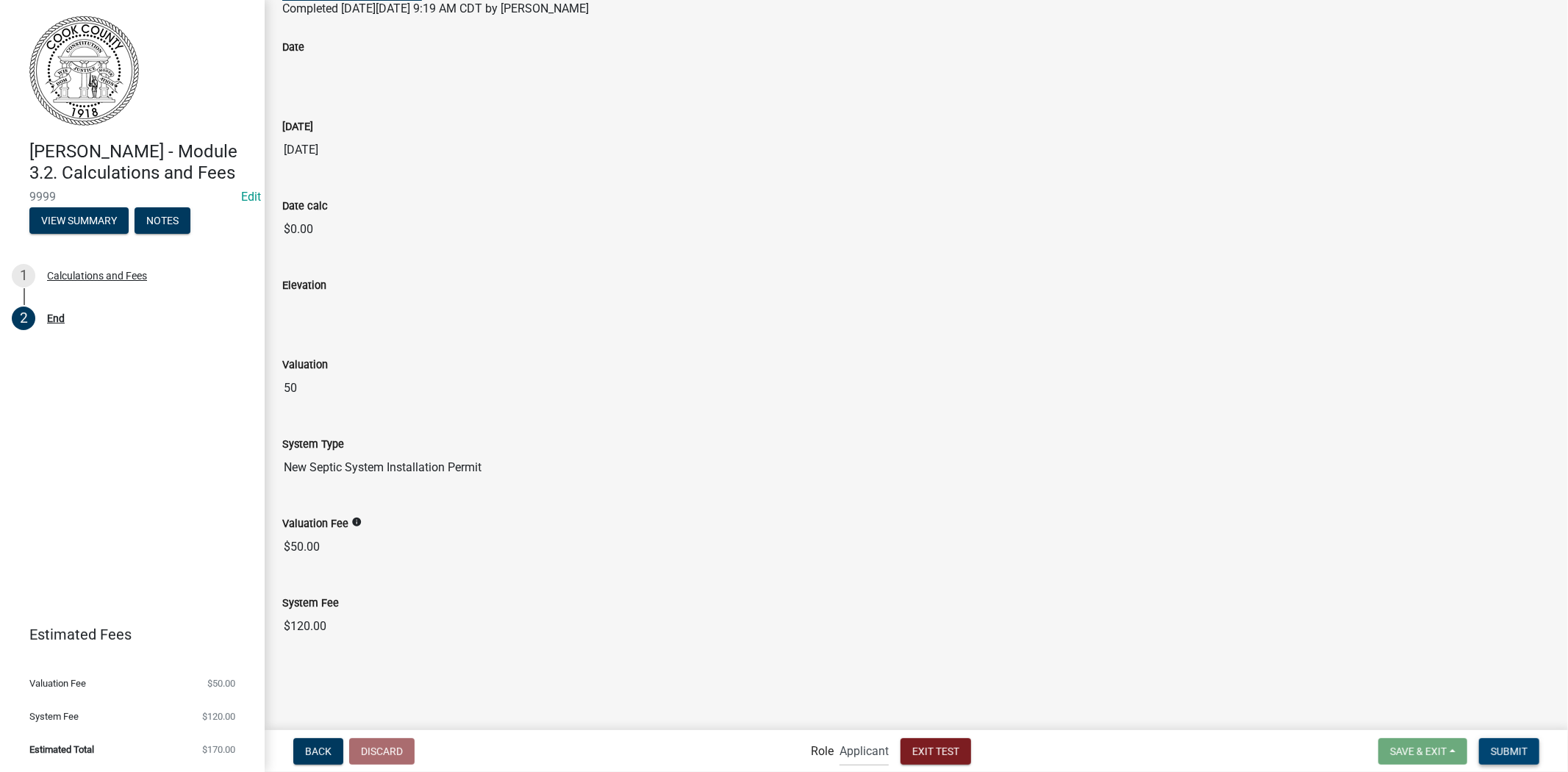
click at [1514, 749] on span "Submit" at bounding box center [1509, 750] width 37 height 12
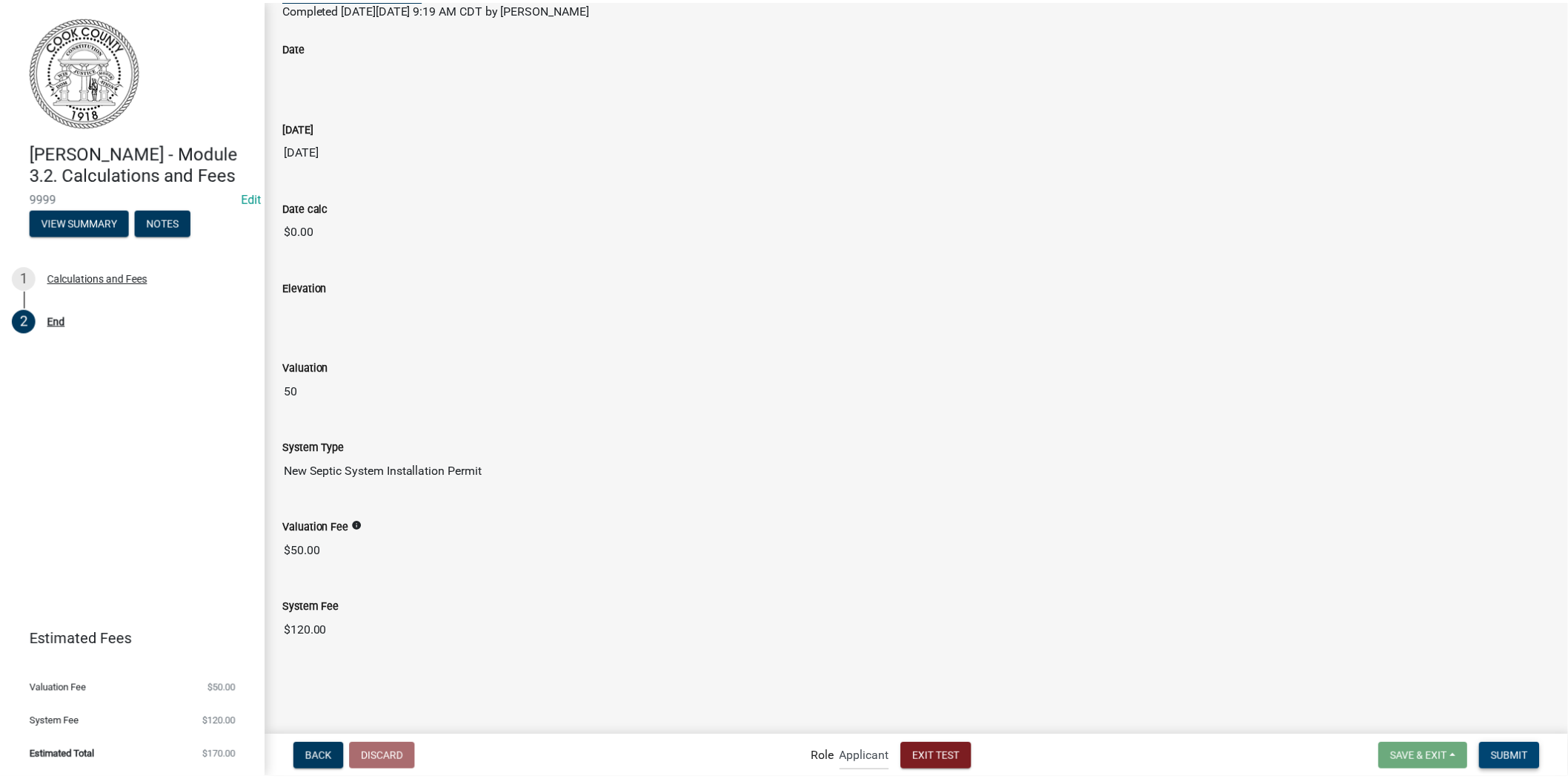
scroll to position [0, 0]
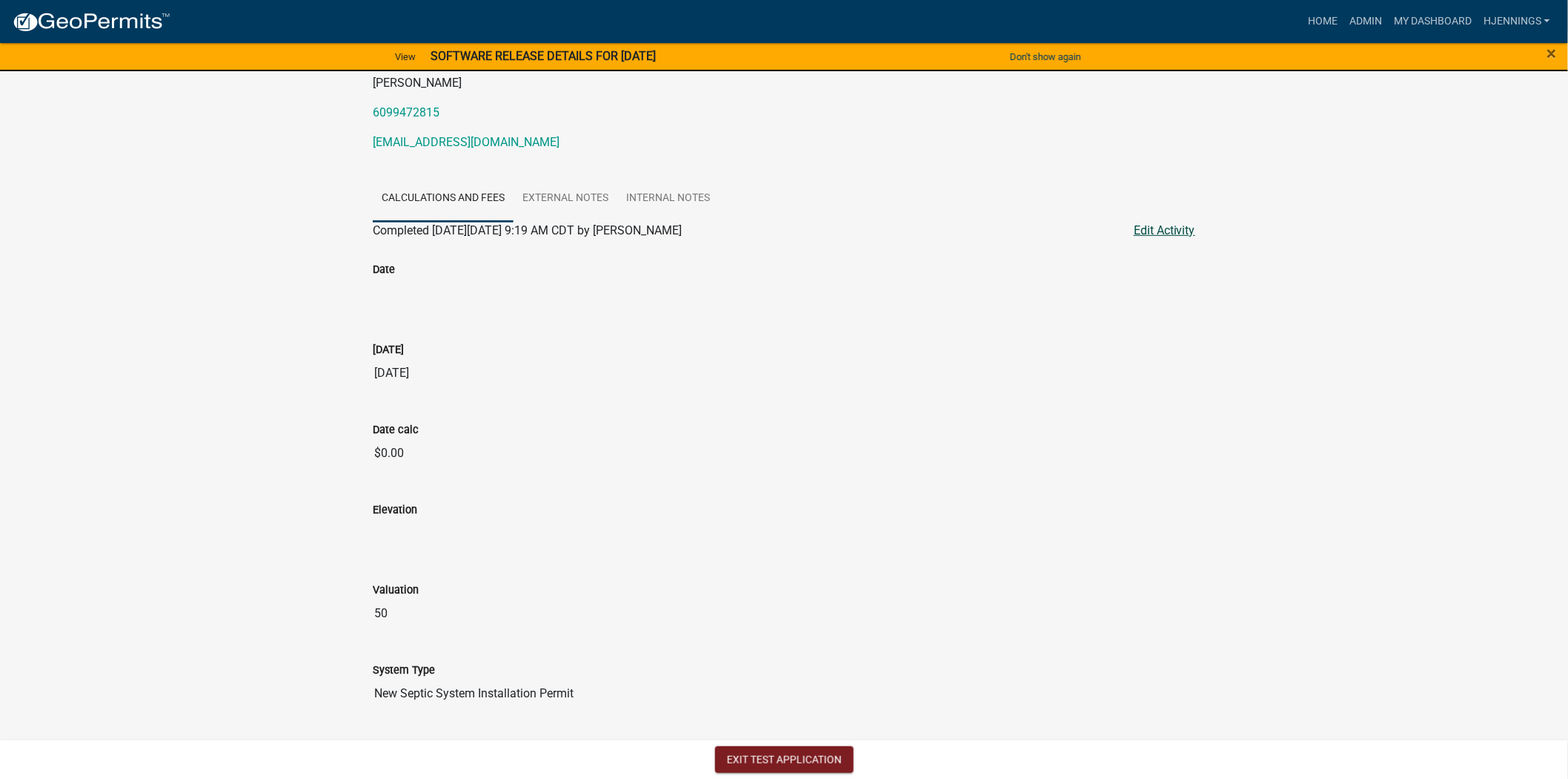
scroll to position [342, 0]
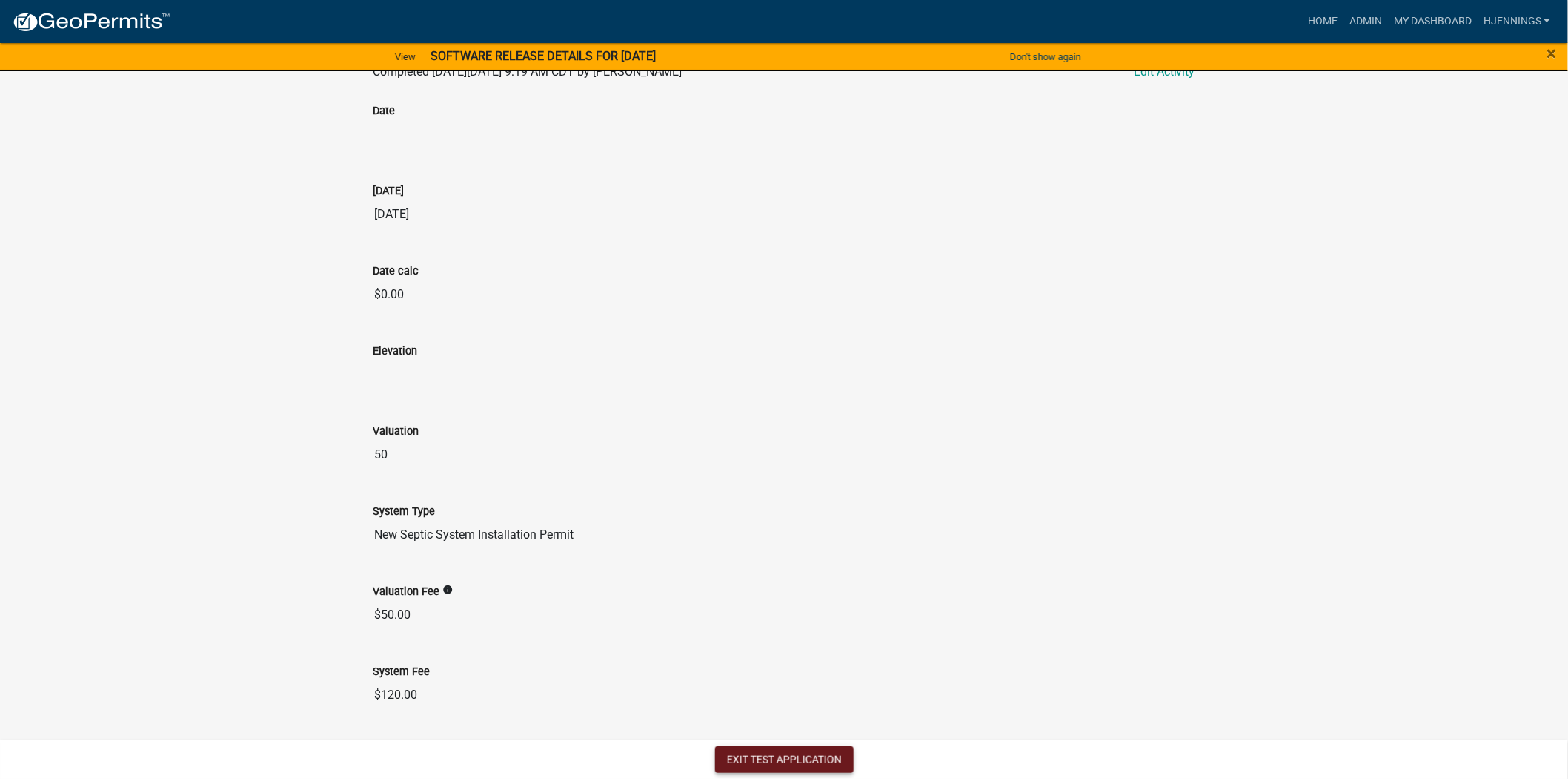
click at [781, 762] on button "Exit Test Application" at bounding box center [784, 760] width 138 height 27
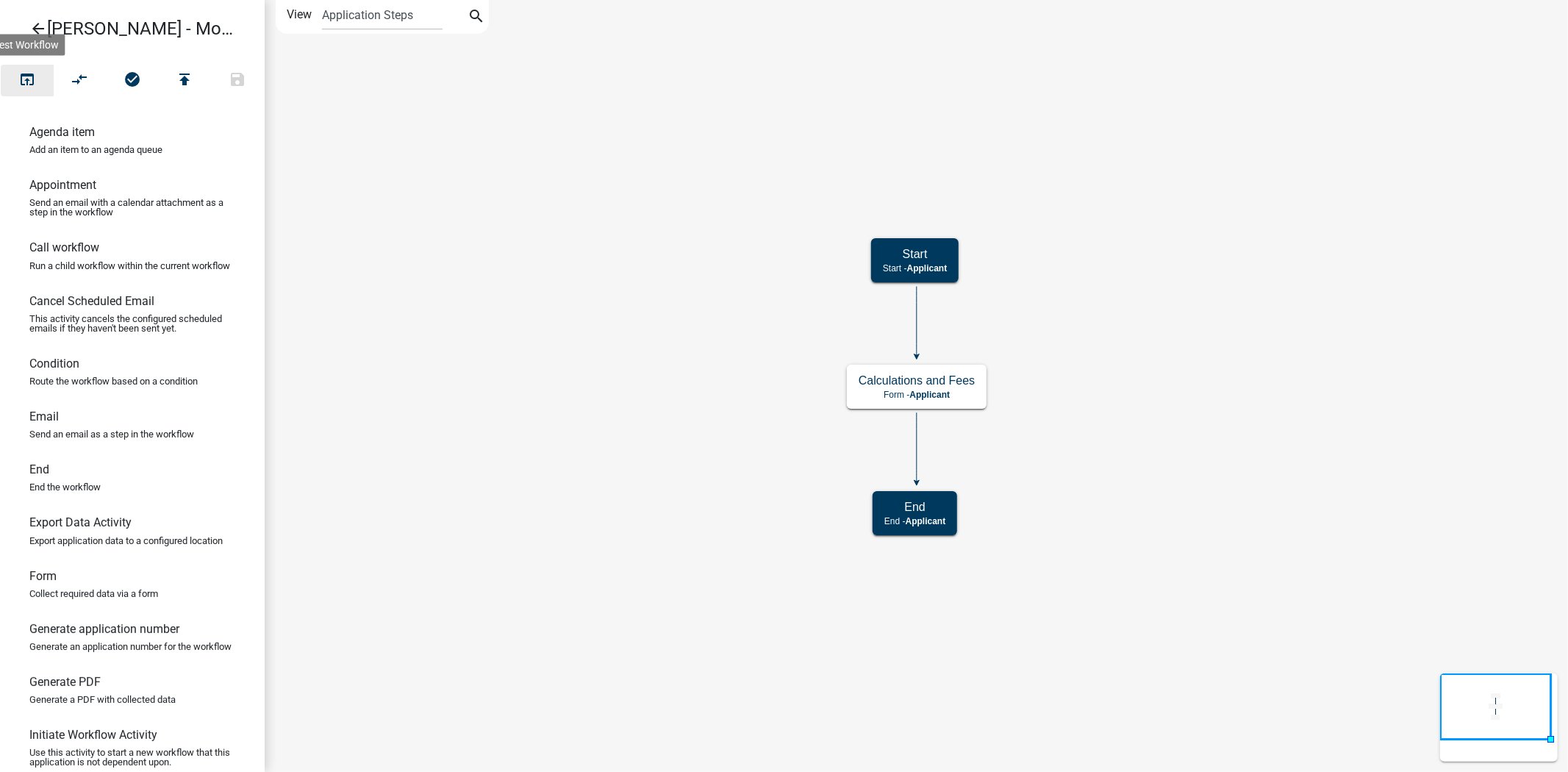
click at [31, 85] on icon "open_in_browser" at bounding box center [27, 80] width 18 height 21
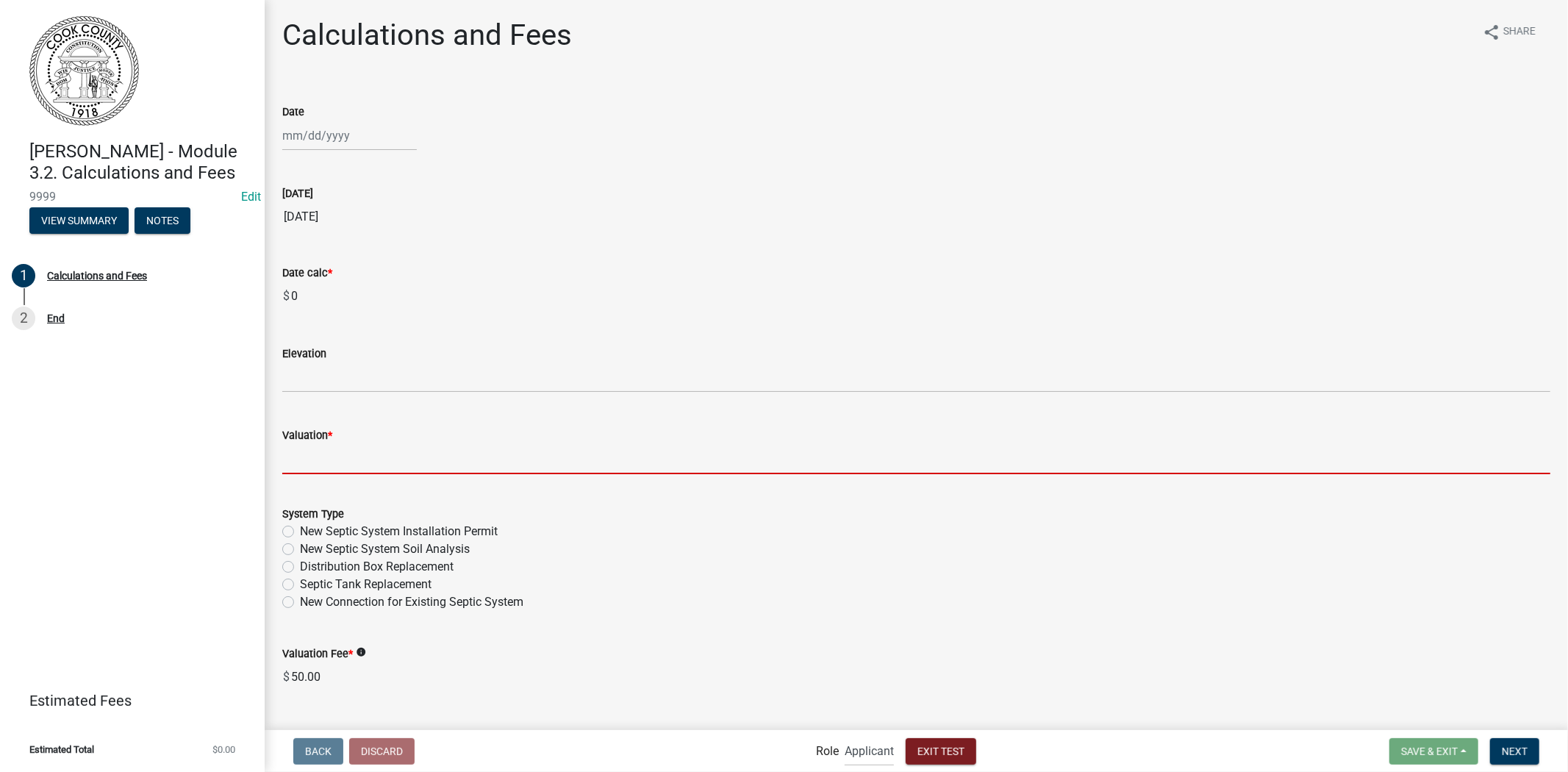
click at [371, 463] on input "text" at bounding box center [916, 459] width 1268 height 30
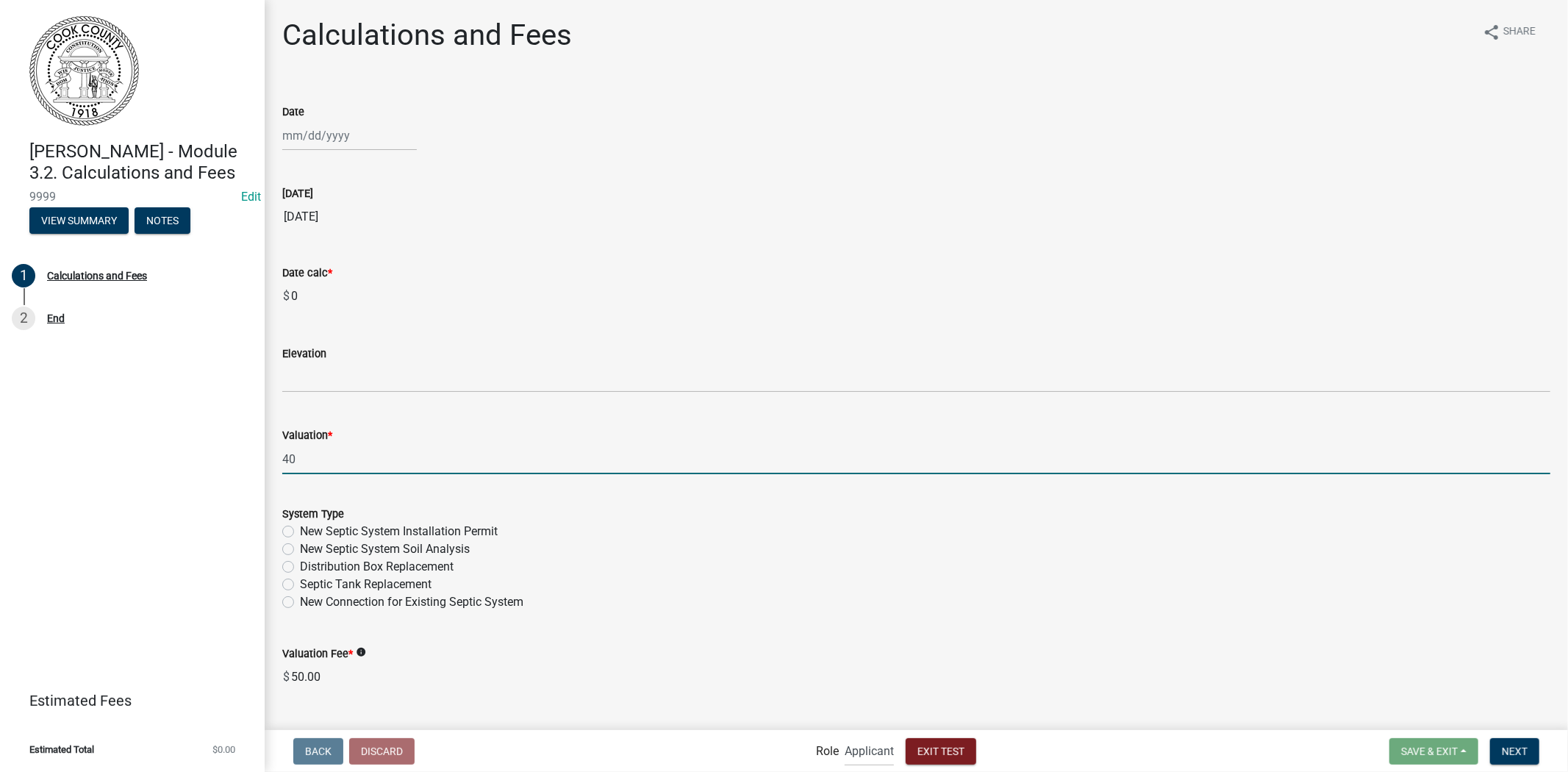
type input "4"
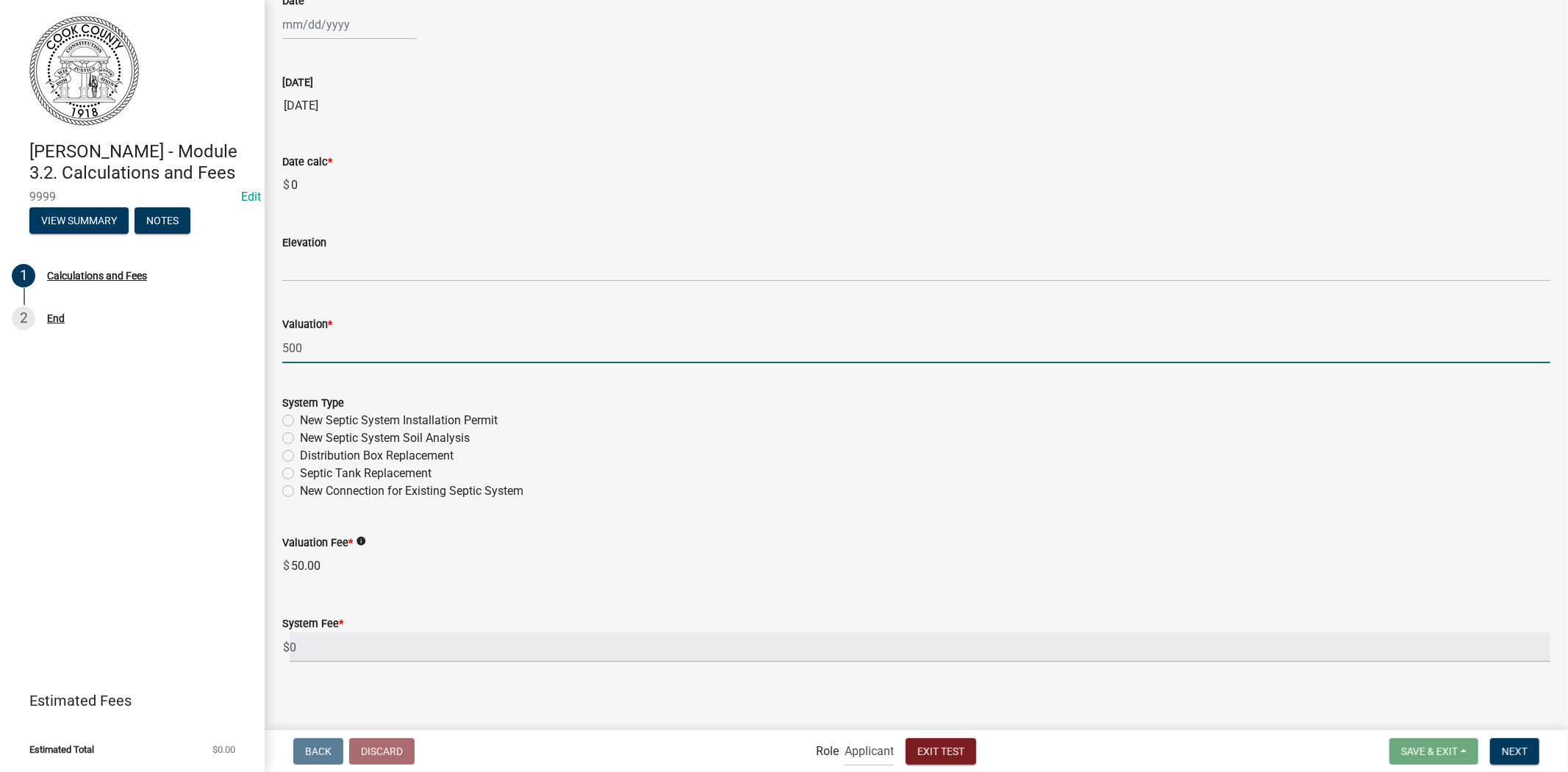
scroll to position [116, 0]
click at [474, 369] on wm-data-entity-input "Valuation * 500" at bounding box center [916, 330] width 1268 height 82
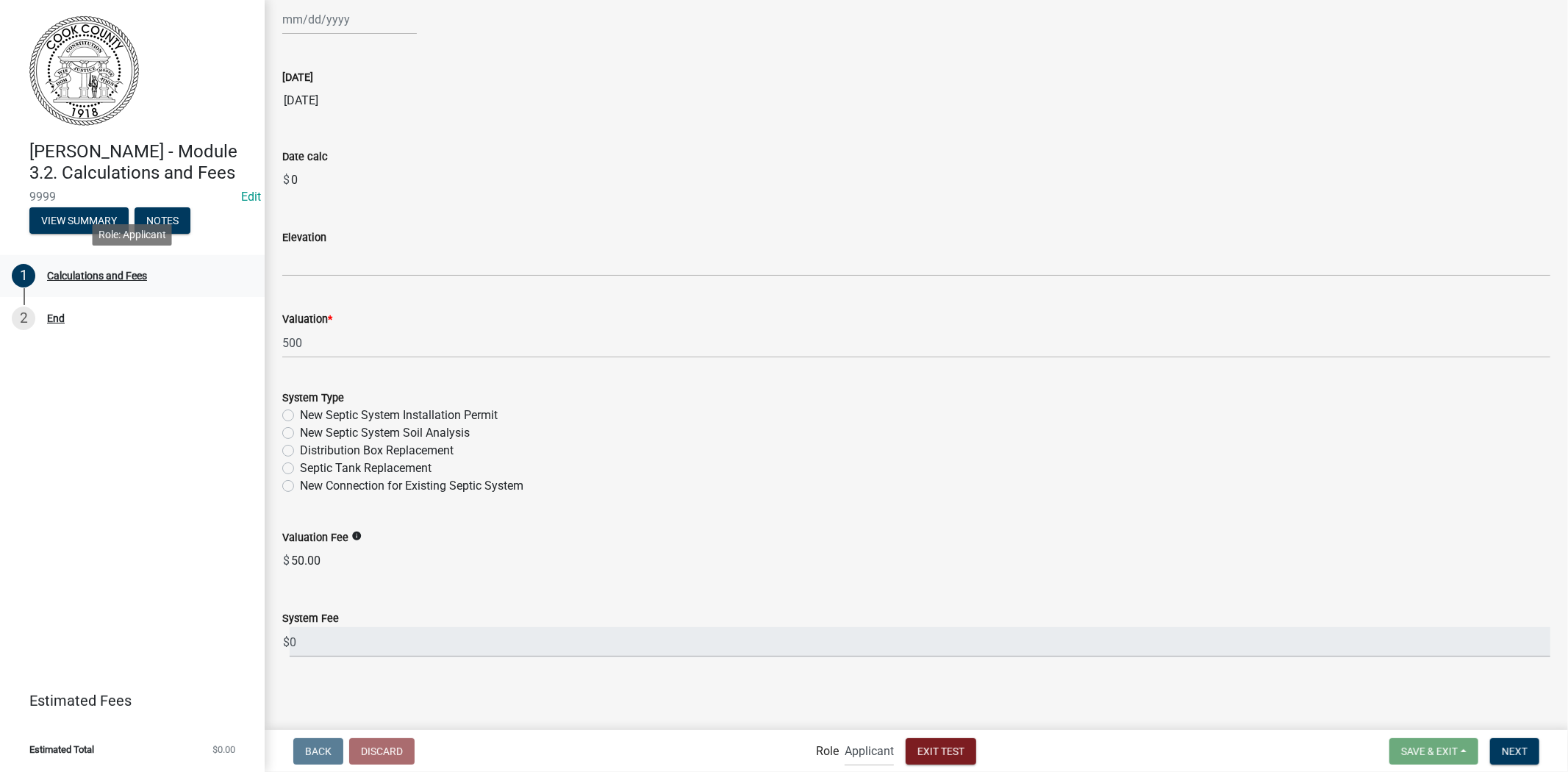
click at [213, 281] on div "1 Calculations and Fees" at bounding box center [126, 275] width 229 height 23
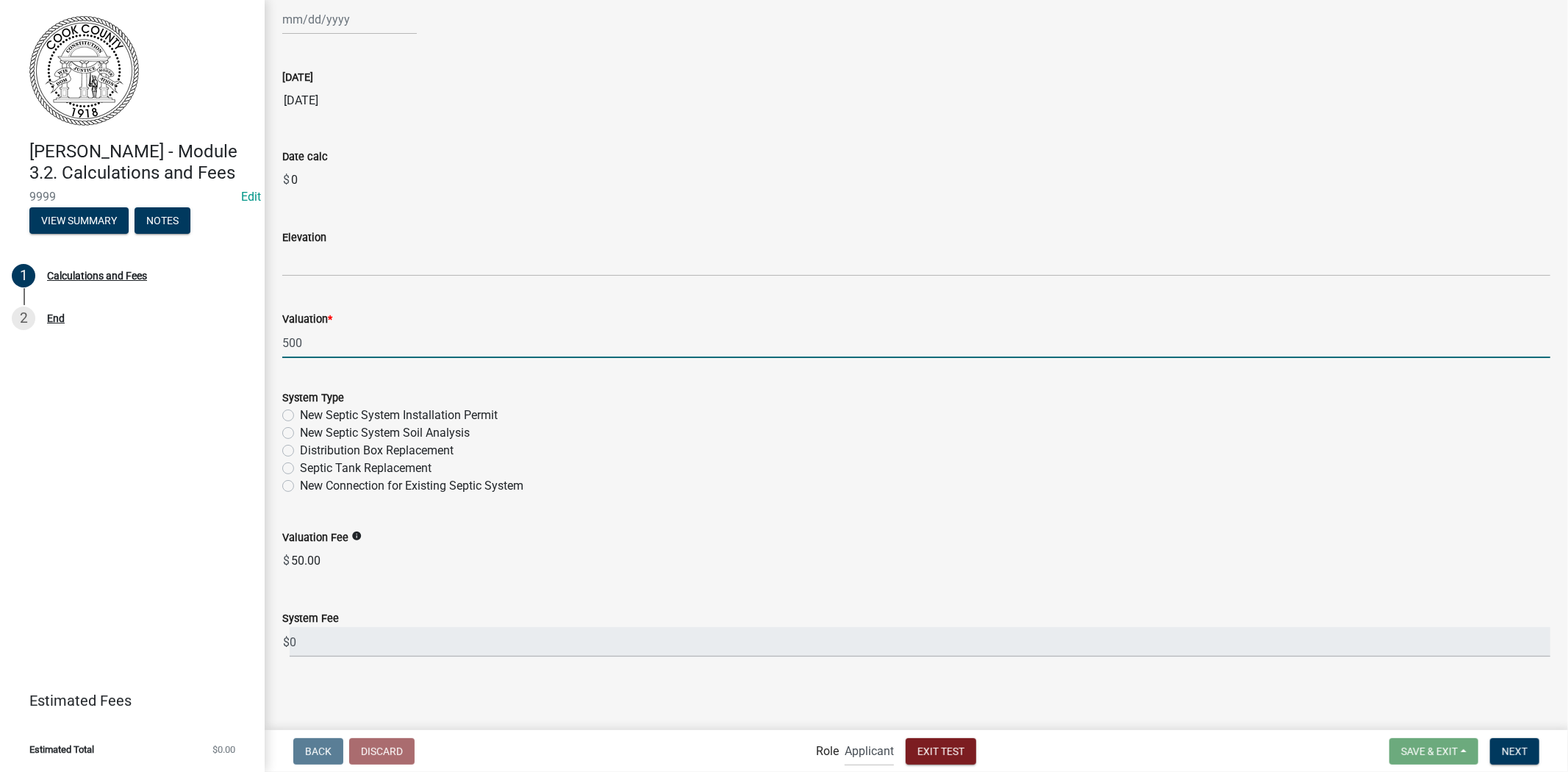
click at [385, 350] on input "500" at bounding box center [916, 343] width 1268 height 30
type input "5"
click at [681, 444] on div "System Type New Septic System Installation Permit New Septic System Soil Analys…" at bounding box center [916, 442] width 1268 height 106
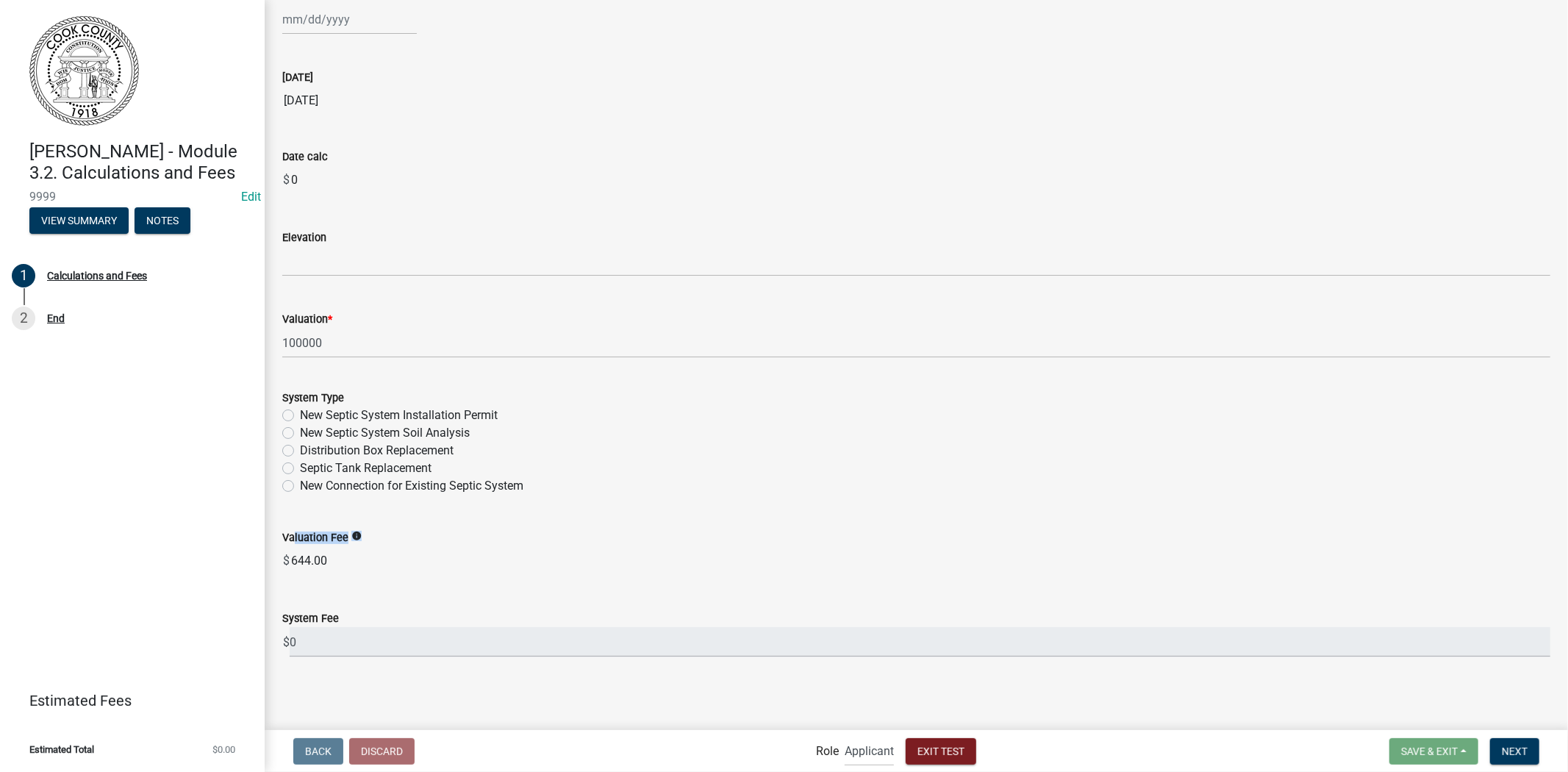
drag, startPoint x: 289, startPoint y: 534, endPoint x: 376, endPoint y: 574, distance: 95.8
click at [376, 574] on div "Valuation Fee info $ 644.00" at bounding box center [916, 541] width 1268 height 68
click at [376, 574] on input "644.00" at bounding box center [920, 560] width 1261 height 29
drag, startPoint x: 284, startPoint y: 615, endPoint x: 372, endPoint y: 611, distance: 88.1
click at [372, 611] on div "System Fee" at bounding box center [916, 617] width 1268 height 18
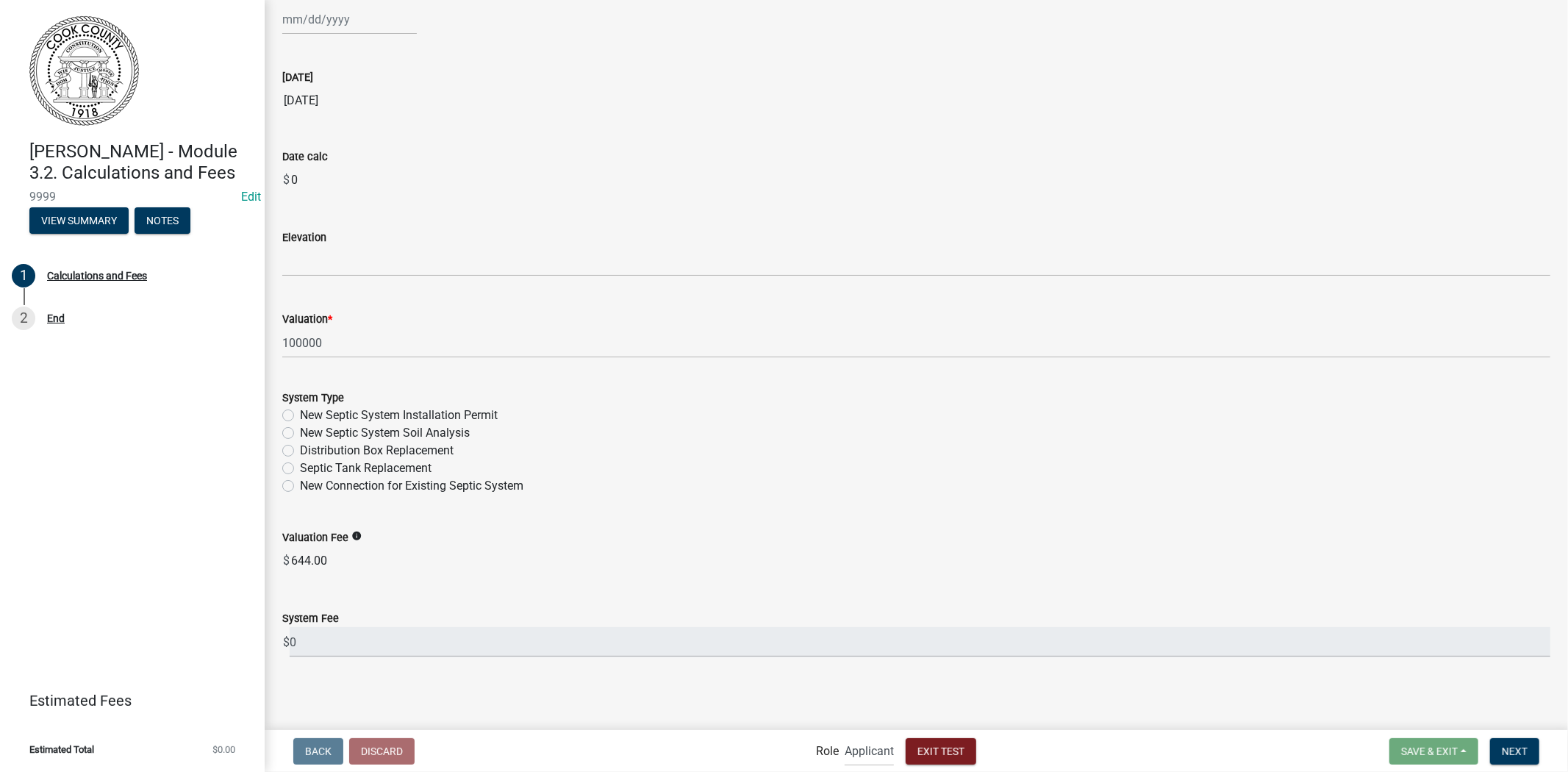
click at [372, 611] on div "System Fee" at bounding box center [916, 617] width 1268 height 18
drag, startPoint x: 295, startPoint y: 559, endPoint x: 344, endPoint y: 549, distance: 50.0
click at [344, 549] on input "644.00" at bounding box center [920, 560] width 1261 height 29
click at [402, 556] on input "644.00" at bounding box center [920, 560] width 1261 height 29
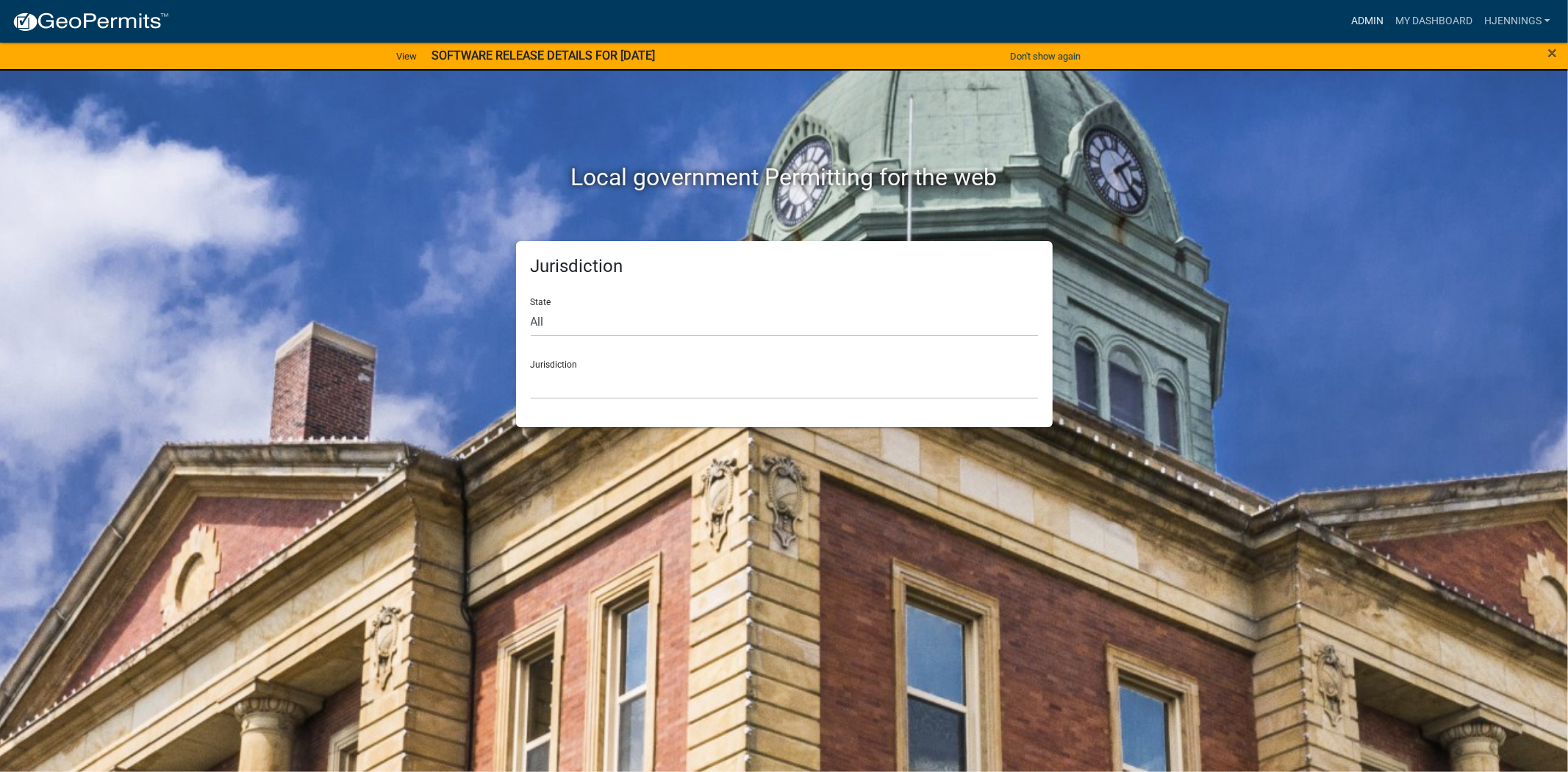
click at [1364, 24] on link "Admin" at bounding box center [1367, 21] width 44 height 28
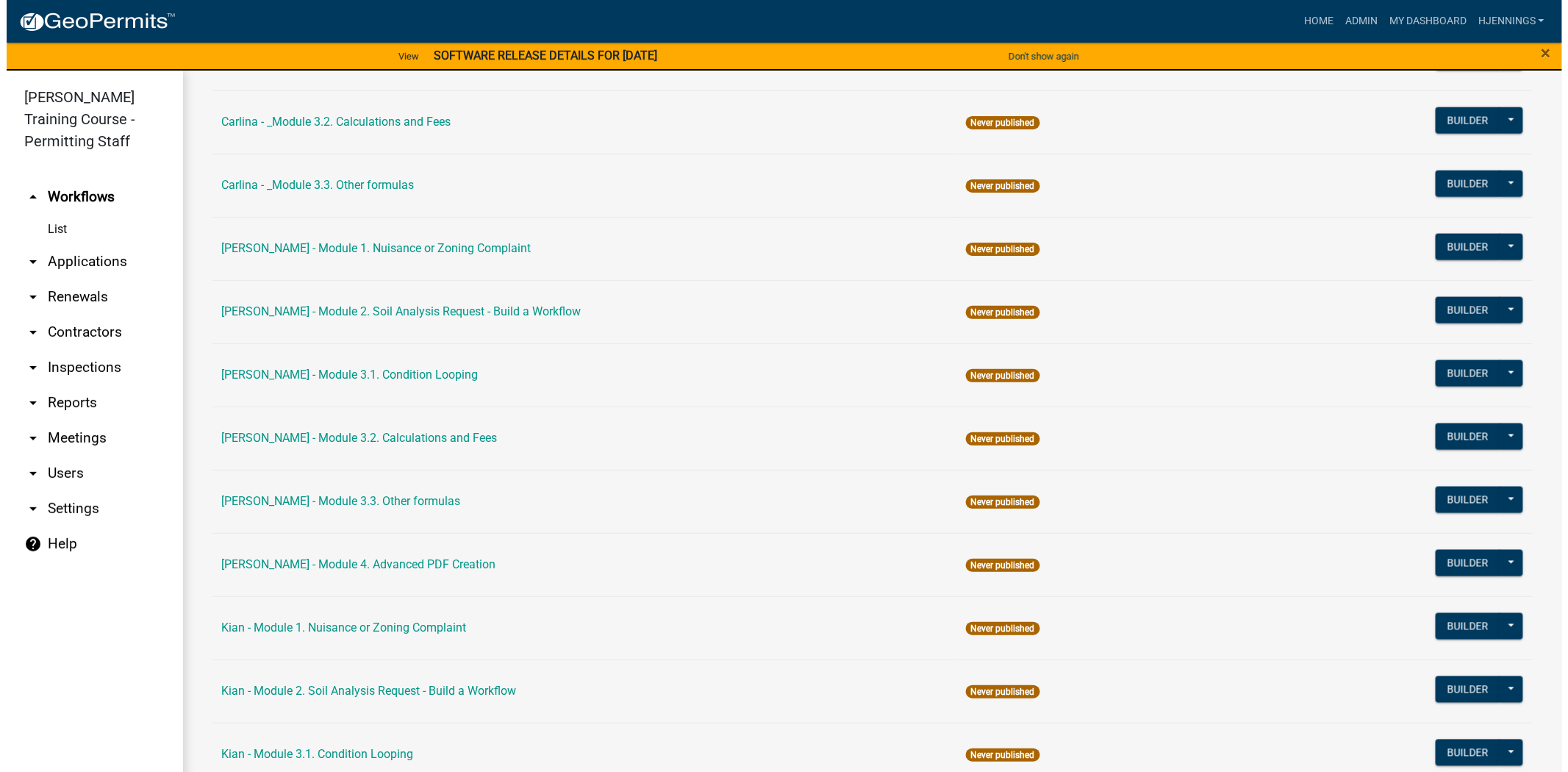
scroll to position [889, 0]
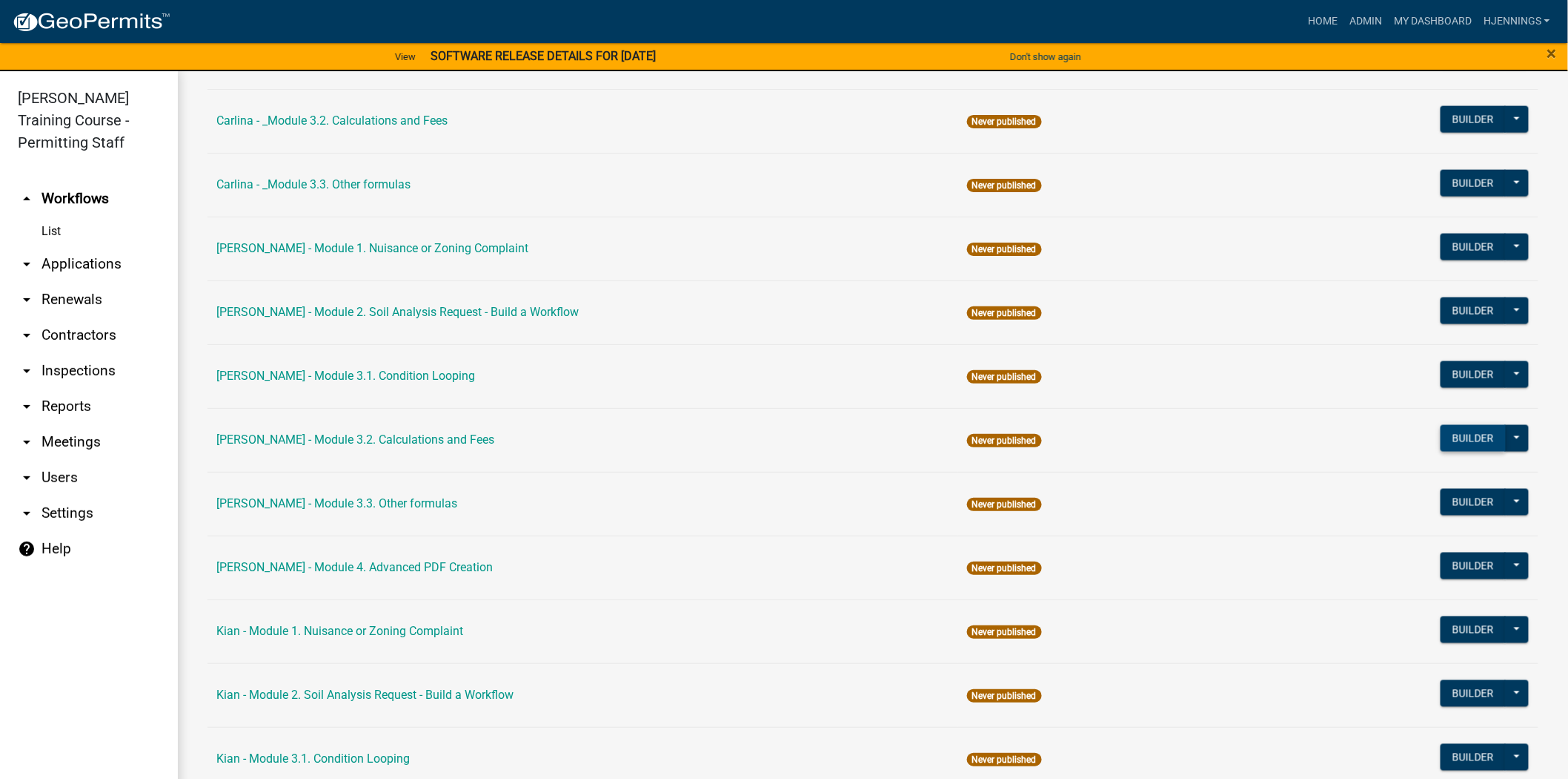
click at [1449, 443] on button "Builder" at bounding box center [1473, 438] width 65 height 27
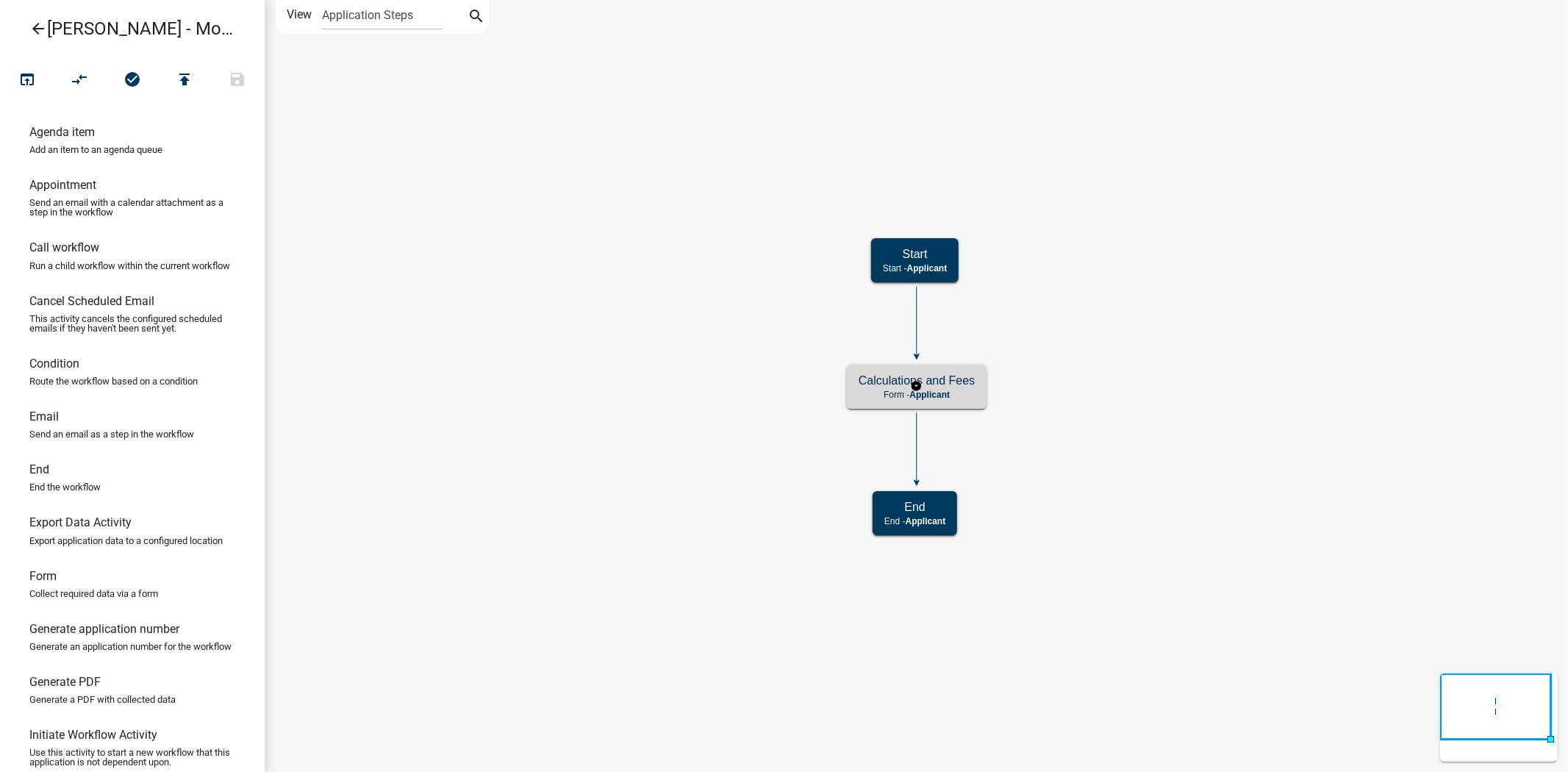
click at [853, 385] on div "Calculations and Fees Form - Applicant" at bounding box center [916, 386] width 140 height 44
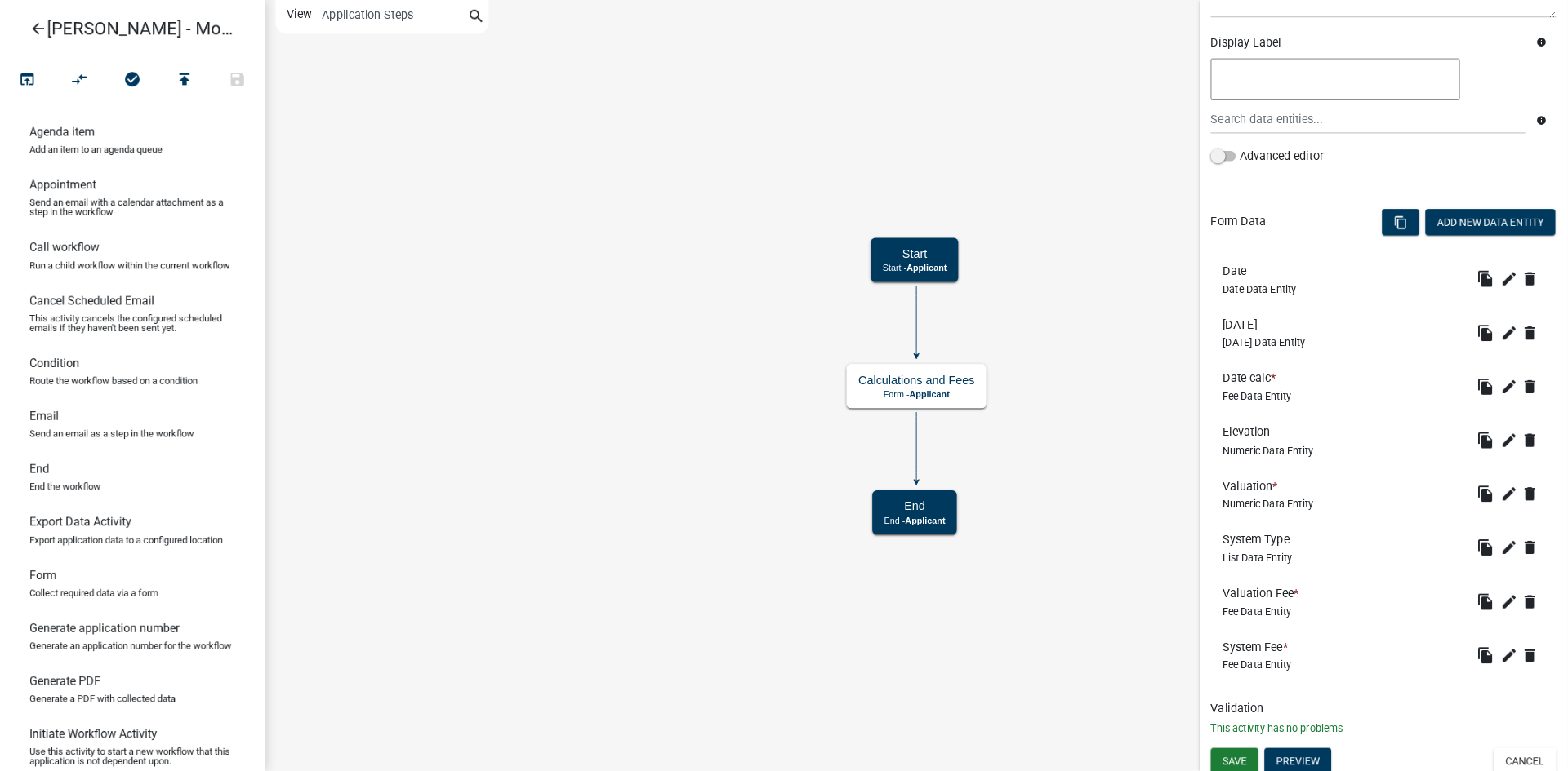
scroll to position [272, 0]
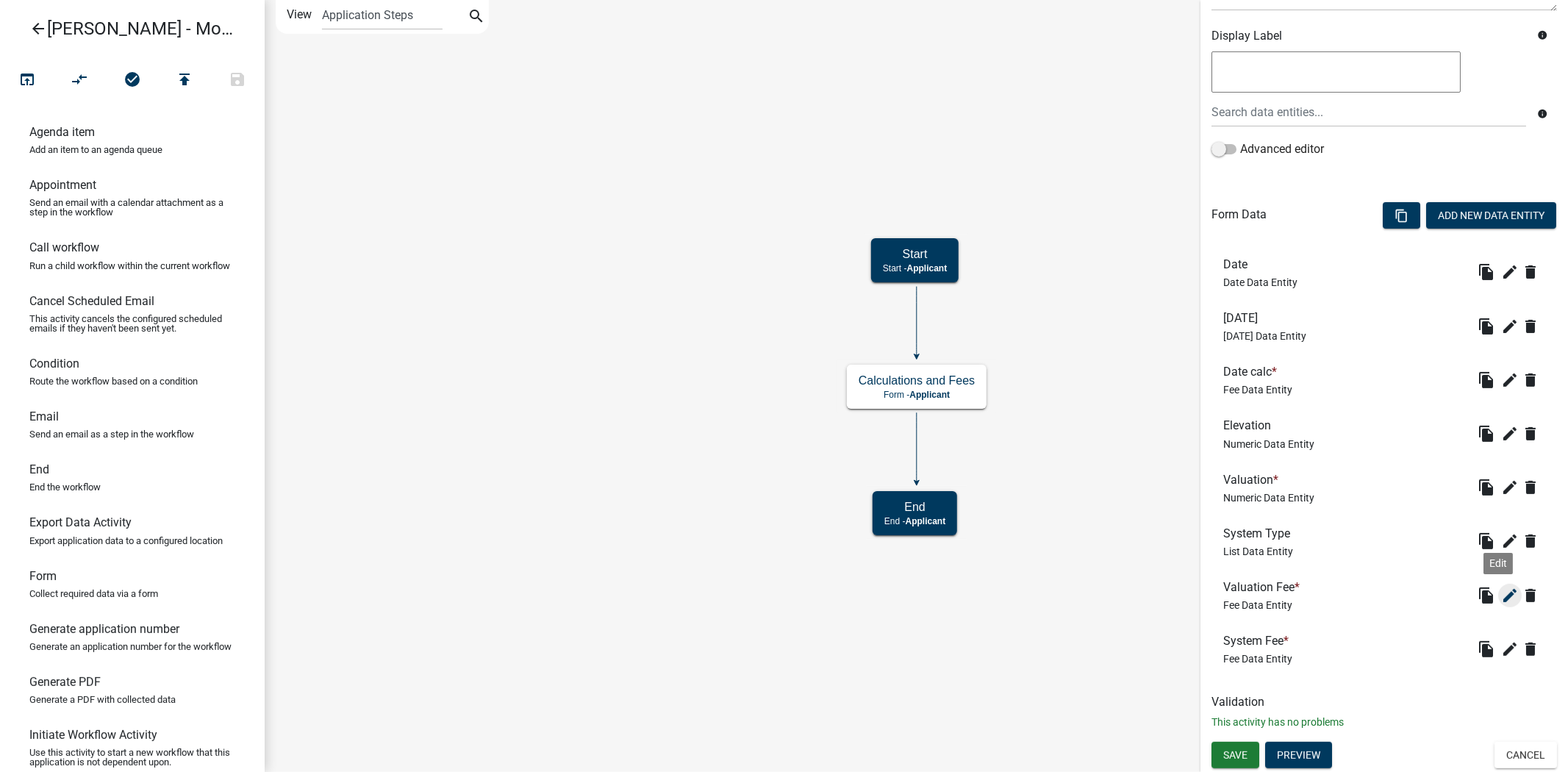
click at [1501, 601] on icon "edit" at bounding box center [1509, 595] width 18 height 18
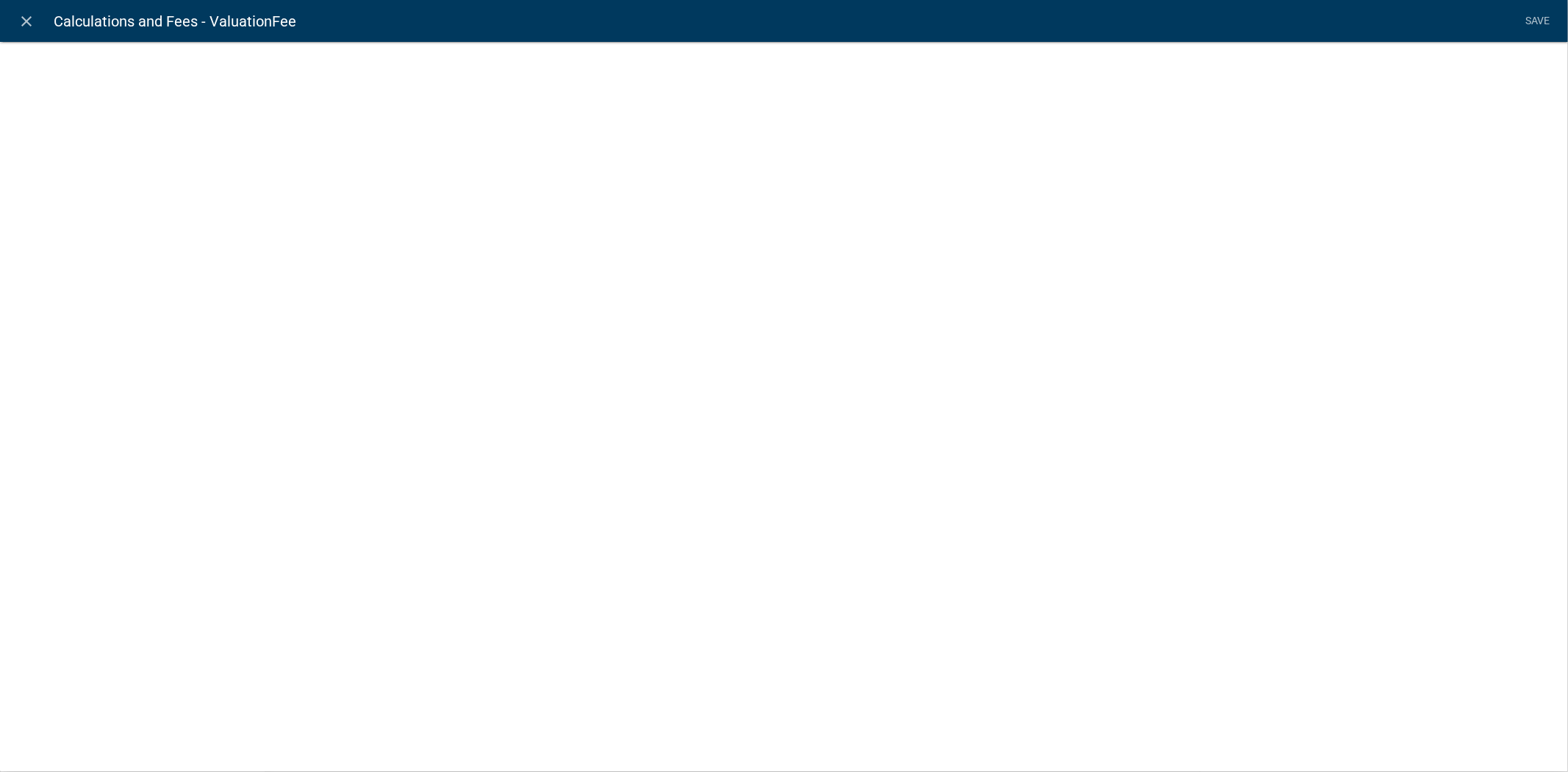
select select "fee"
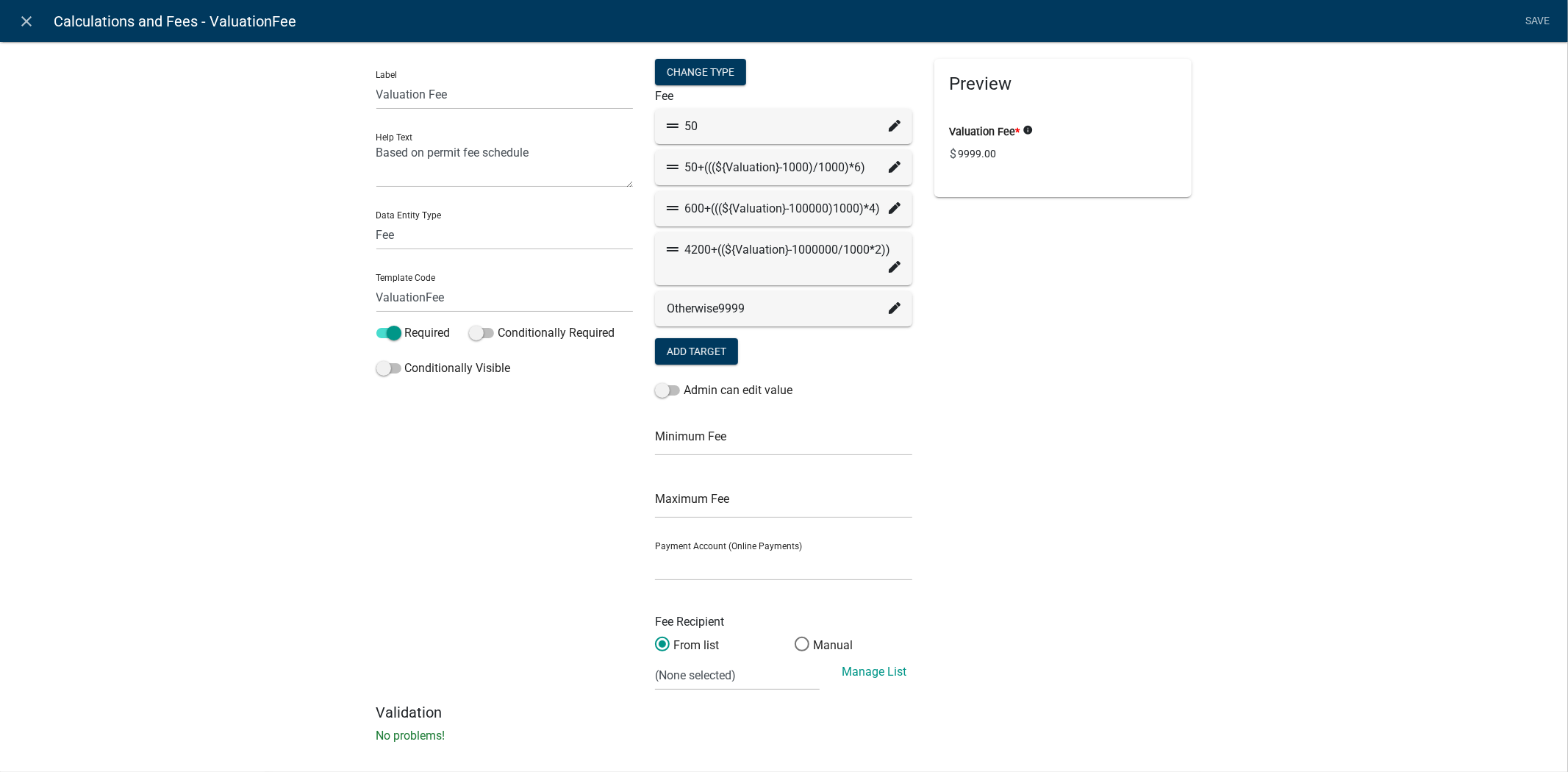
click at [889, 203] on icon at bounding box center [894, 208] width 12 height 12
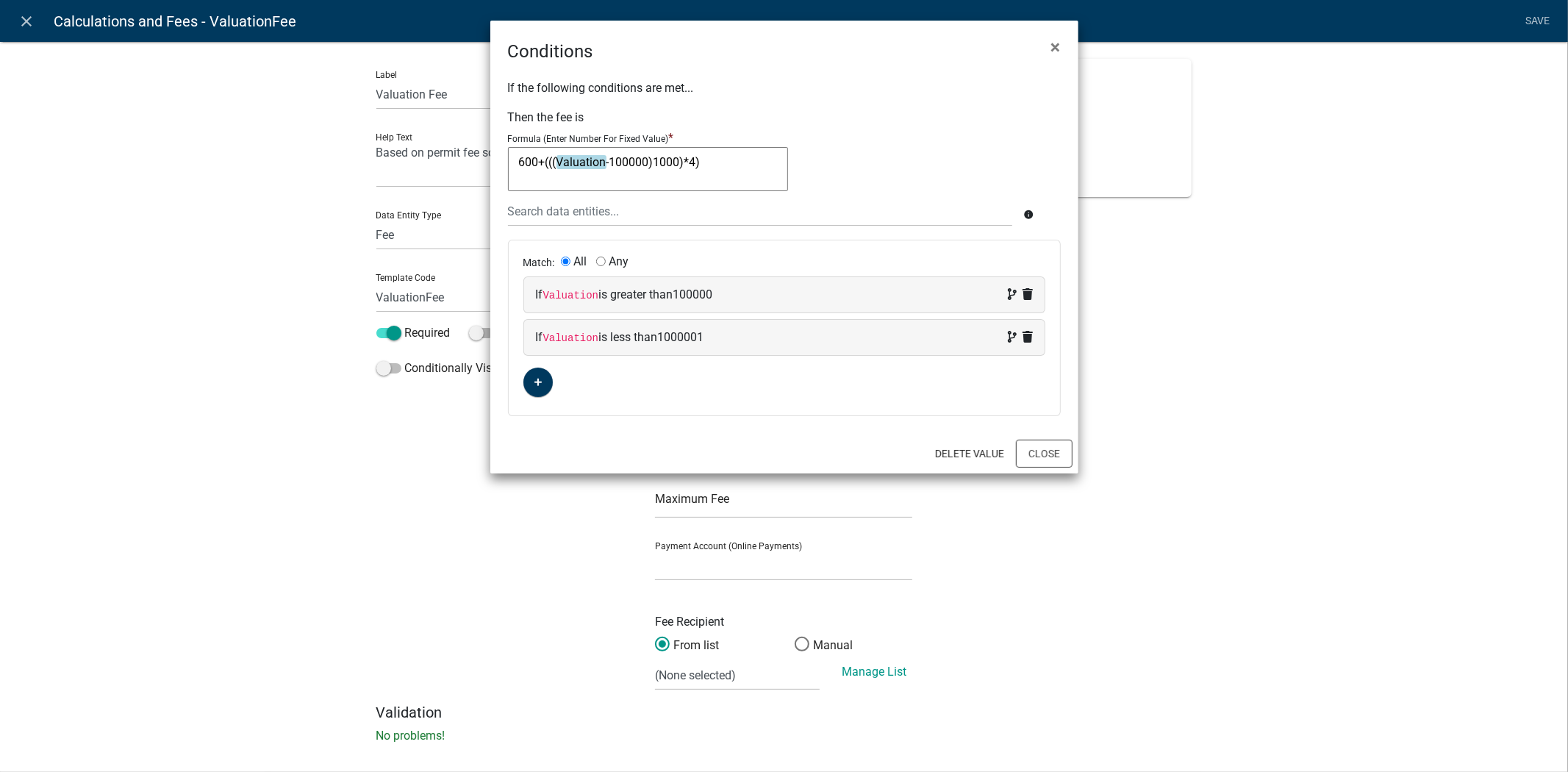
drag, startPoint x: 685, startPoint y: 160, endPoint x: 711, endPoint y: 158, distance: 26.1
click at [711, 158] on textarea "600+(((Valuation-100000)1000)*4)" at bounding box center [648, 169] width 280 height 44
click at [828, 171] on div "600+((( Valuation -100000)1000)*4) 600+(((Valuation-100000)1000)*4)" at bounding box center [784, 171] width 553 height 49
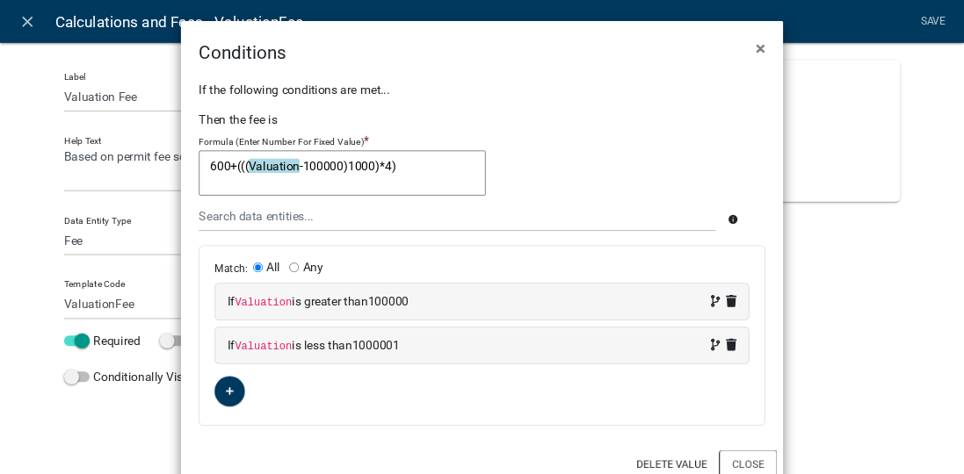
scroll to position [292, 0]
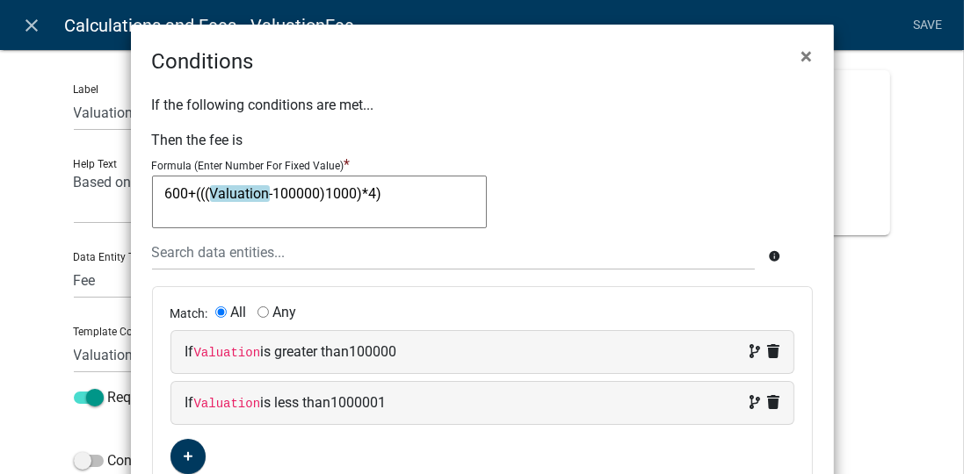
drag, startPoint x: 1612, startPoint y: 223, endPoint x: 597, endPoint y: 140, distance: 1018.3
click at [597, 140] on div "If the following conditions are met... Then the fee is Formula (Enter Number Fo…" at bounding box center [482, 297] width 703 height 441
drag, startPoint x: 322, startPoint y: 191, endPoint x: 394, endPoint y: 198, distance: 71.5
click at [394, 198] on textarea "600+(((Valuation-100000)1000)*4)" at bounding box center [319, 202] width 335 height 53
click at [554, 183] on div "600+((( Valuation -100000)1000)*4) 600+(((Valuation-100000)1000)*4)" at bounding box center [482, 205] width 661 height 59
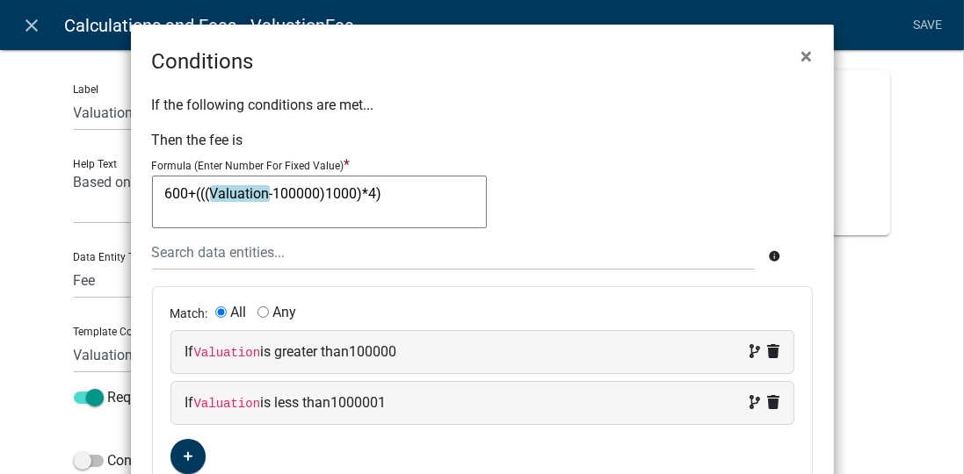
click at [318, 193] on textarea "600+(((Valuation-100000)1000)*4)" at bounding box center [319, 202] width 335 height 53
click at [322, 193] on textarea "600+(((Valuation-100000)1000)*4)" at bounding box center [319, 202] width 335 height 53
type textarea "600+(((Valuation-100000)/1000)*4)"
click at [580, 194] on div "600+((( Valuation -100000)/1000)*4) 600+(((Valuation-100000)/1000)*4)" at bounding box center [482, 205] width 661 height 59
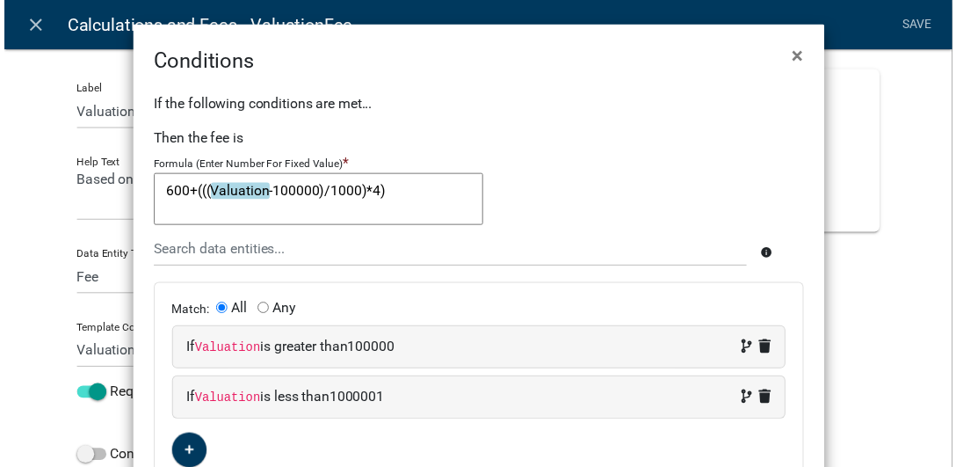
scroll to position [112, 0]
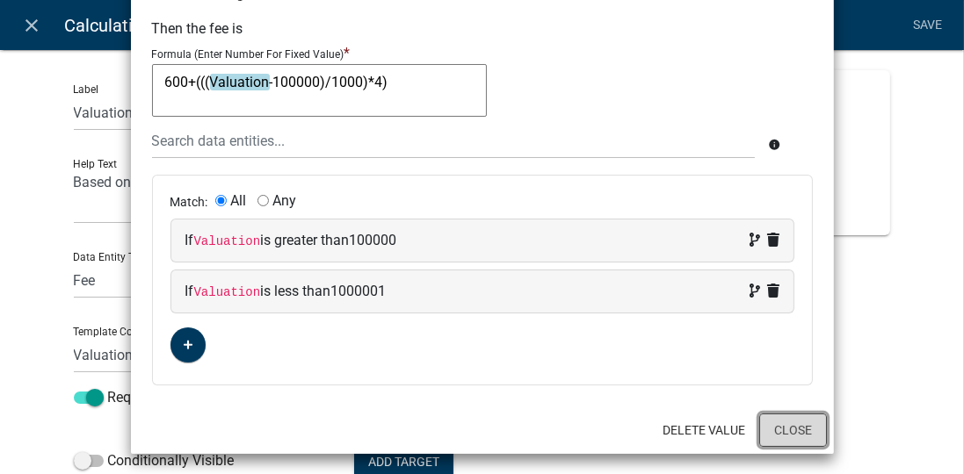
click at [776, 425] on button "Close" at bounding box center [793, 430] width 68 height 33
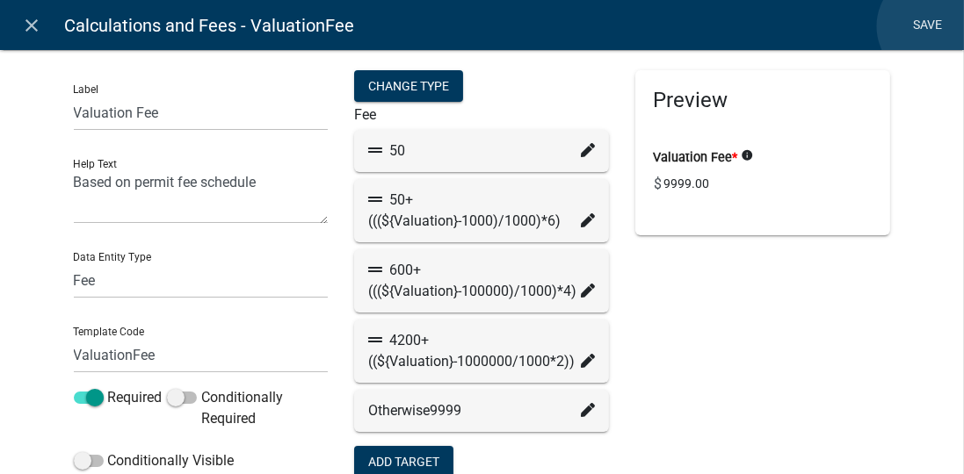
click at [932, 26] on link "Save" at bounding box center [928, 25] width 44 height 33
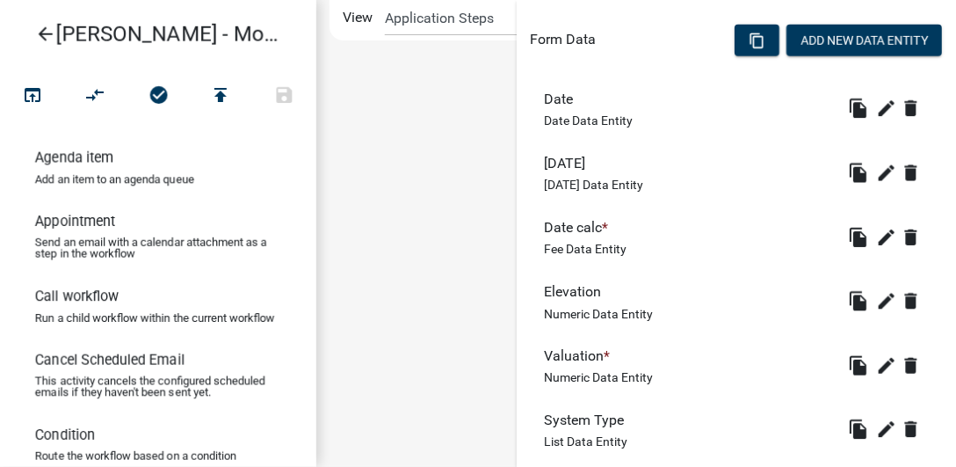
scroll to position [748, 0]
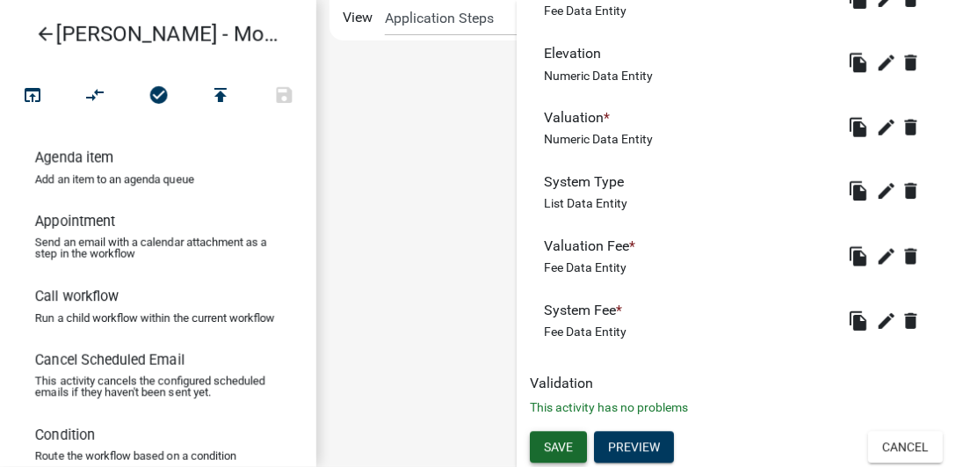
click at [552, 445] on span "Save" at bounding box center [558, 447] width 29 height 14
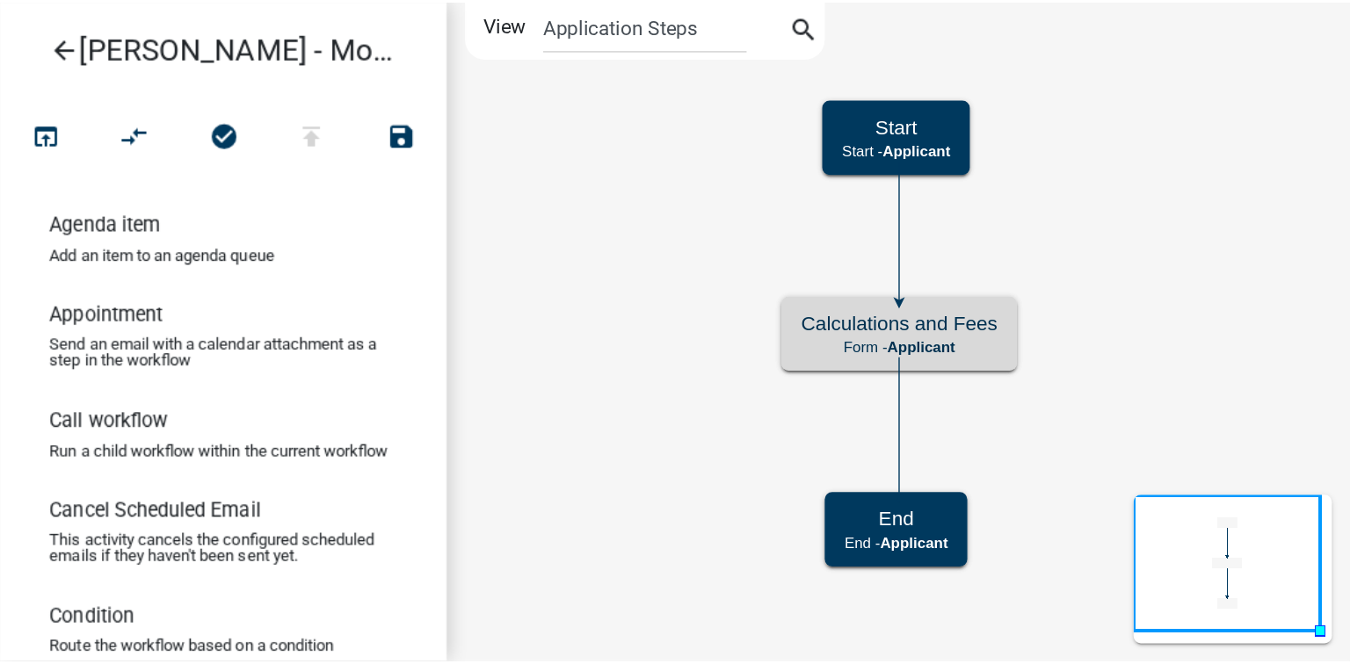
scroll to position [0, 0]
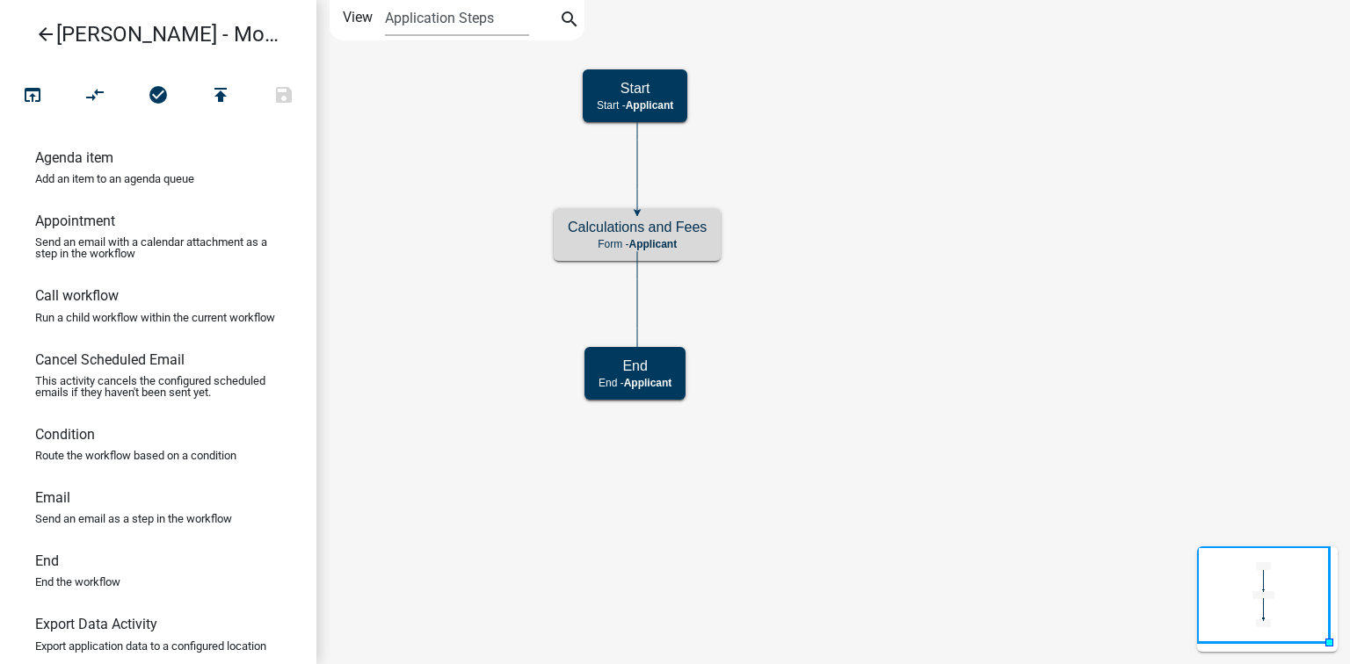
click at [489, 397] on icon "Start Start - Applicant End End - Applicant Calculations and Fees Form - Applic…" at bounding box center [833, 332] width 1032 height 663
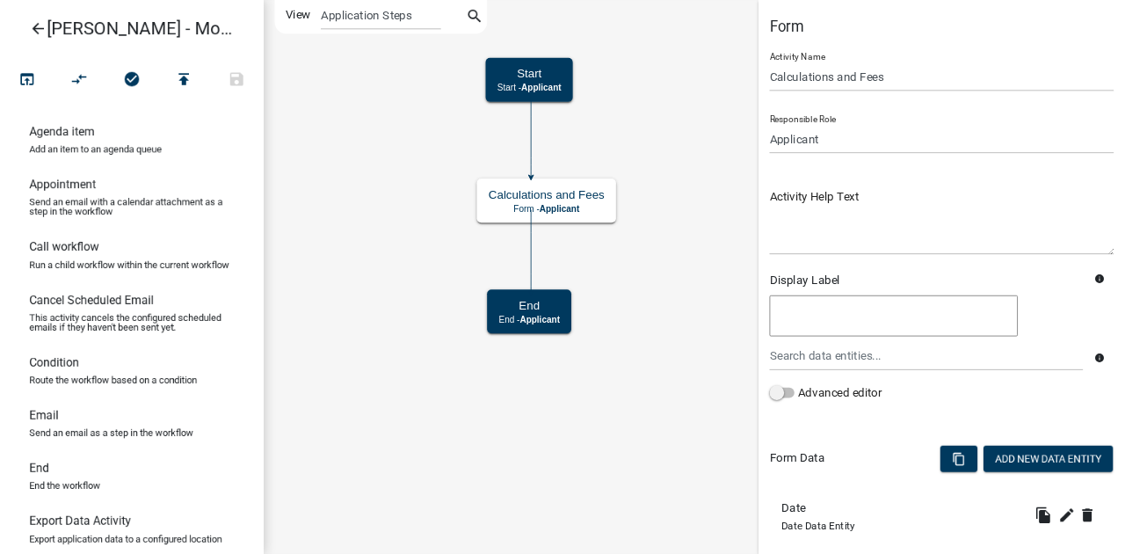
scroll to position [551, 0]
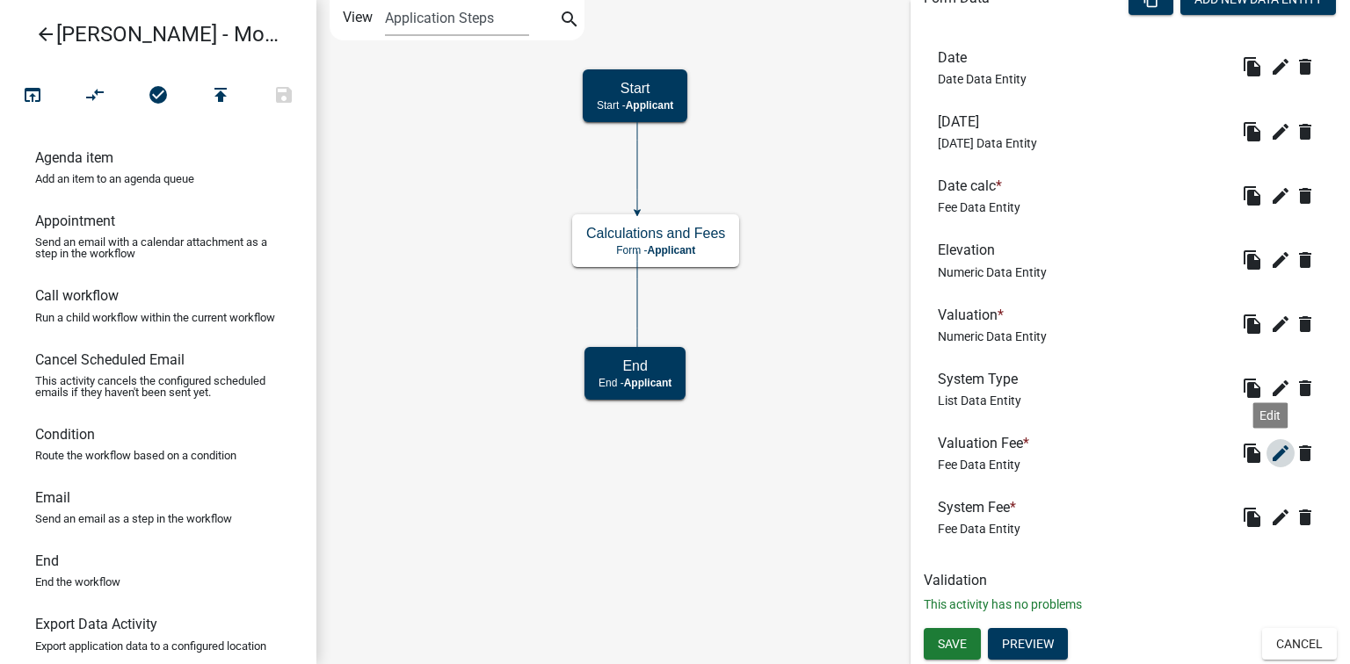
click at [1271, 454] on icon "edit" at bounding box center [1280, 453] width 21 height 21
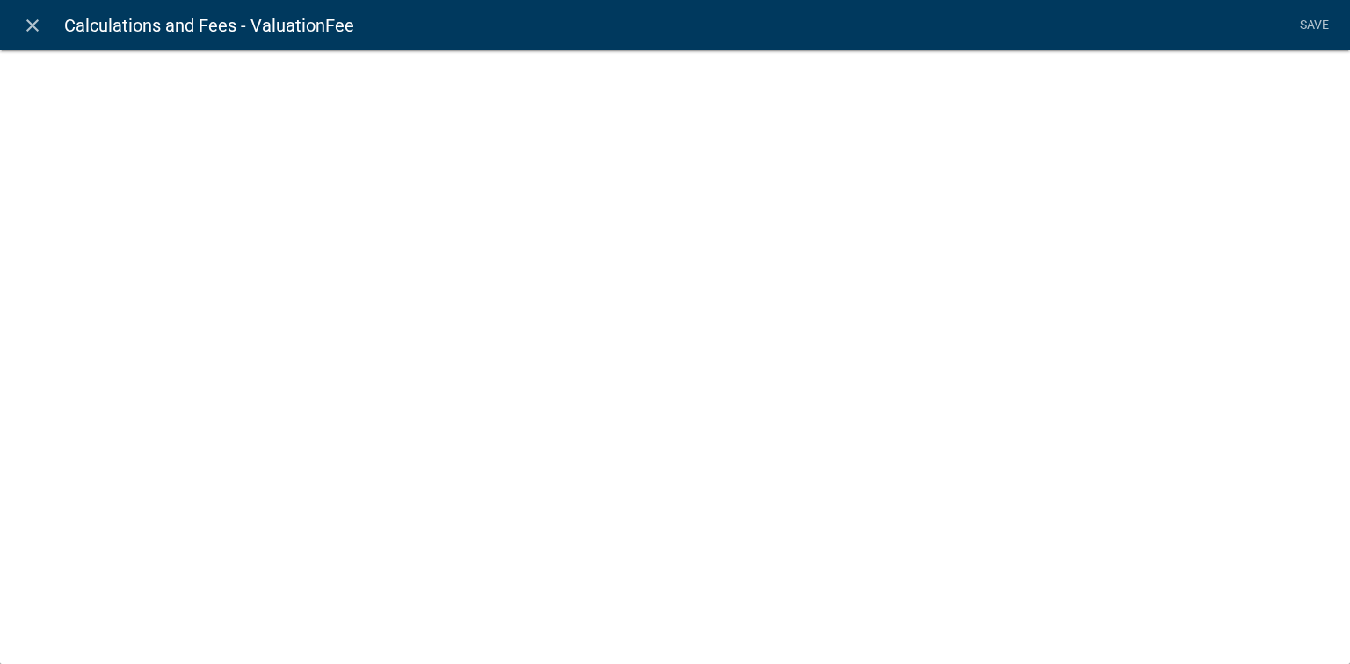
select select "fee"
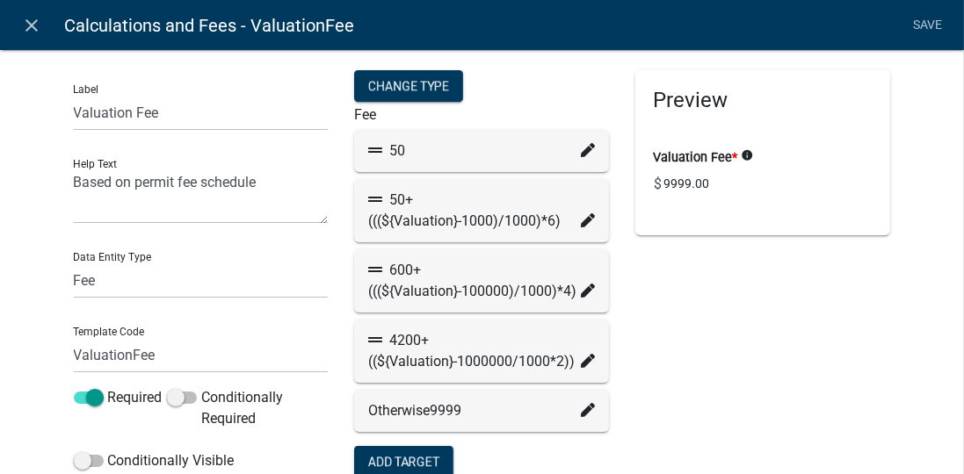
drag, startPoint x: 1349, startPoint y: 54, endPoint x: 596, endPoint y: 78, distance: 753.4
click at [596, 78] on form "Change Type Fee 50 50+(((${Valuation}-1000)/1000)*6) 600+(((${Valuation}-100000…" at bounding box center [481, 473] width 255 height 807
drag, startPoint x: 499, startPoint y: 218, endPoint x: 540, endPoint y: 221, distance: 40.5
click at [540, 221] on div "50+(((${Valuation}-1000)/1000)*6)" at bounding box center [481, 211] width 227 height 42
click at [700, 292] on div "Preview Valuation Fee * info $ 9999.00" at bounding box center [762, 481] width 281 height 822
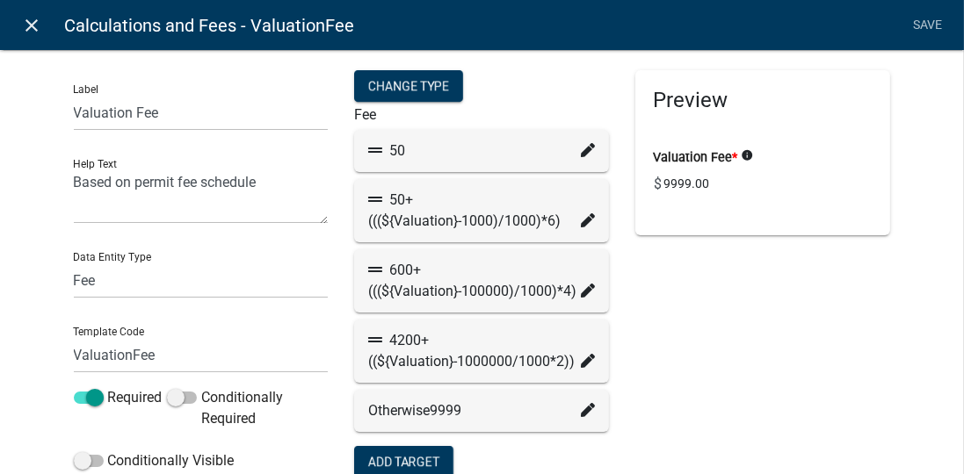
click at [32, 32] on icon "close" at bounding box center [32, 25] width 21 height 21
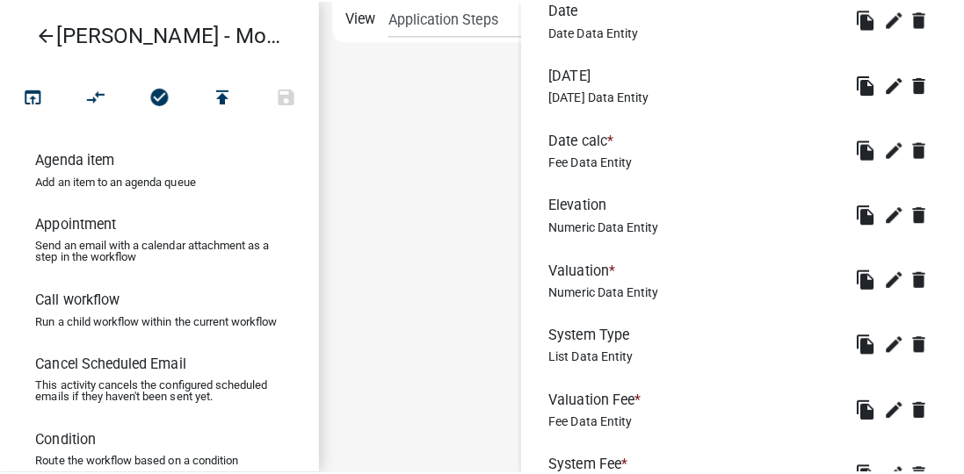
scroll to position [649, 0]
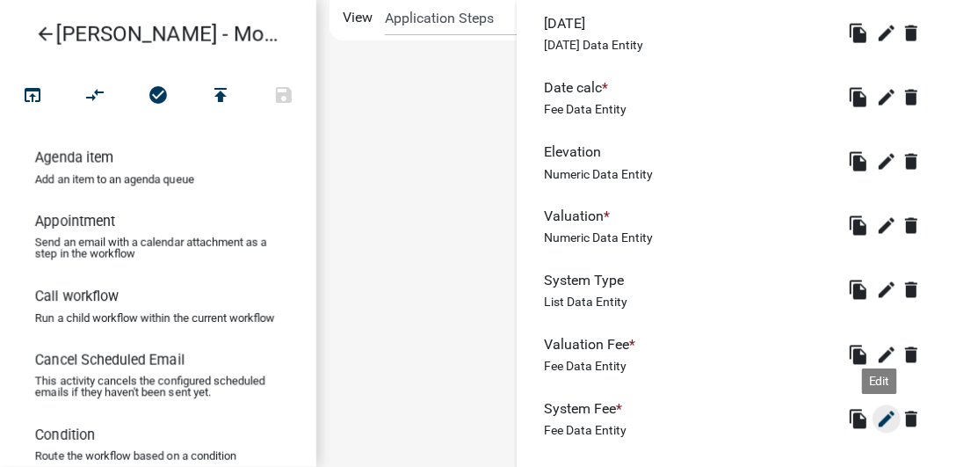
click at [879, 416] on icon "edit" at bounding box center [886, 419] width 21 height 21
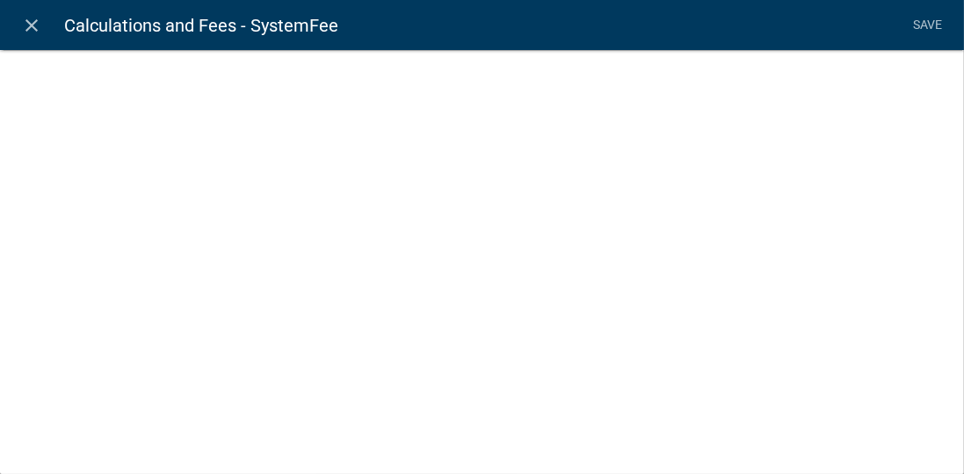
select select "fee"
select select "SystemType"
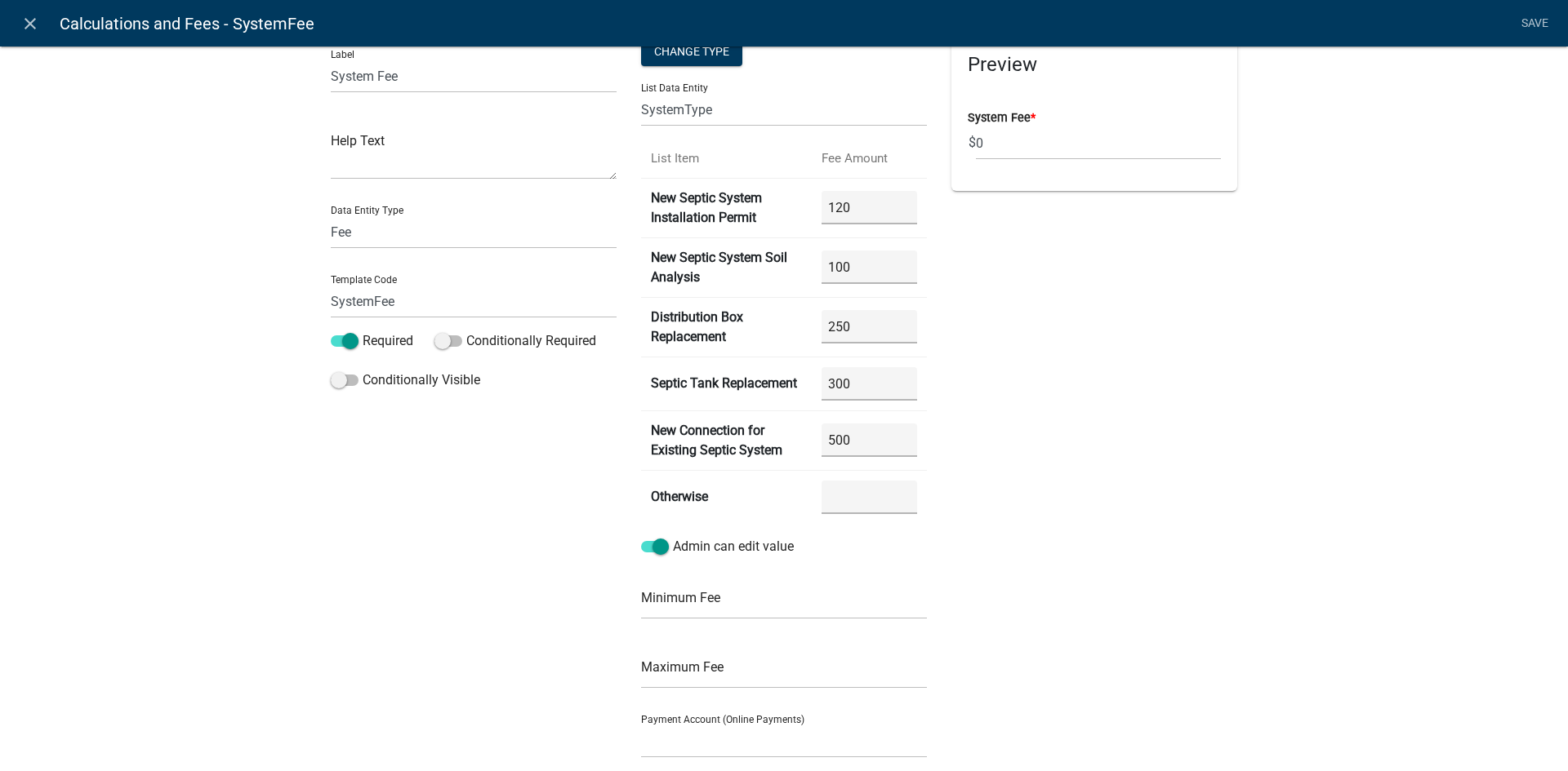
scroll to position [0, 0]
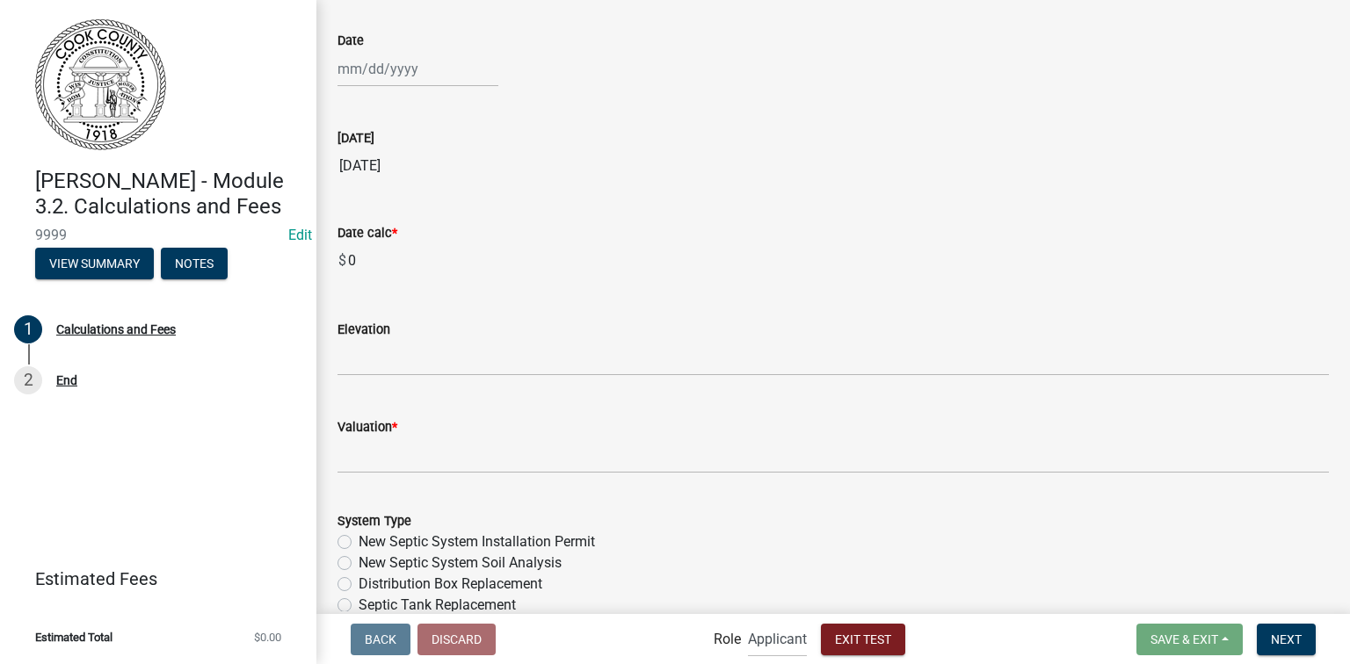
scroll to position [96, 0]
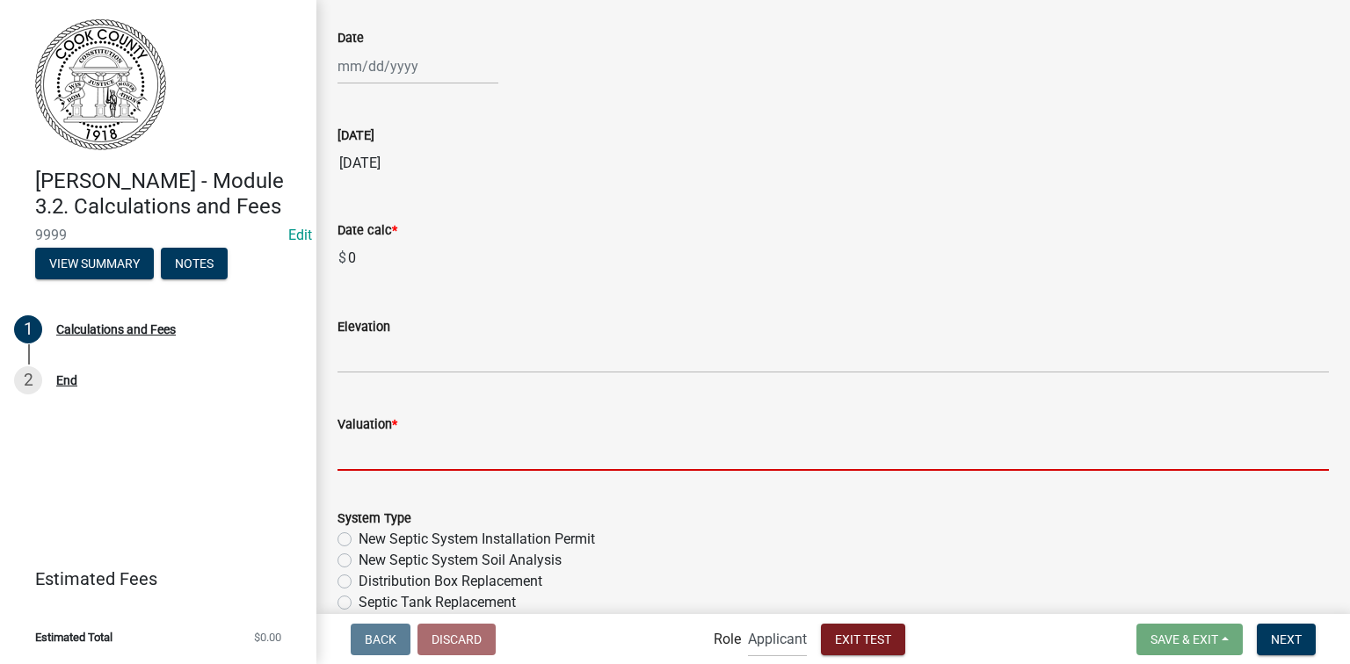
click at [432, 453] on input "text" at bounding box center [832, 453] width 991 height 36
type input "1"
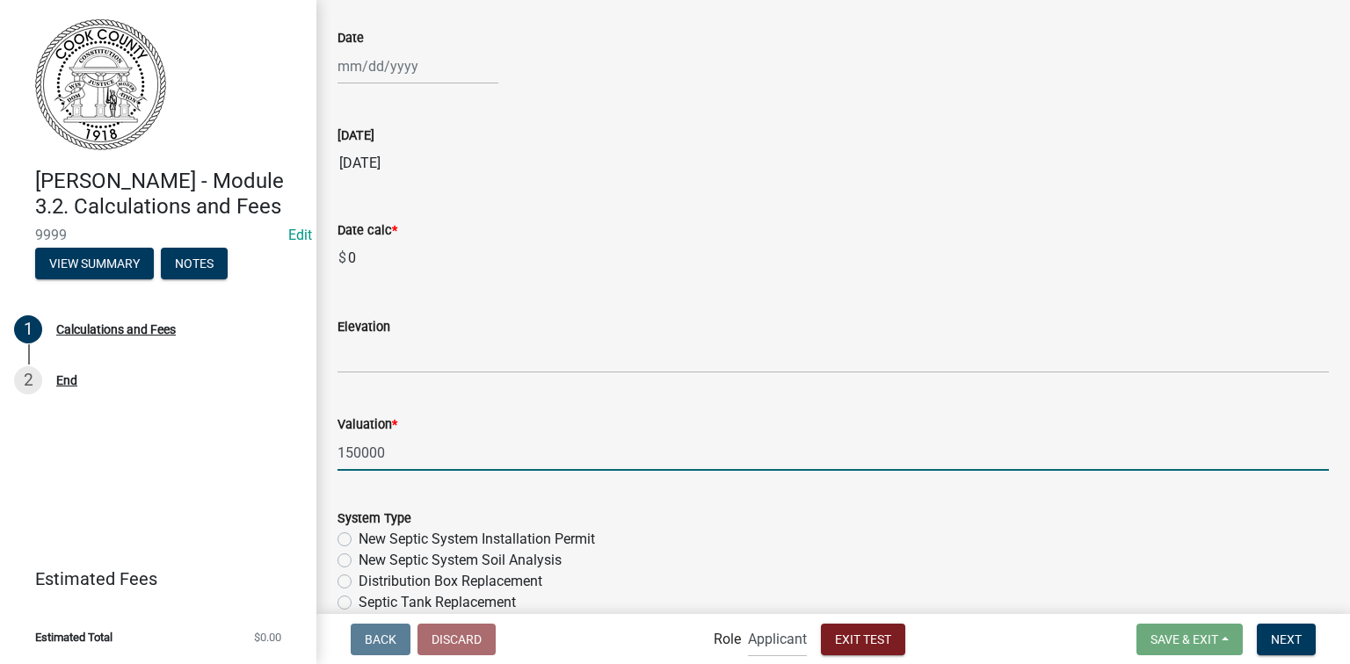
type input "150000"
click at [640, 206] on div "Date calc * $ 0" at bounding box center [832, 235] width 991 height 81
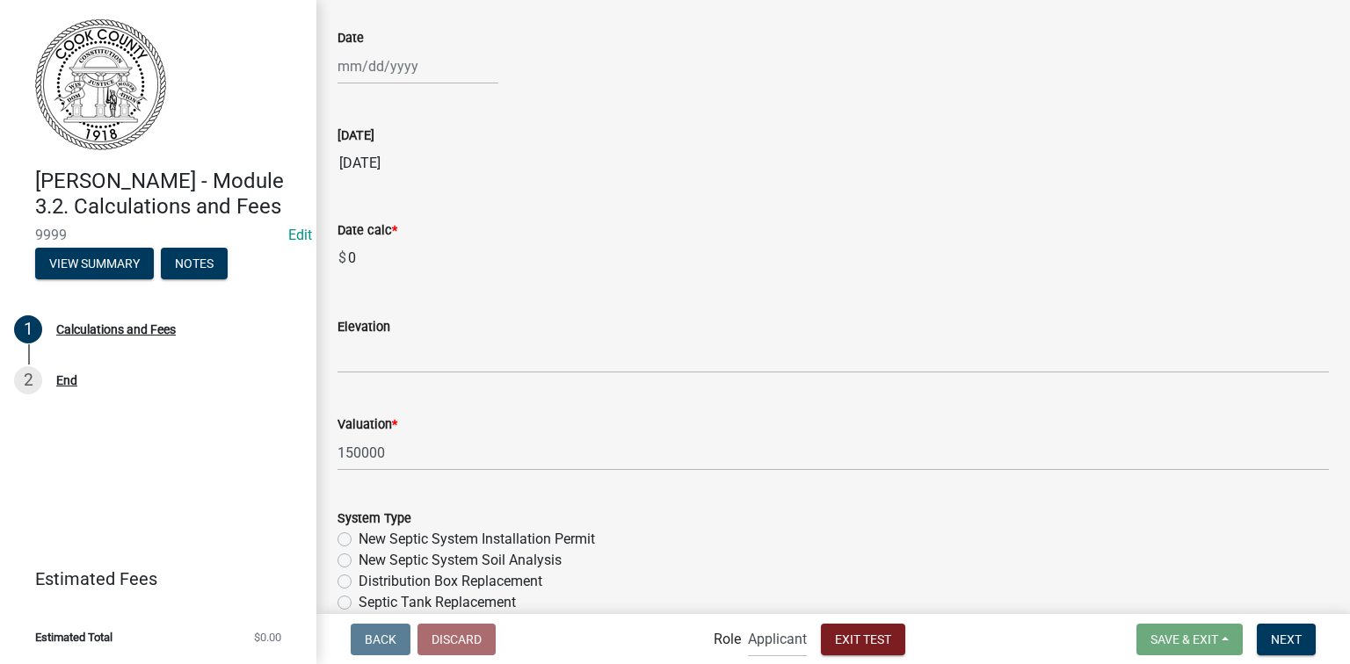
scroll to position [330, 0]
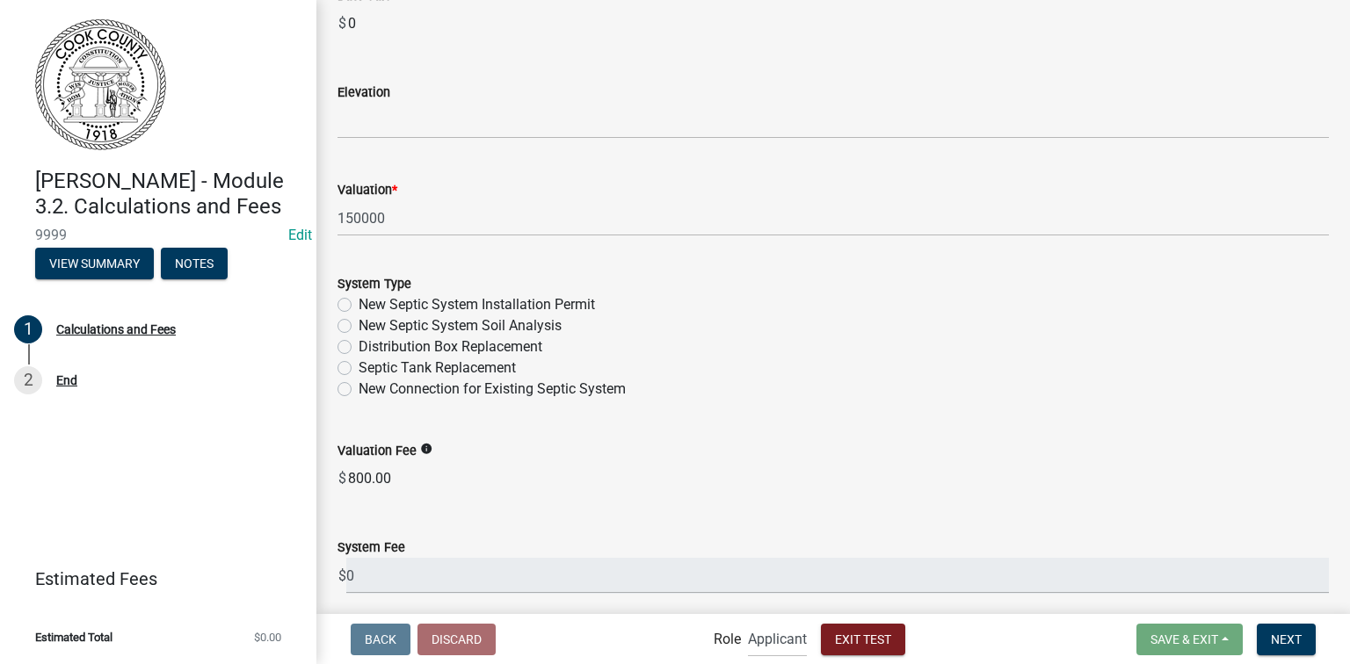
drag, startPoint x: 357, startPoint y: 474, endPoint x: 431, endPoint y: 472, distance: 74.7
click at [431, 472] on input "800.00" at bounding box center [837, 478] width 982 height 35
click at [504, 421] on div "Valuation Fee info $ 800.00" at bounding box center [832, 456] width 991 height 81
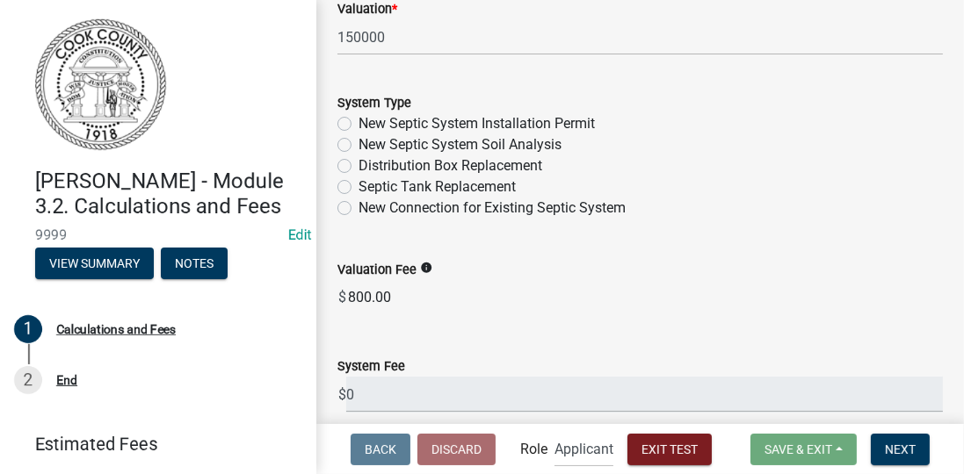
scroll to position [584, 0]
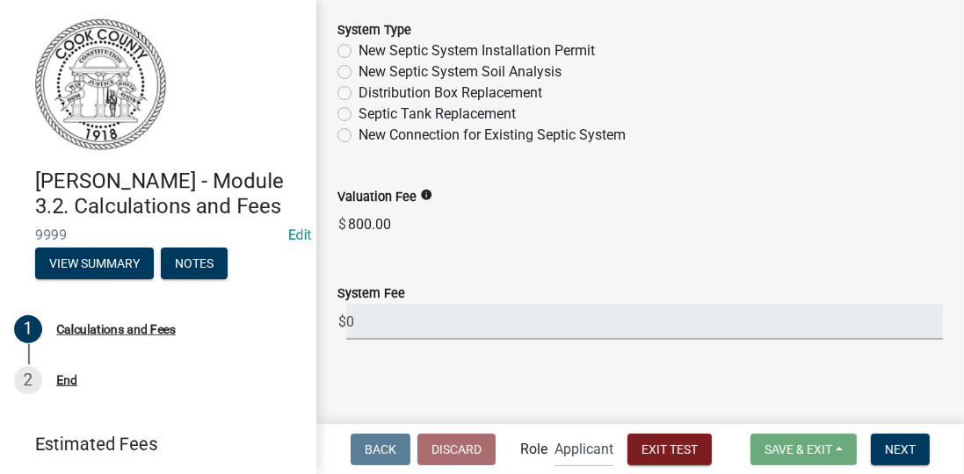
click at [360, 320] on input "0" at bounding box center [644, 322] width 597 height 36
click at [395, 320] on input "0" at bounding box center [644, 322] width 597 height 36
click at [425, 332] on input "0" at bounding box center [644, 322] width 597 height 36
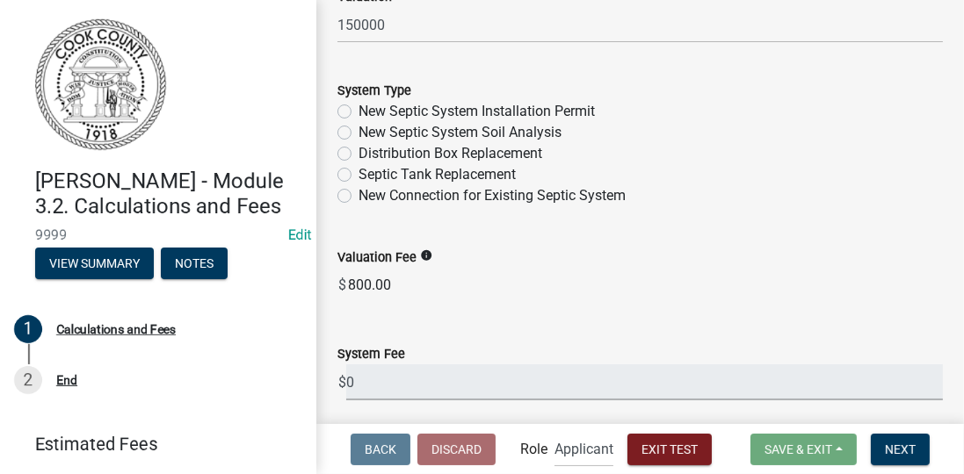
scroll to position [511, 0]
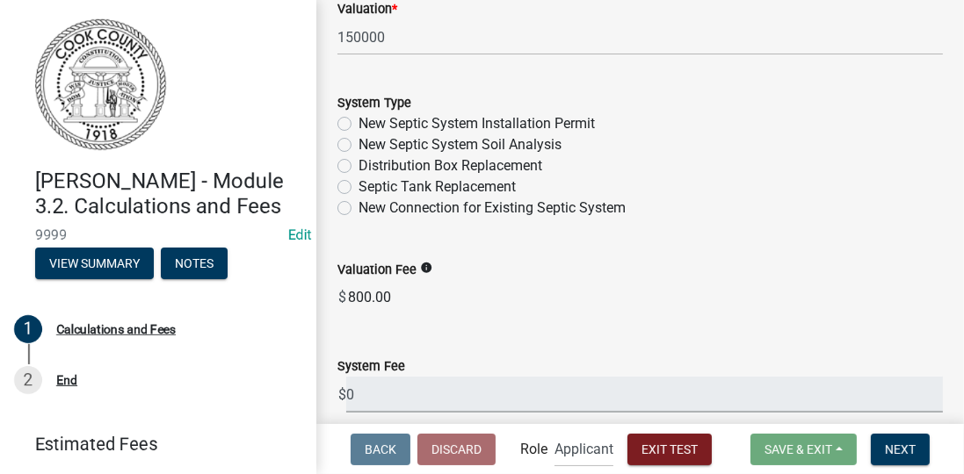
click at [358, 118] on label "New Septic System Installation Permit" at bounding box center [476, 123] width 236 height 21
click at [358, 118] on input "New Septic System Installation Permit" at bounding box center [363, 118] width 11 height 11
radio input "true"
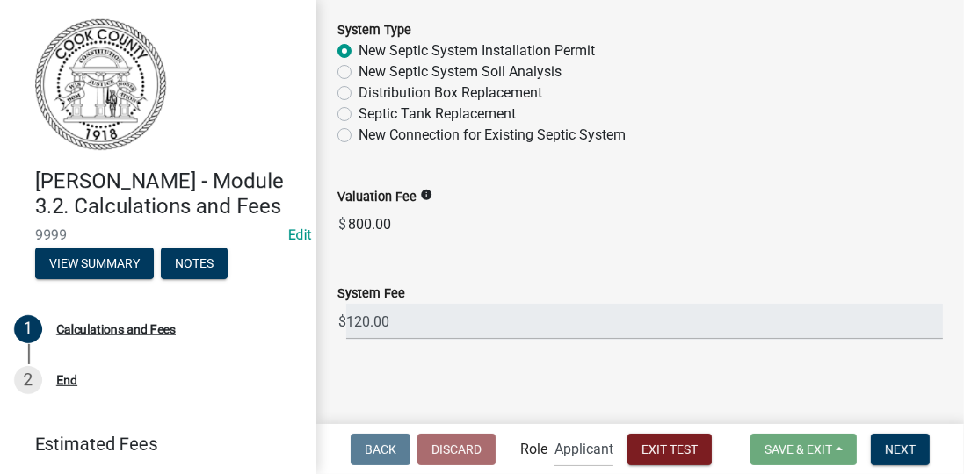
click at [358, 72] on label "New Septic System Soil Analysis" at bounding box center [459, 72] width 203 height 21
click at [358, 72] on input "New Septic System Soil Analysis" at bounding box center [363, 67] width 11 height 11
radio input "true"
click at [358, 91] on label "Distribution Box Replacement" at bounding box center [450, 93] width 184 height 21
click at [358, 91] on input "Distribution Box Replacement" at bounding box center [363, 88] width 11 height 11
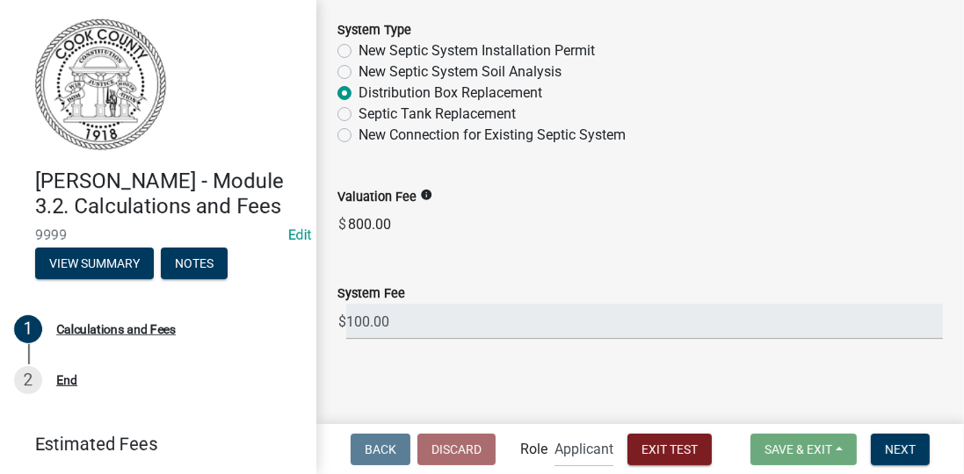
radio input "true"
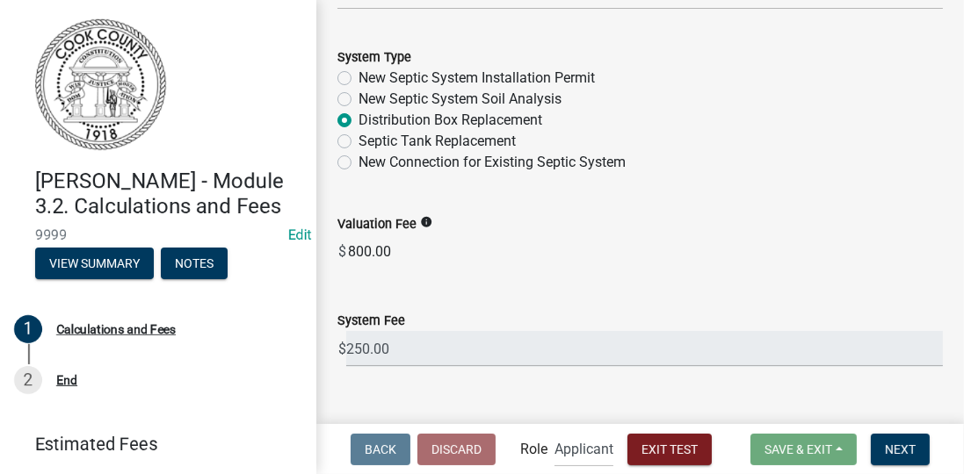
scroll to position [524, 0]
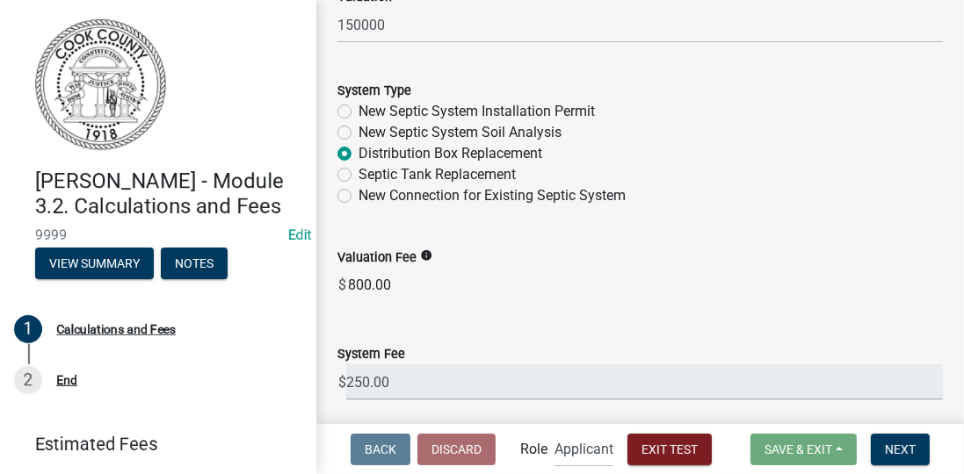
click at [358, 173] on label "Septic Tank Replacement" at bounding box center [436, 174] width 157 height 21
click at [358, 173] on input "Septic Tank Replacement" at bounding box center [363, 169] width 11 height 11
radio input "true"
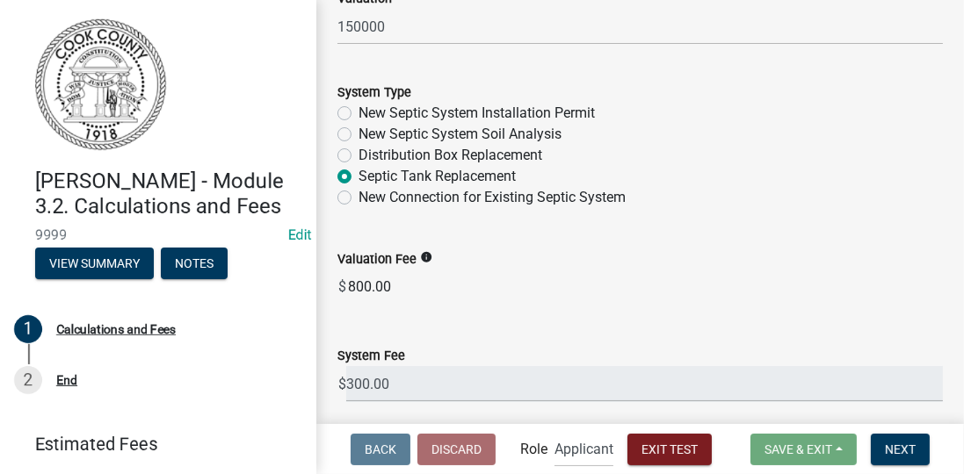
scroll to position [520, 0]
click at [358, 193] on label "New Connection for Existing Septic System" at bounding box center [491, 199] width 267 height 21
click at [358, 193] on input "New Connection for Existing Septic System" at bounding box center [363, 194] width 11 height 11
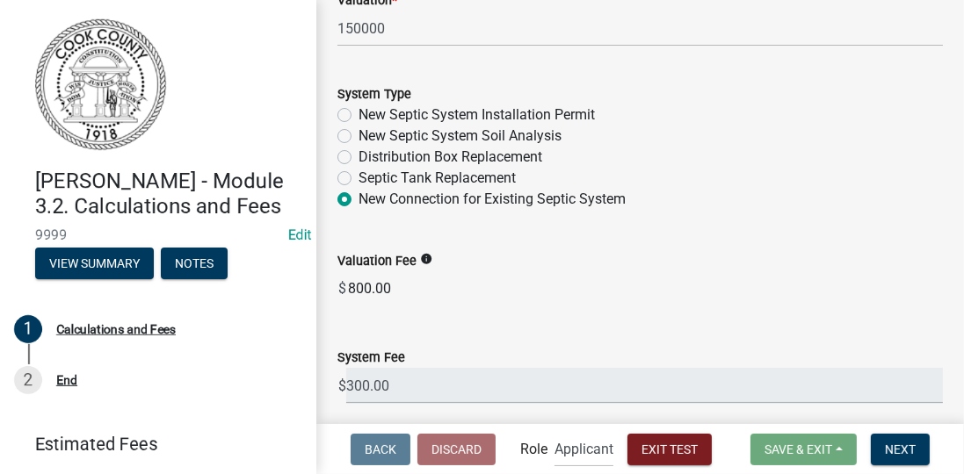
radio input "true"
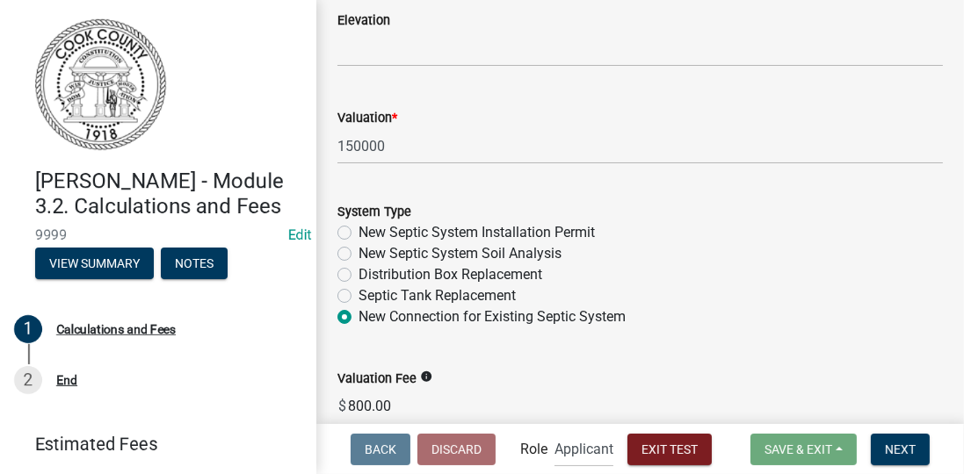
scroll to position [402, 0]
click at [904, 445] on span "Next" at bounding box center [900, 449] width 31 height 14
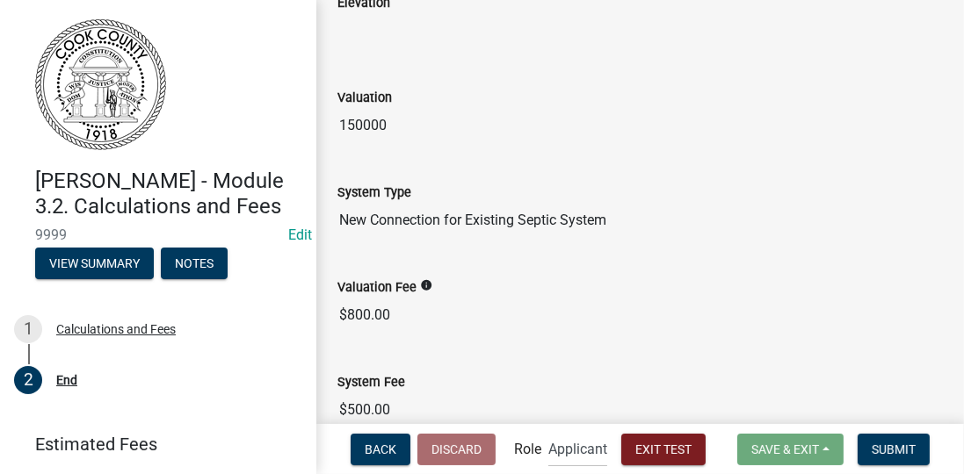
scroll to position [638, 0]
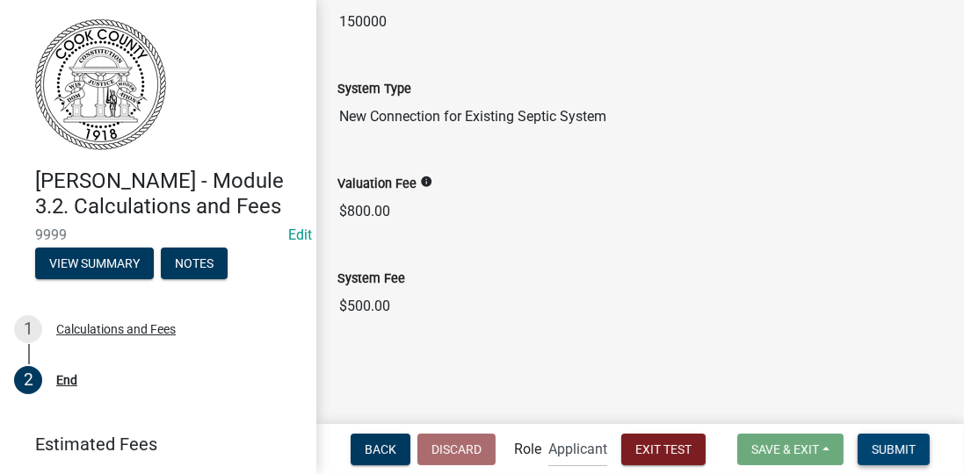
click at [891, 447] on span "Submit" at bounding box center [894, 449] width 44 height 14
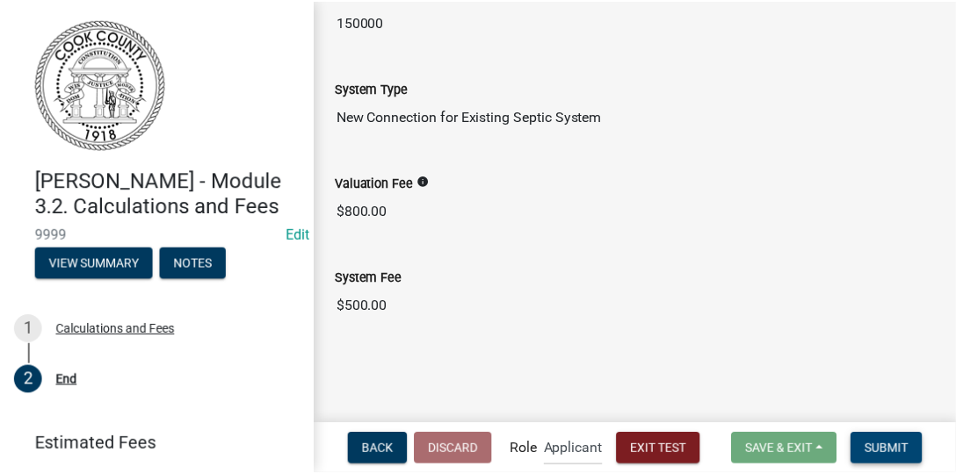
scroll to position [0, 0]
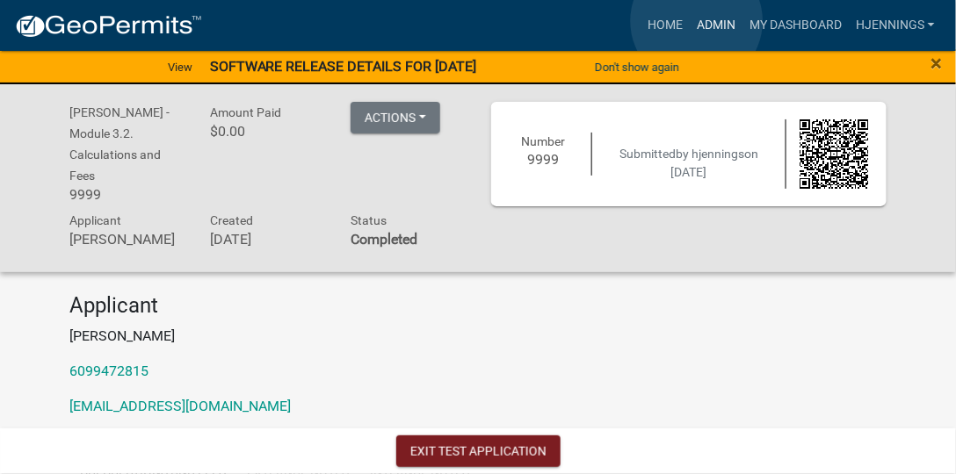
click at [697, 21] on link "Admin" at bounding box center [716, 25] width 53 height 33
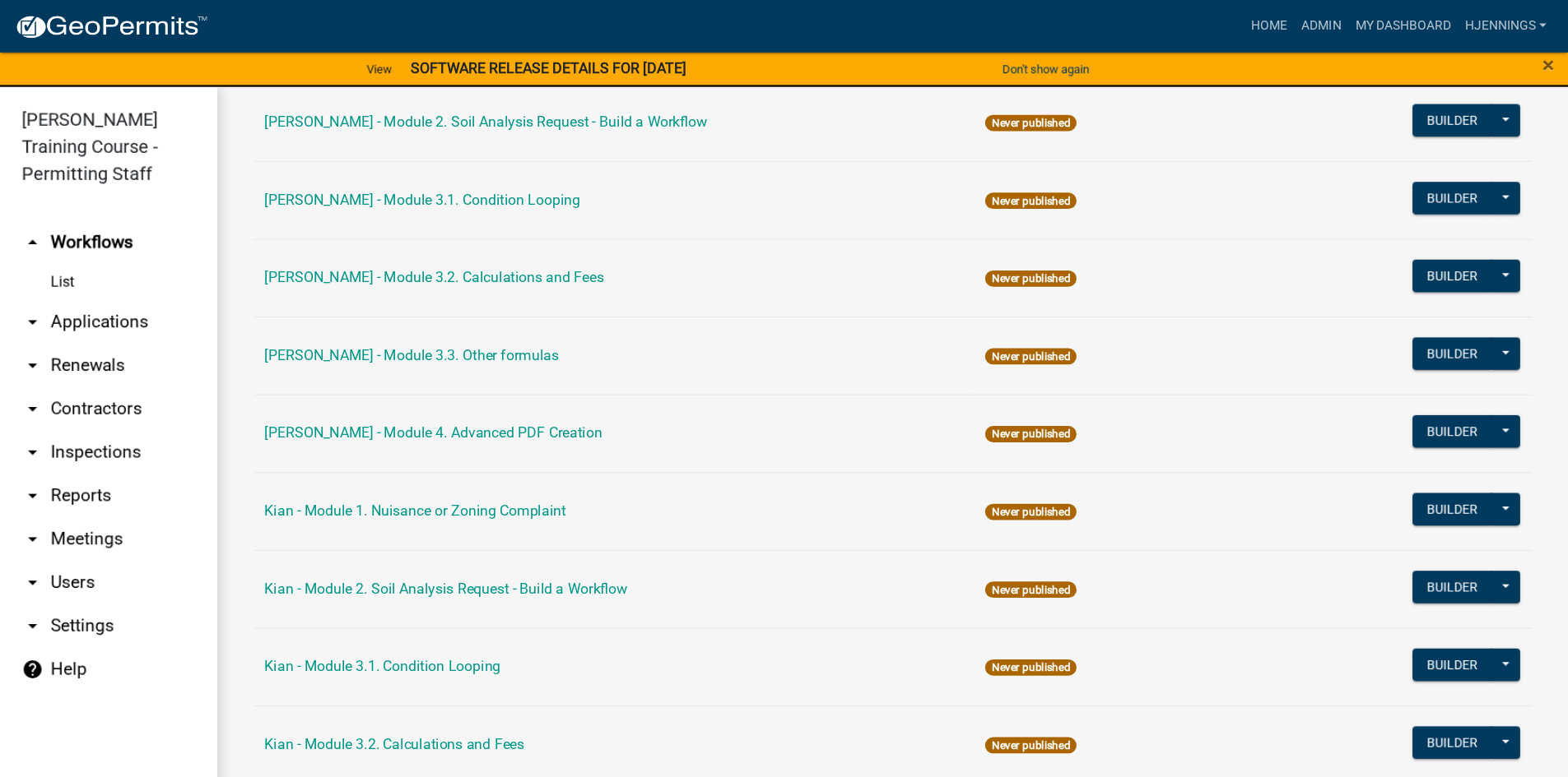
scroll to position [1230, 0]
